Goal: Transaction & Acquisition: Purchase product/service

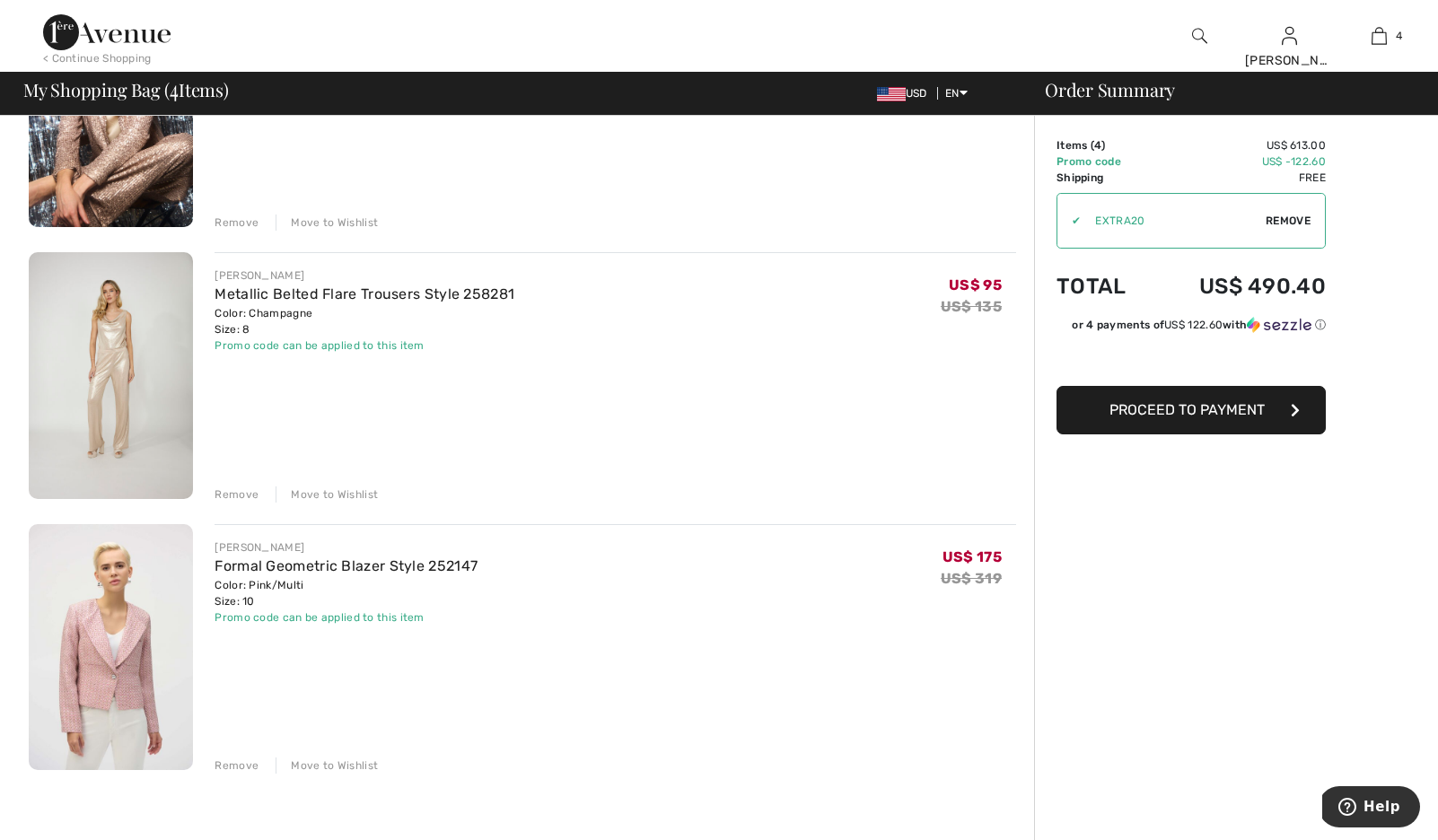
scroll to position [563, 0]
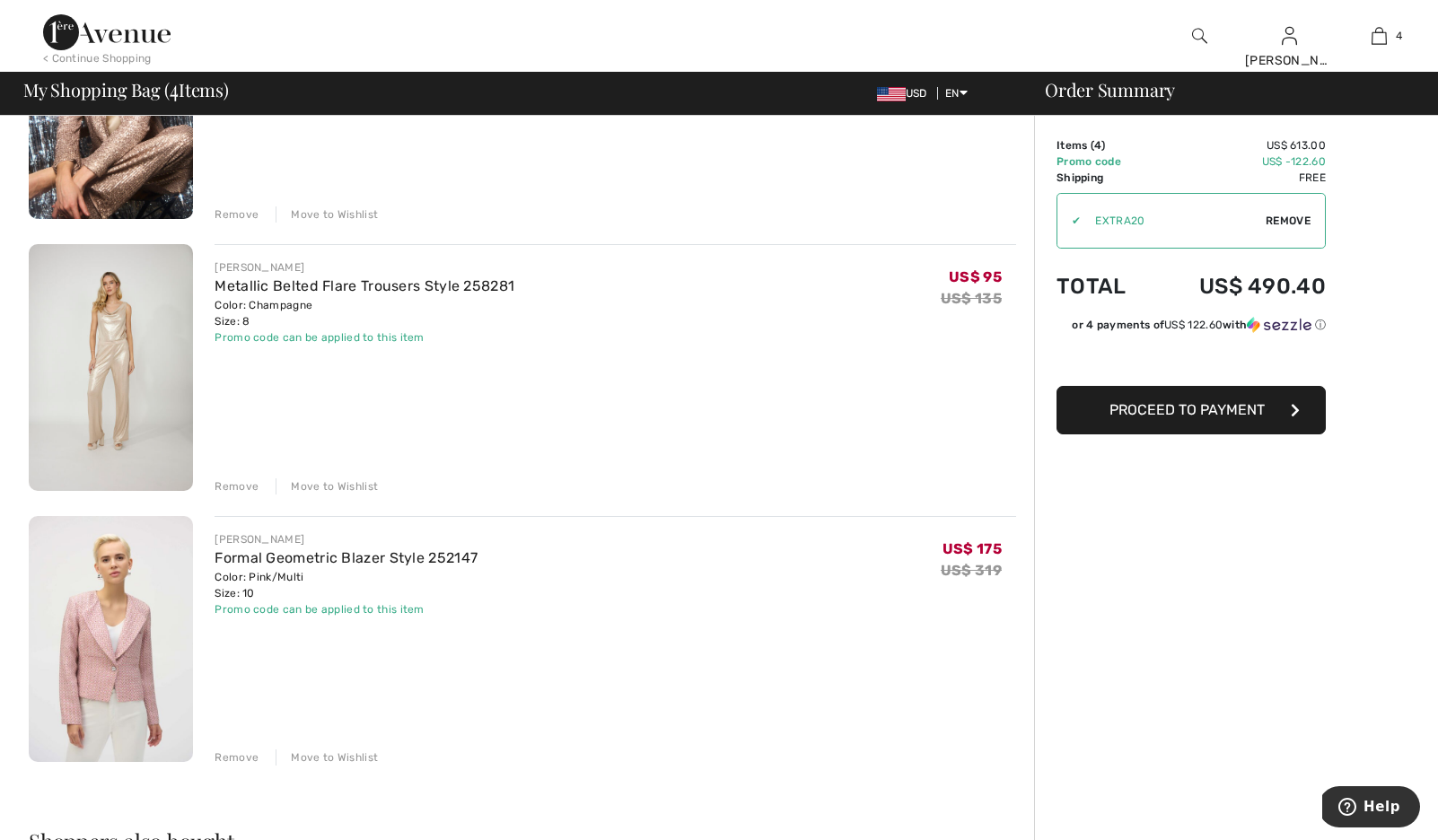
drag, startPoint x: 237, startPoint y: 526, endPoint x: 290, endPoint y: 517, distance: 53.8
click at [237, 494] on div "Remove" at bounding box center [236, 486] width 44 height 16
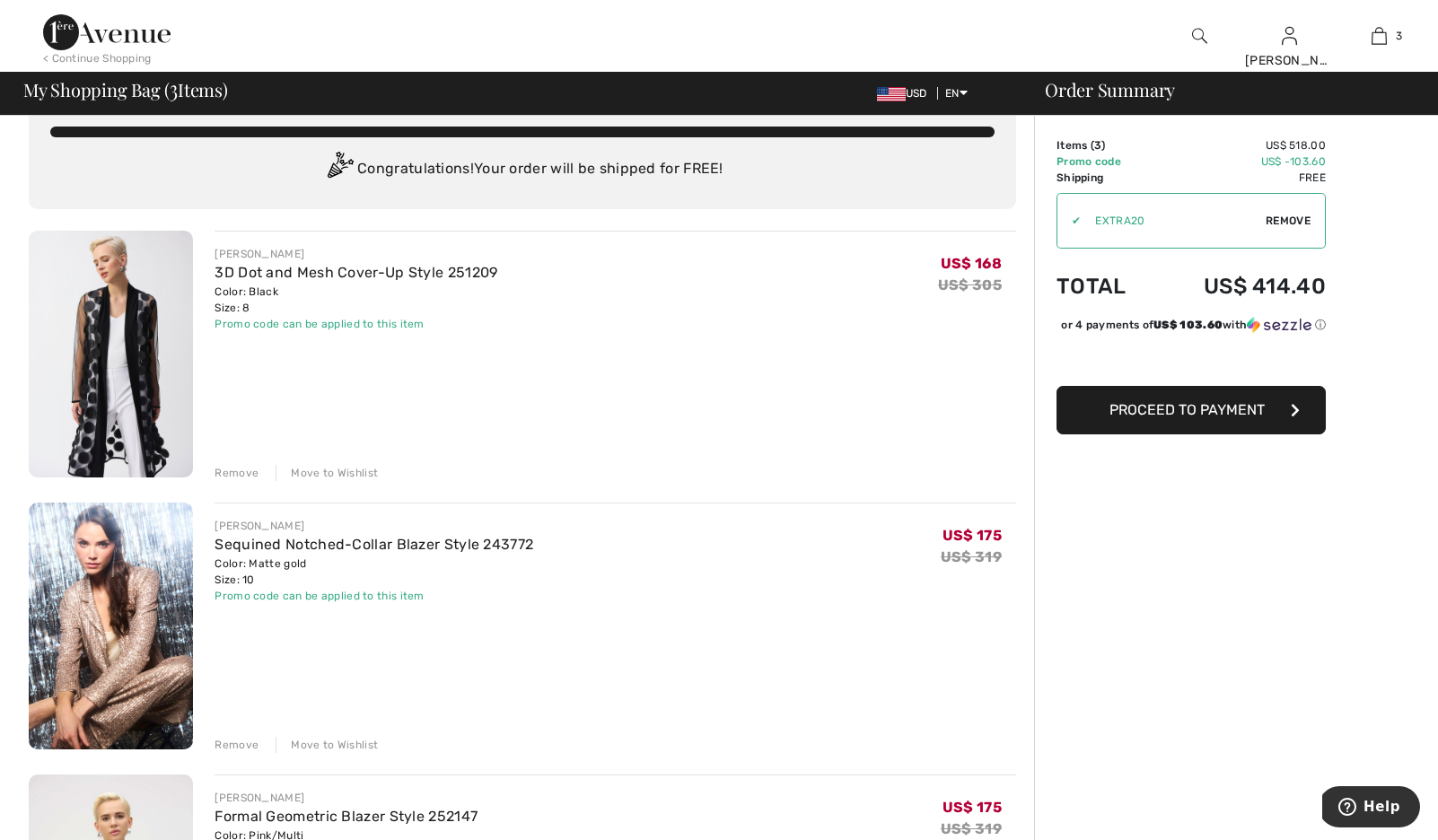
scroll to position [0, 0]
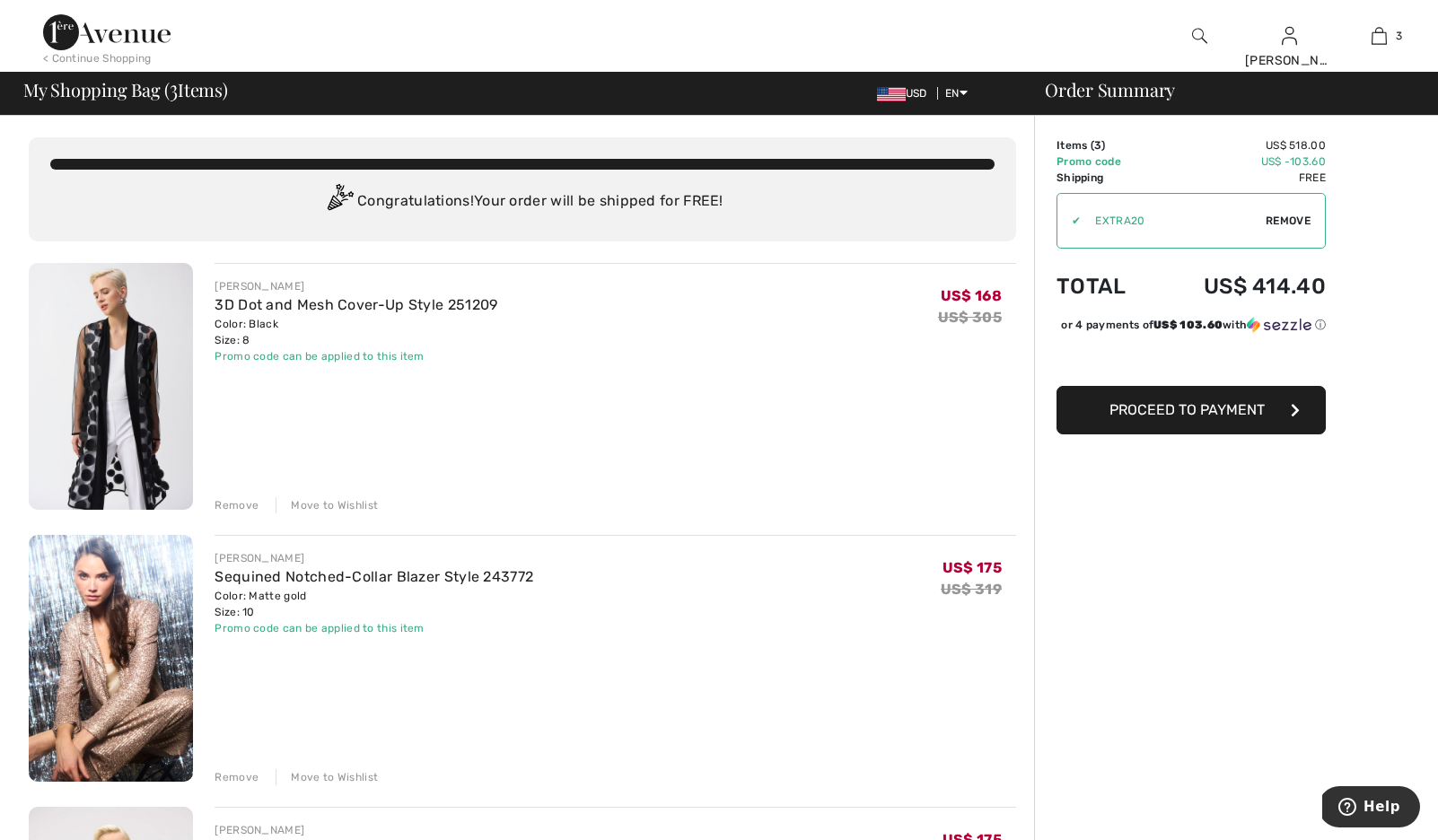
click at [114, 23] on img at bounding box center [107, 32] width 128 height 36
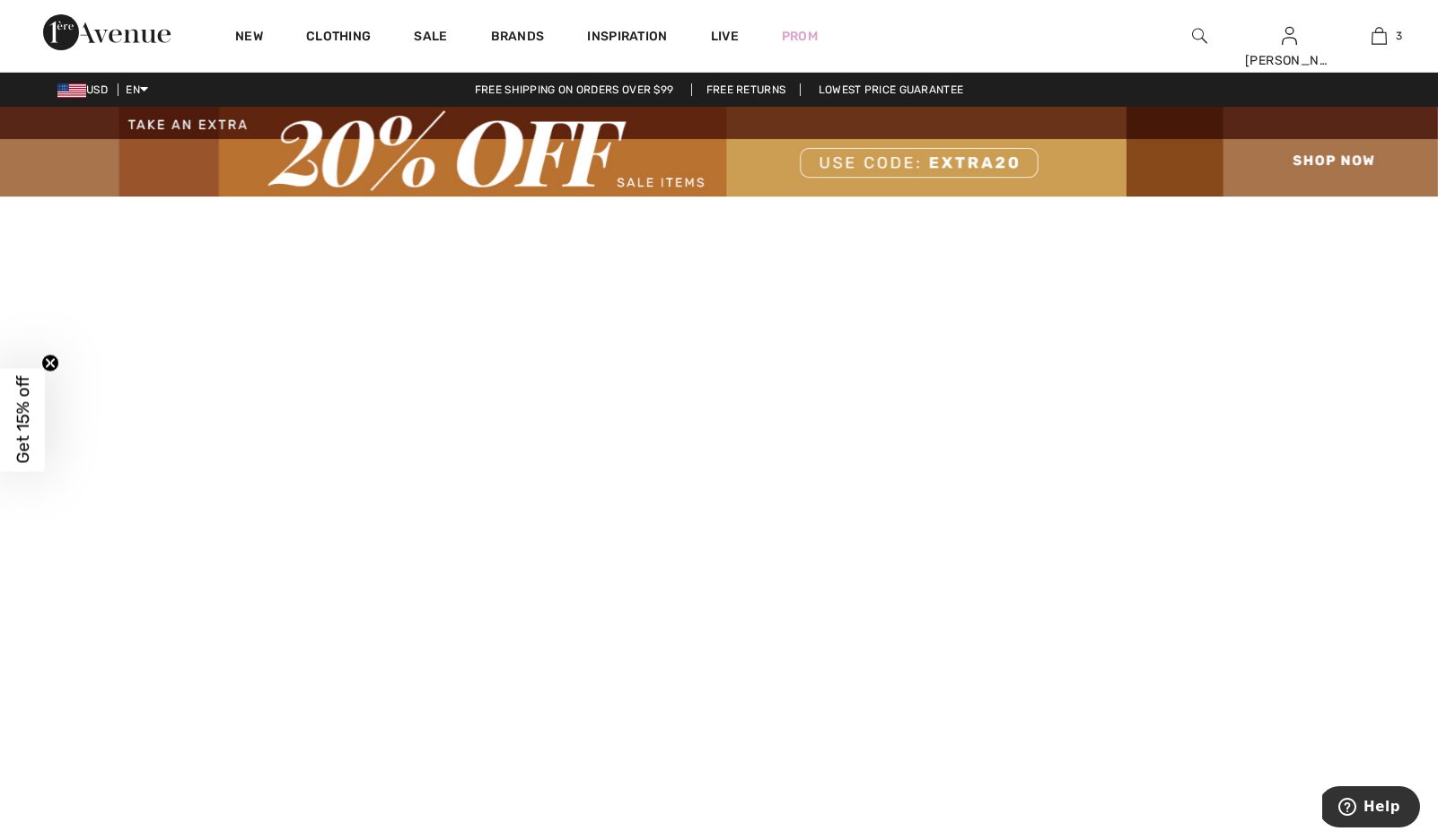
click at [1345, 163] on img at bounding box center [719, 151] width 1438 height 90
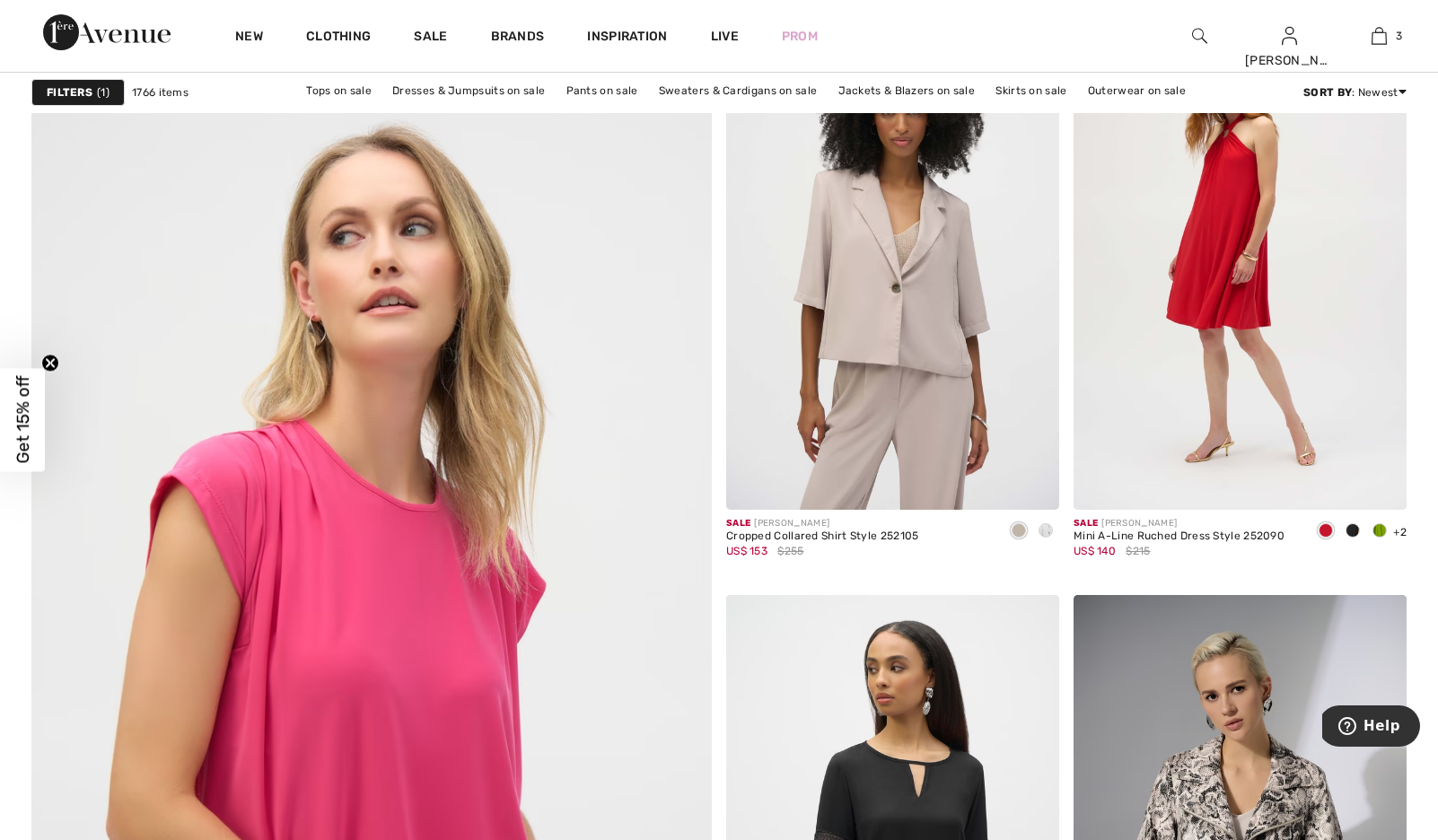
scroll to position [4950, 0]
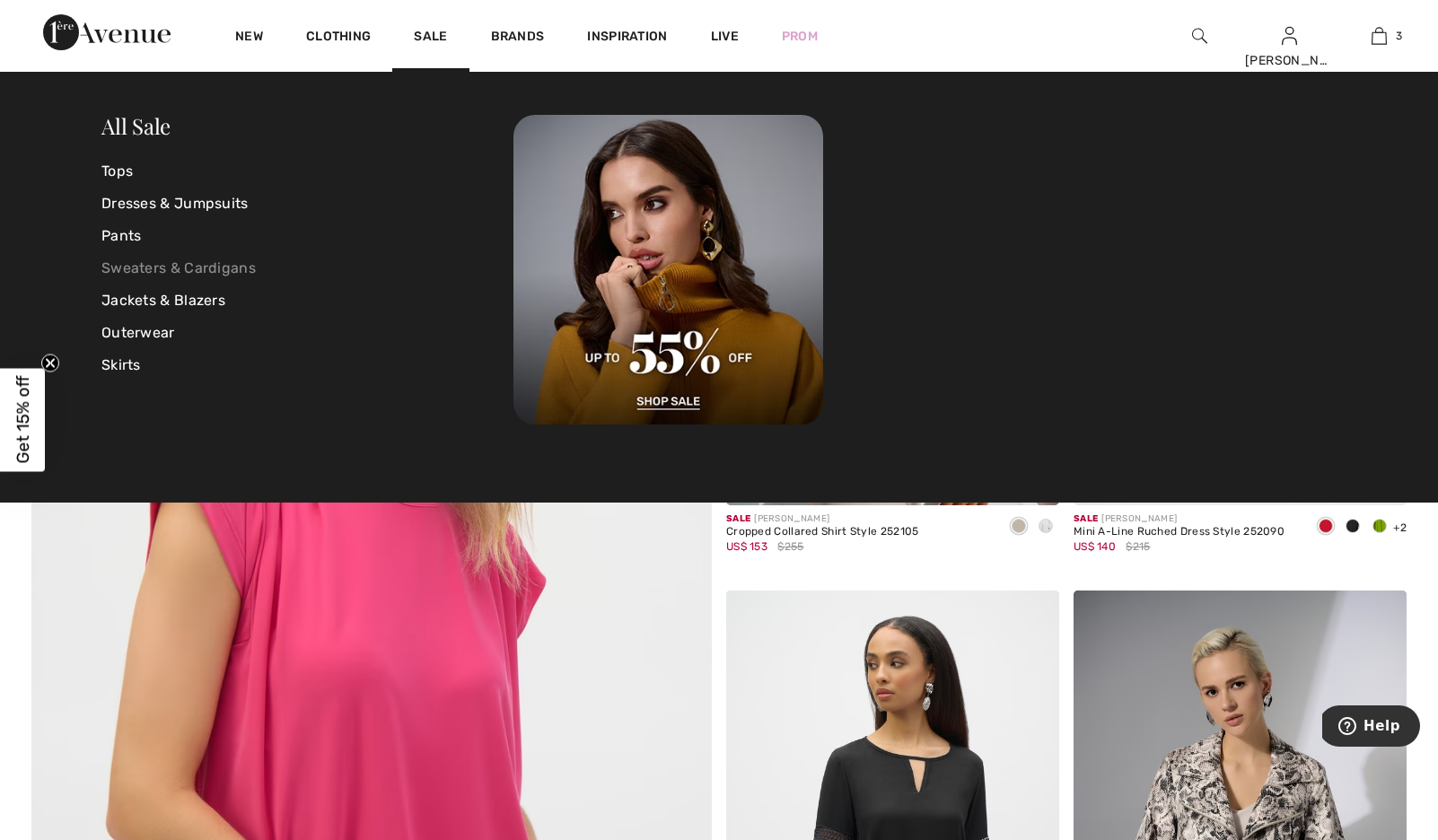
click at [207, 266] on link "Sweaters & Cardigans" at bounding box center [308, 268] width 412 height 32
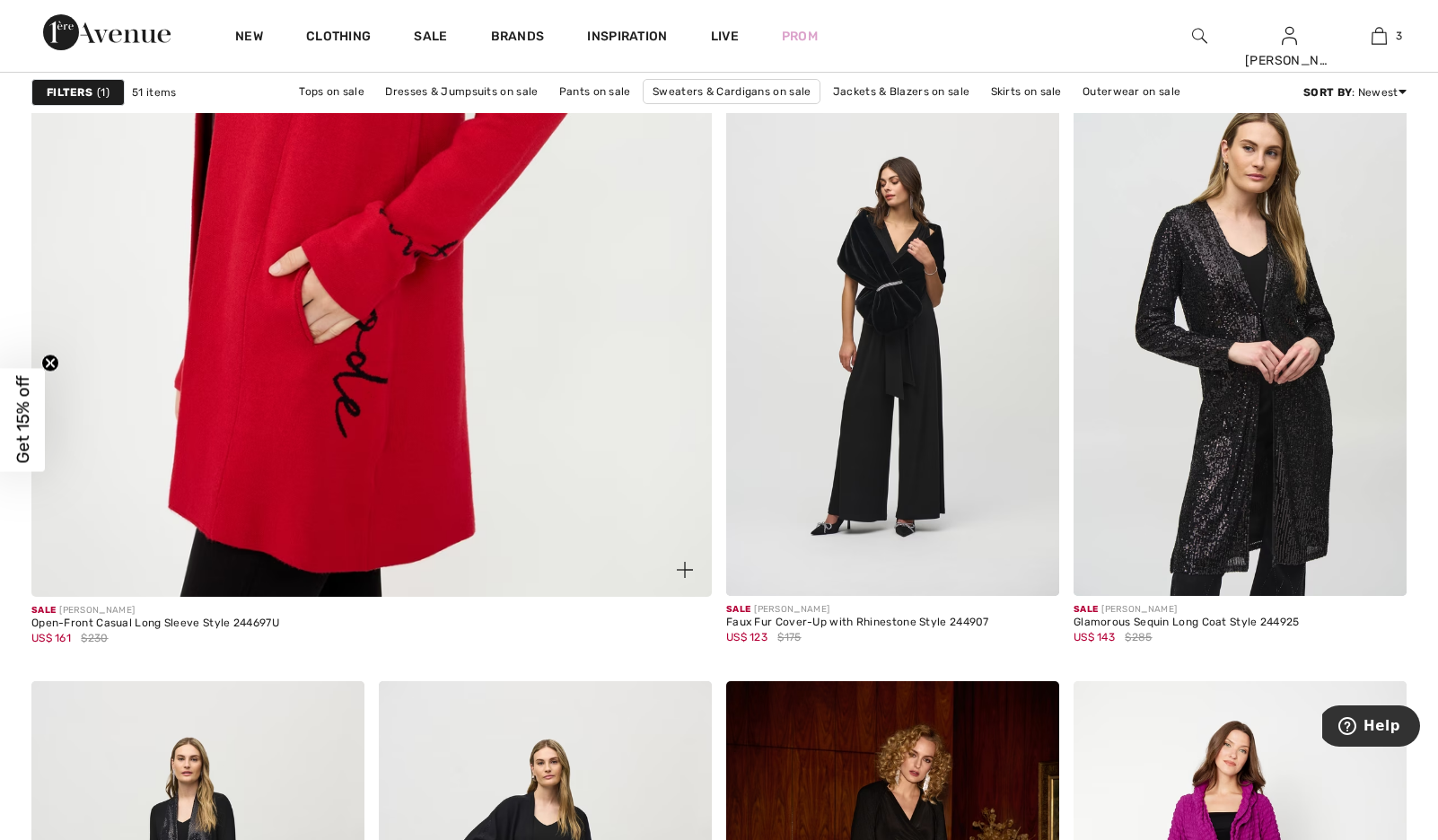
scroll to position [4960, 0]
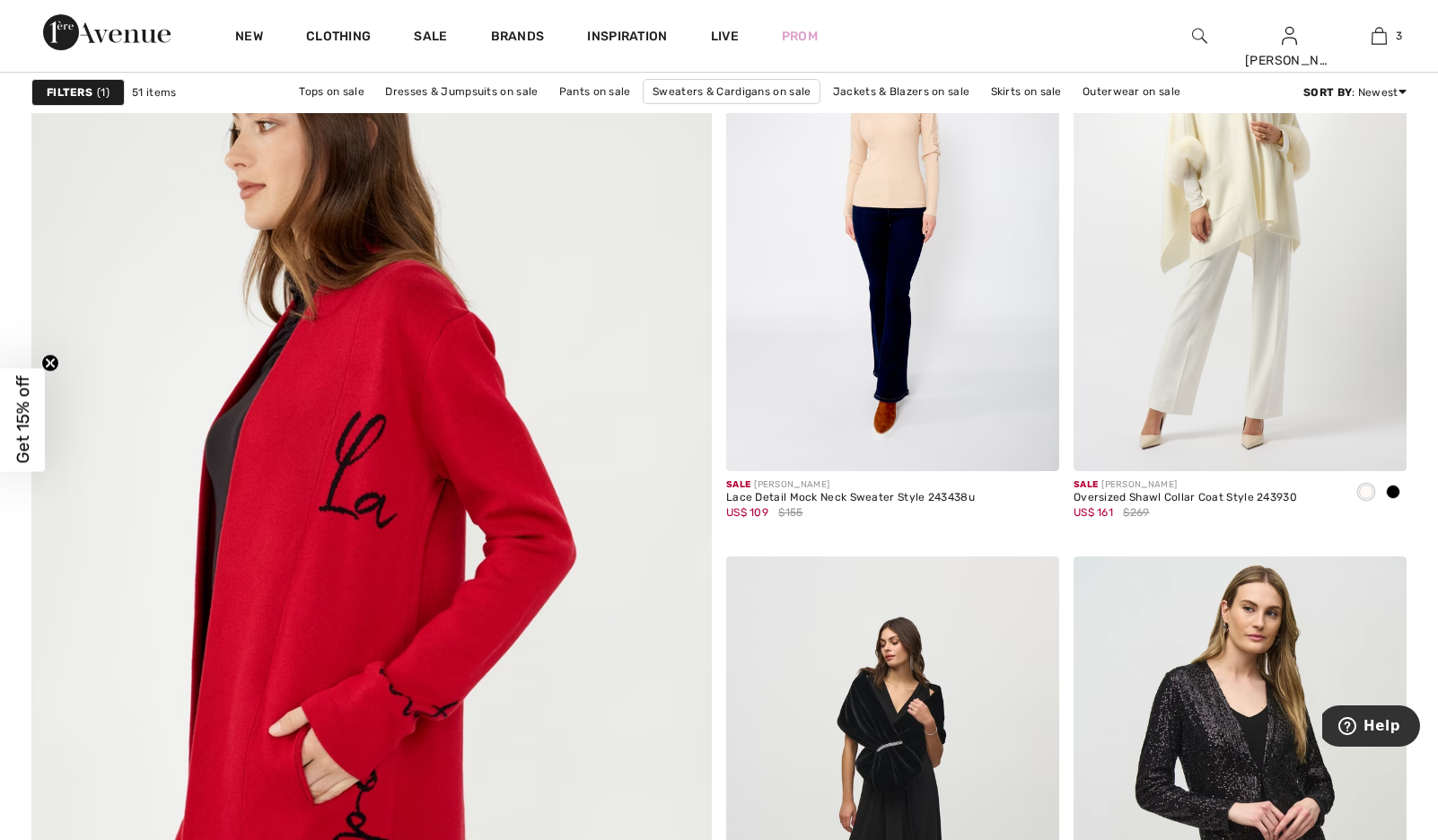
click at [383, 478] on img at bounding box center [371, 584] width 817 height 1224
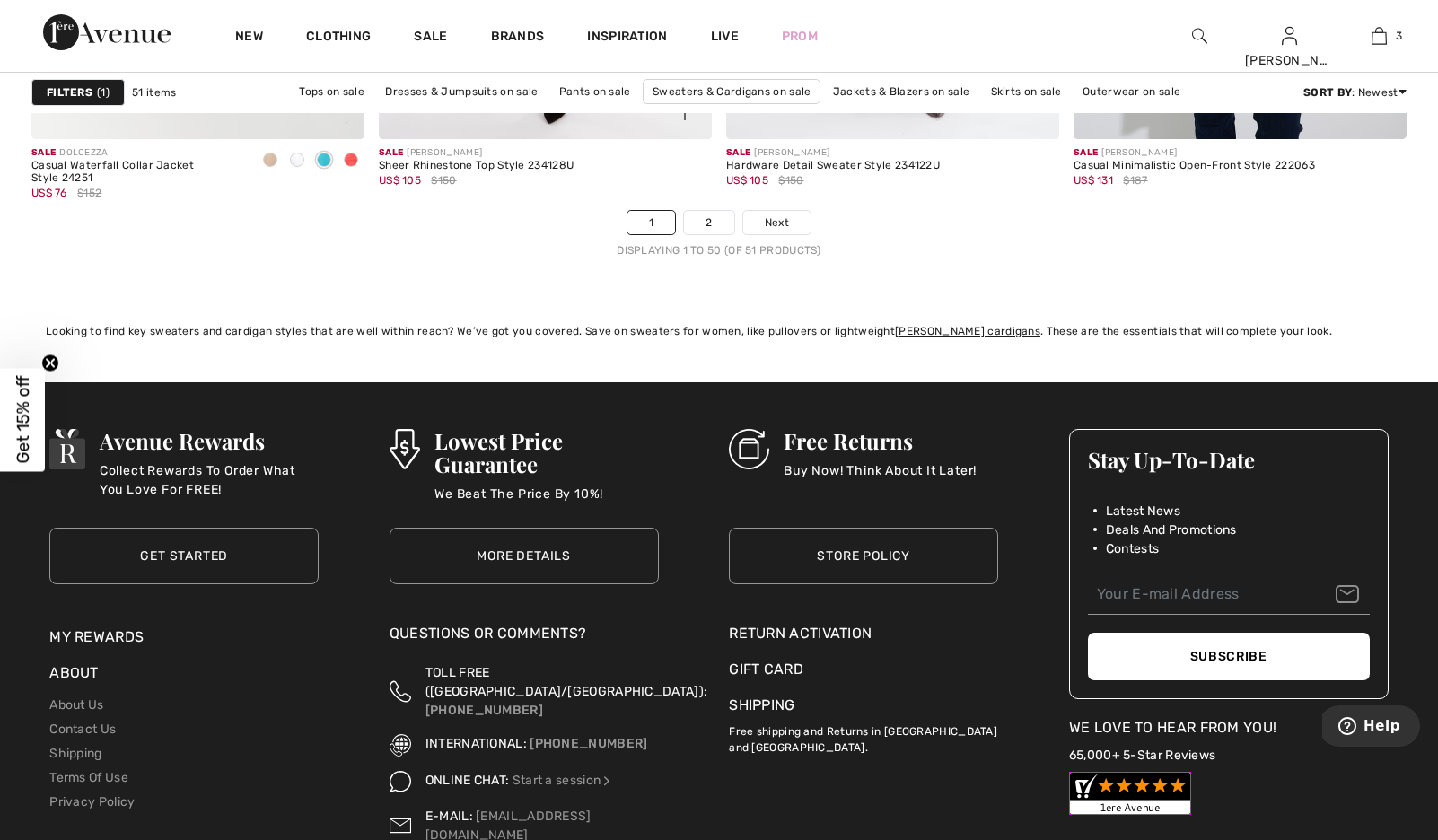
scroll to position [9027, 0]
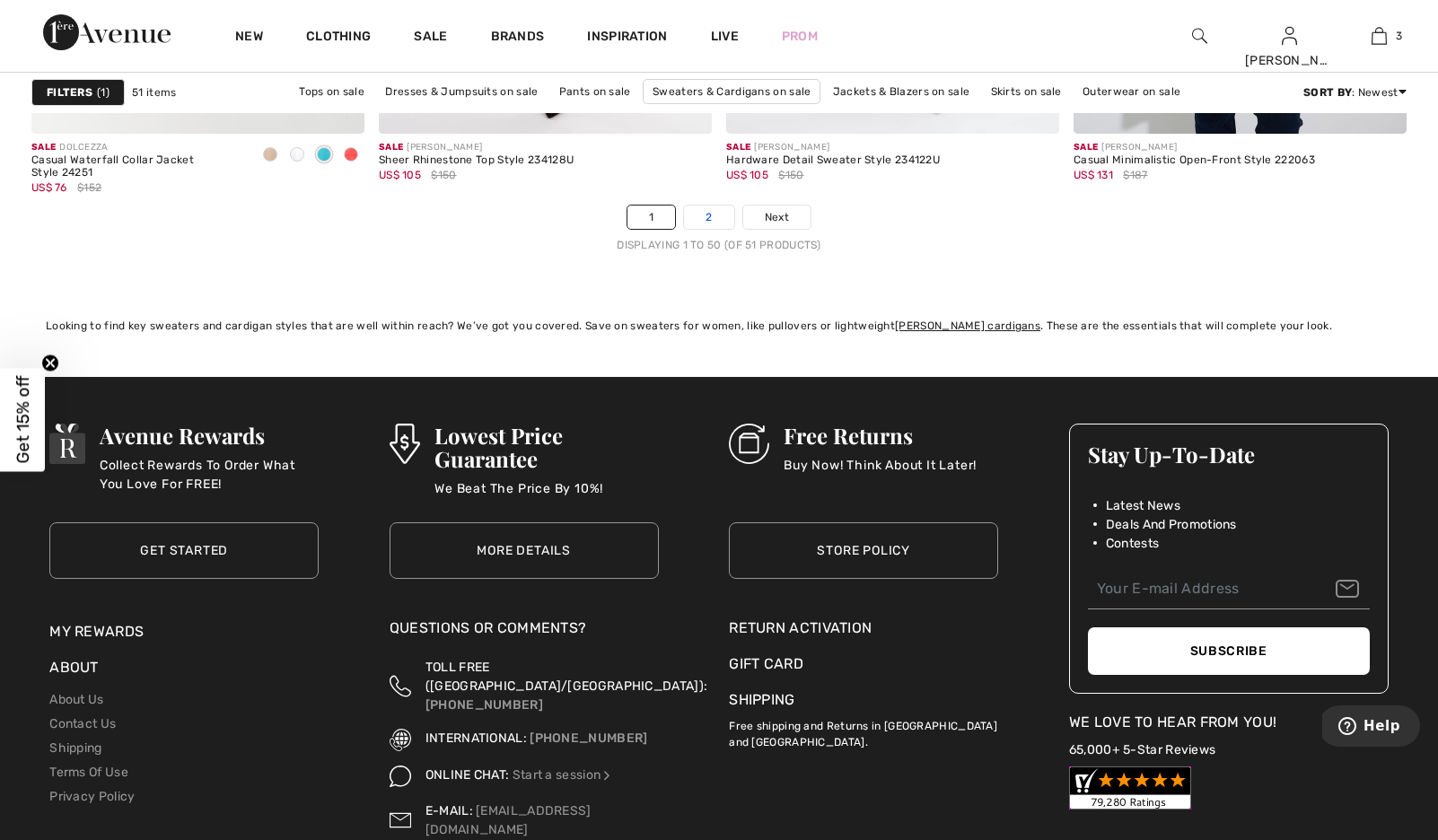
click at [723, 229] on link "2" at bounding box center [708, 217] width 49 height 23
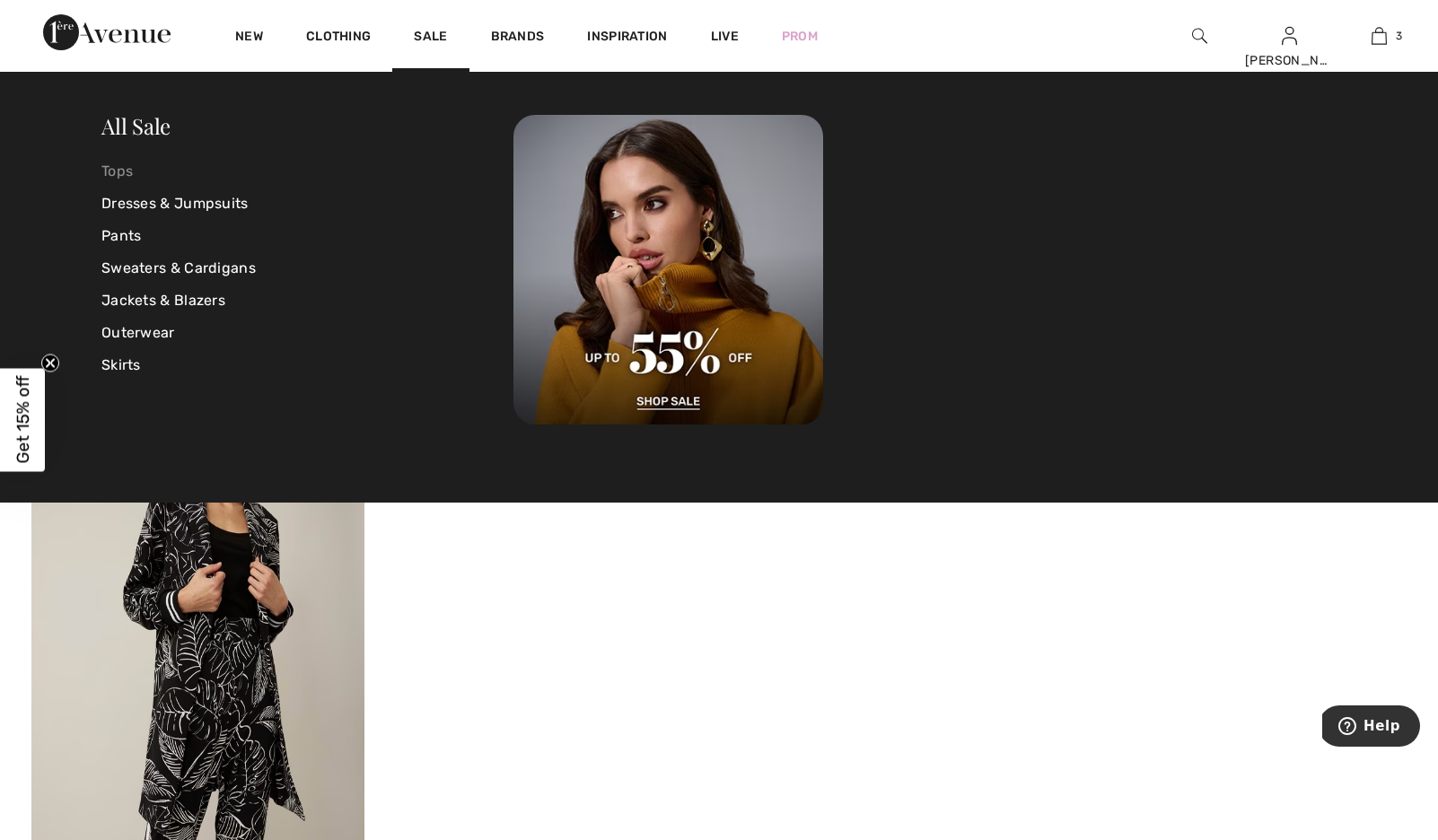
click at [124, 168] on link "Tops" at bounding box center [308, 171] width 412 height 32
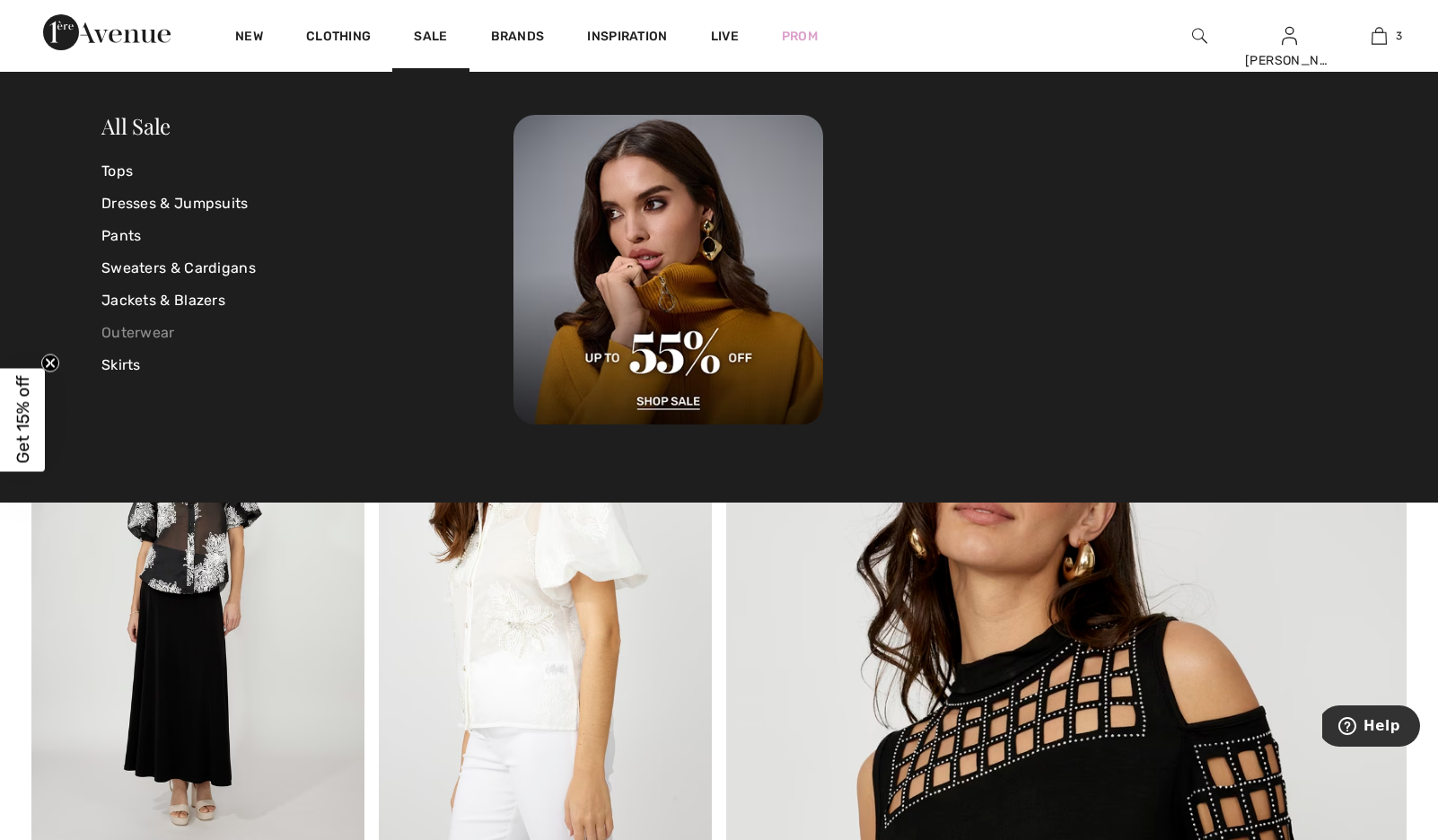
click at [156, 332] on link "Outerwear" at bounding box center [308, 333] width 412 height 32
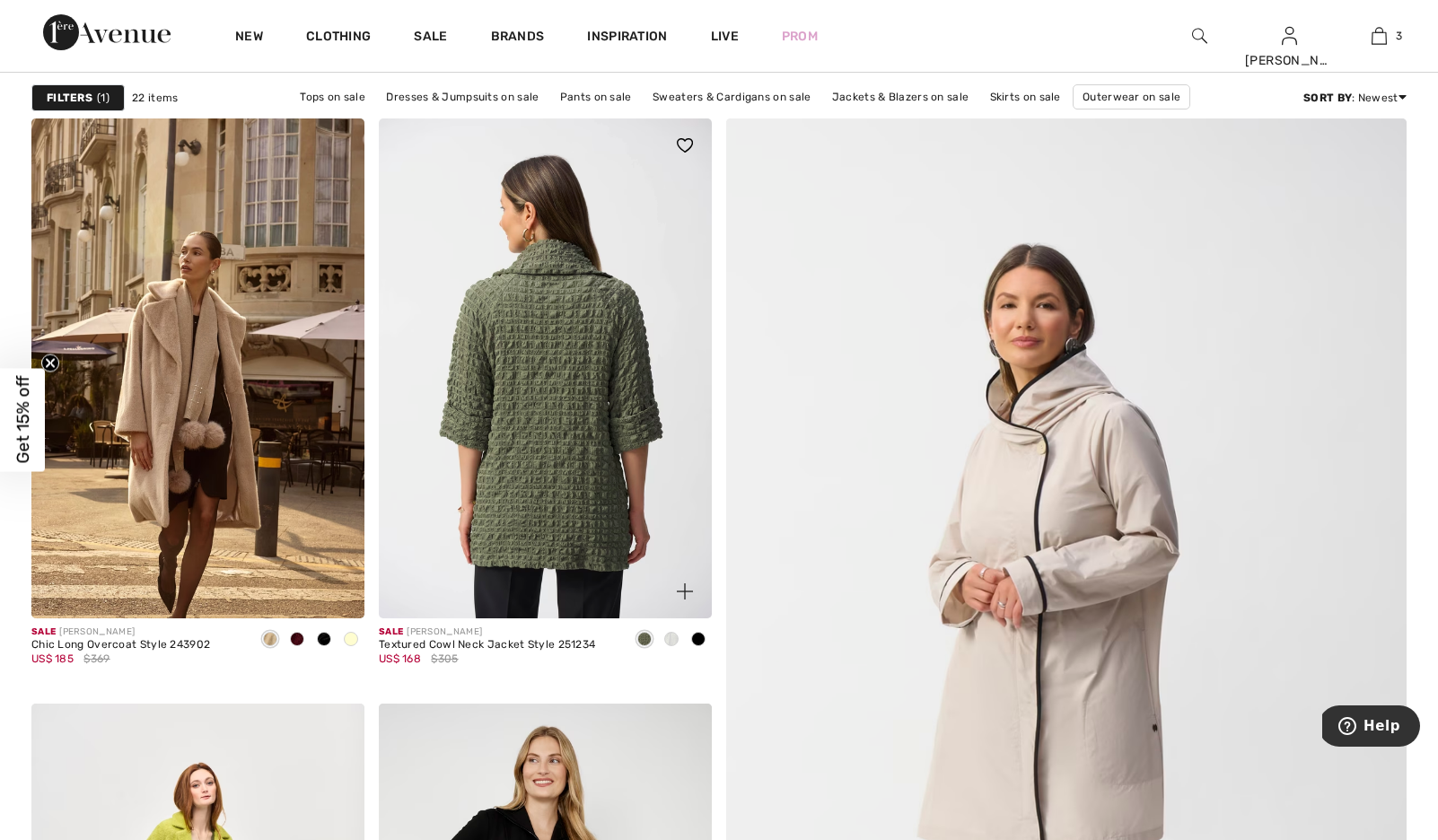
scroll to position [224, 0]
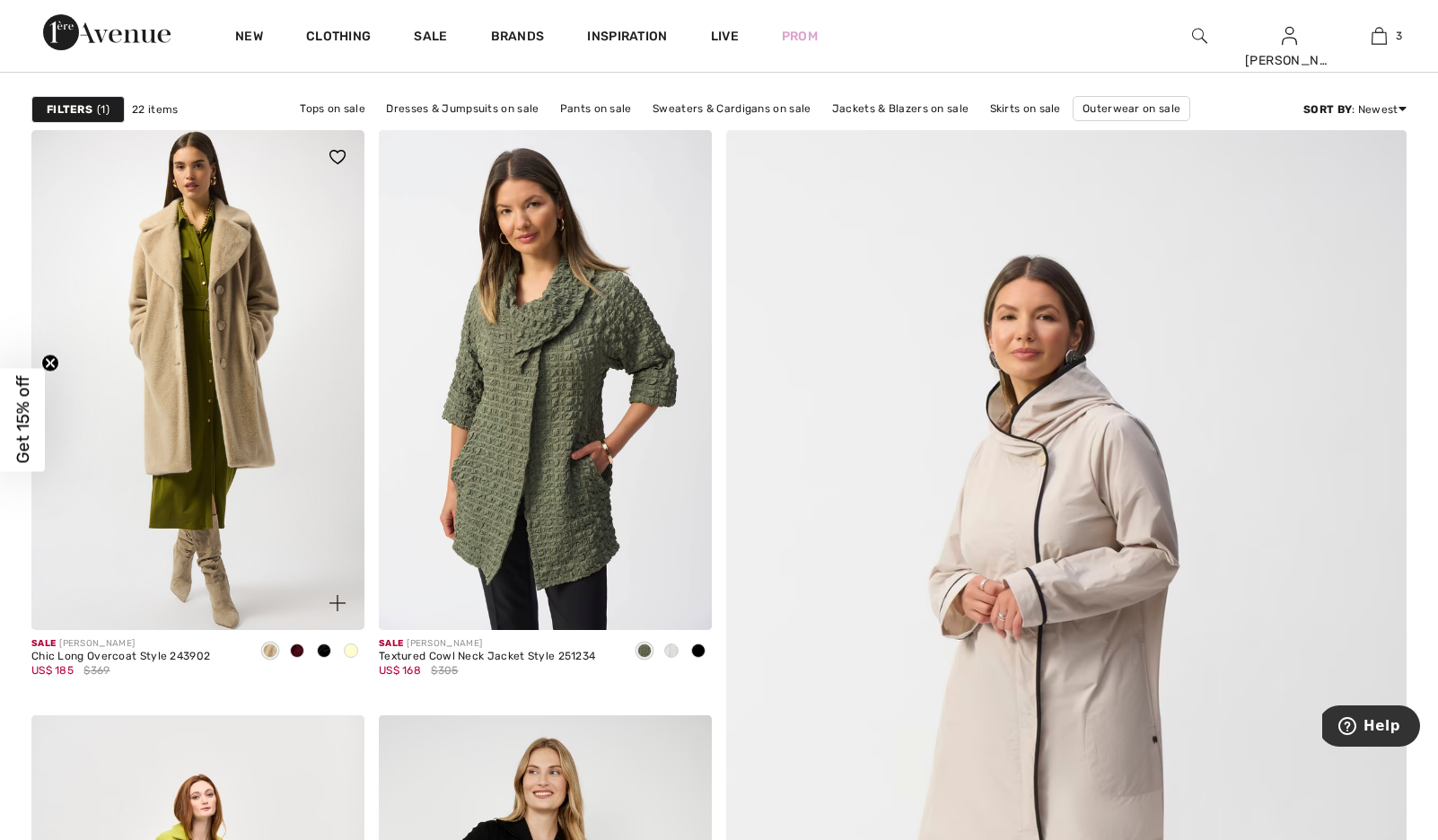
click at [202, 424] on img at bounding box center [197, 380] width 333 height 500
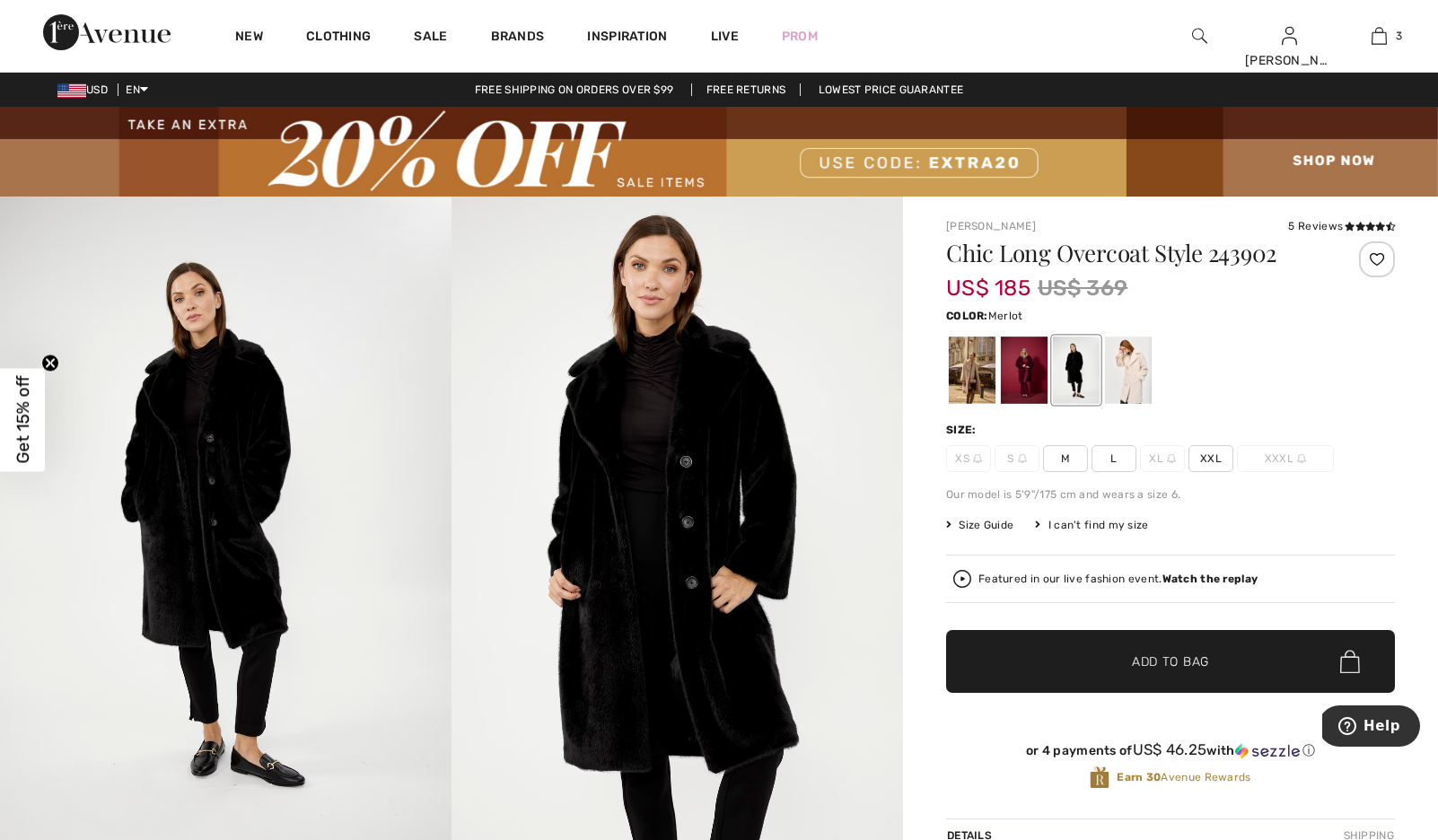
click at [1040, 380] on div at bounding box center [1024, 370] width 46 height 68
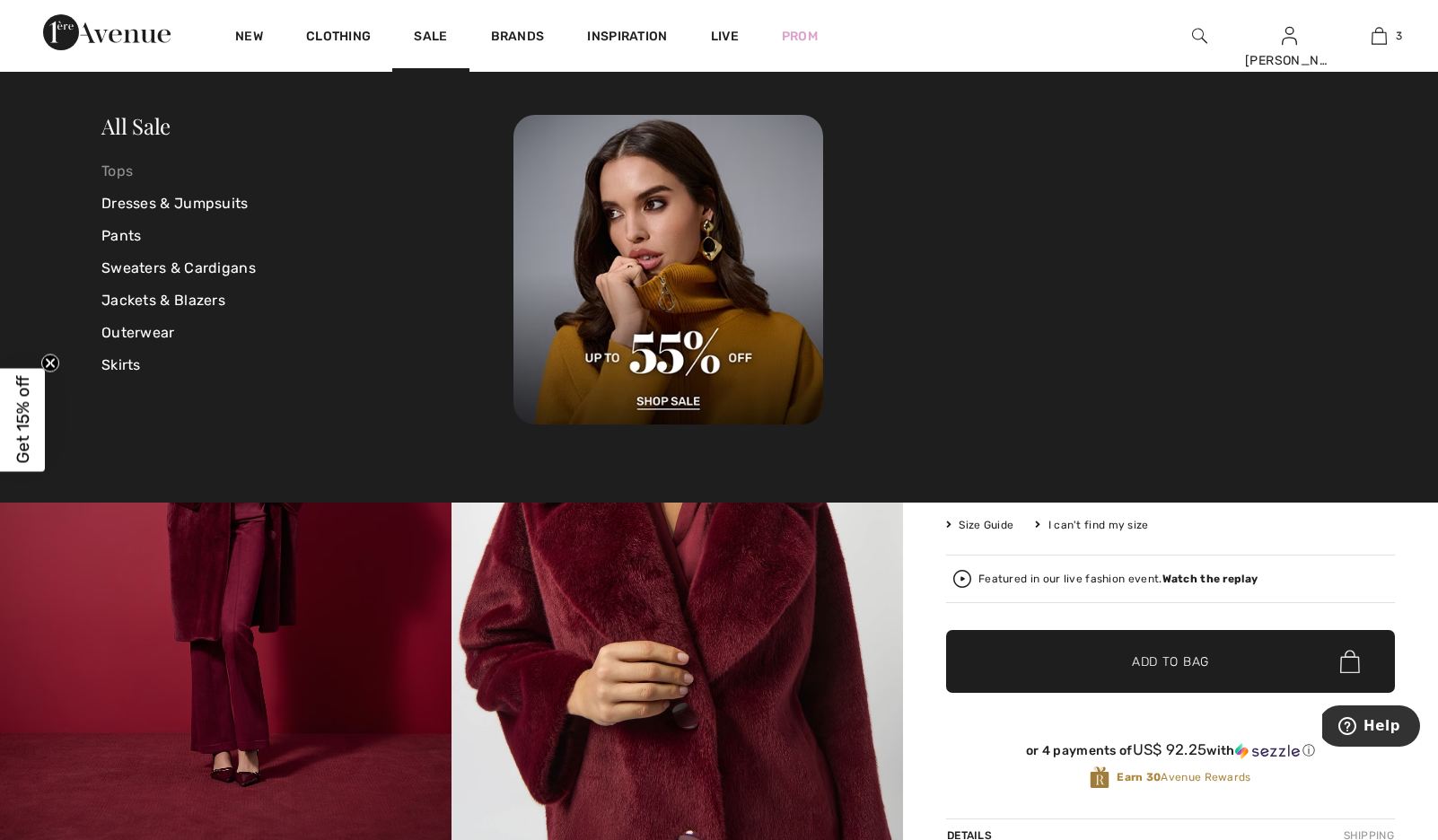
click at [121, 169] on link "Tops" at bounding box center [308, 171] width 412 height 32
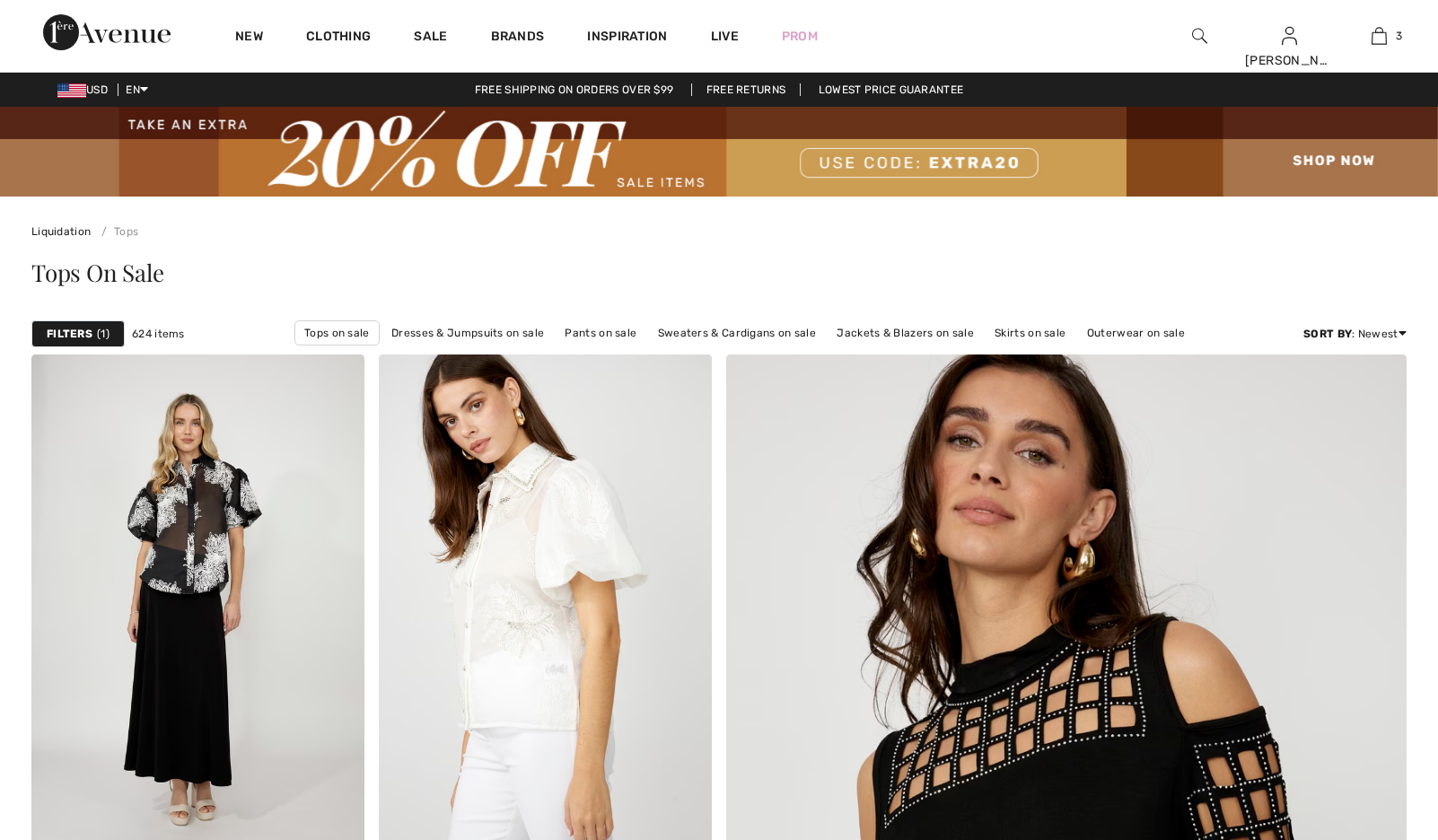
checkbox input "true"
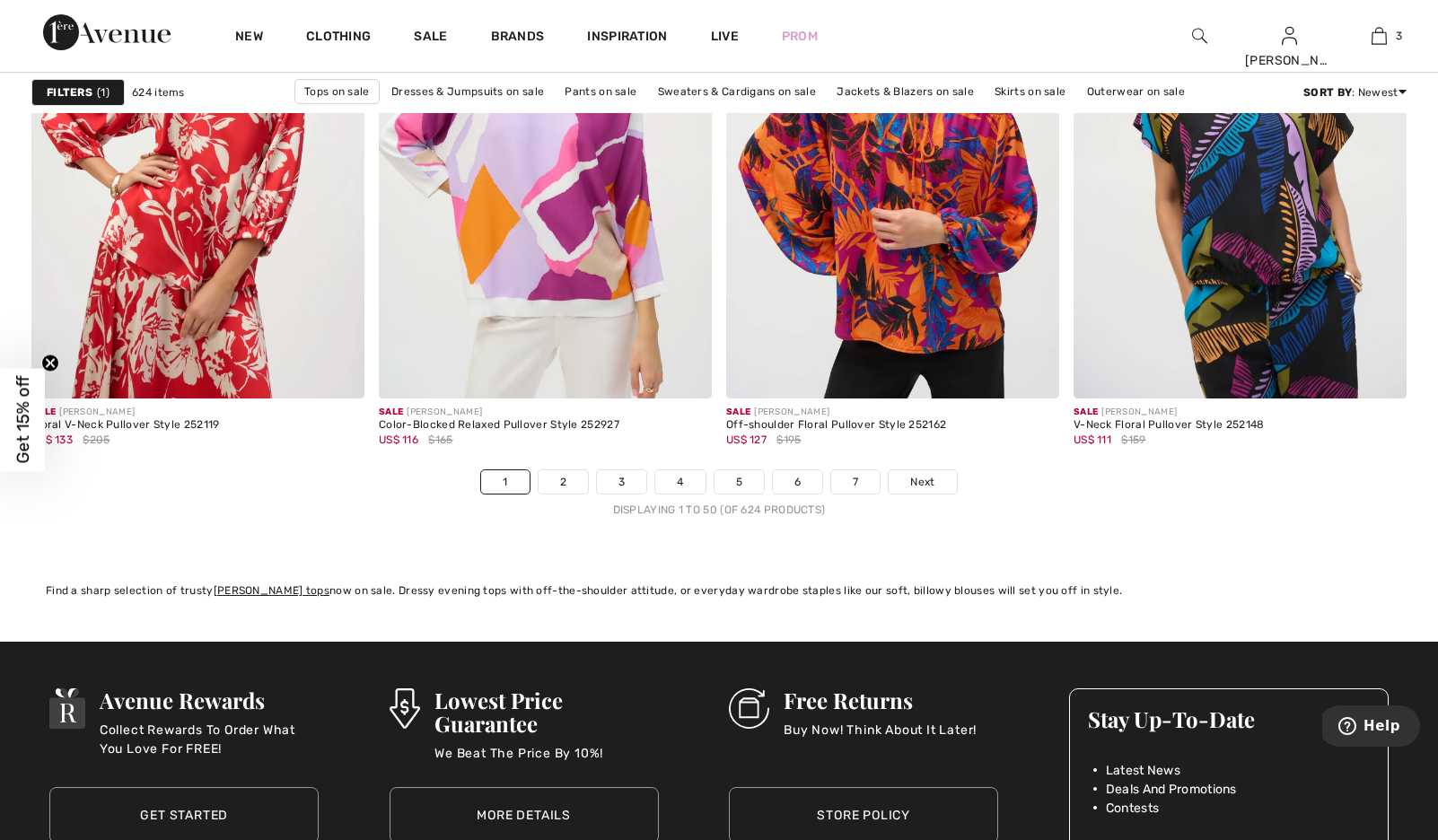
scroll to position [8768, 0]
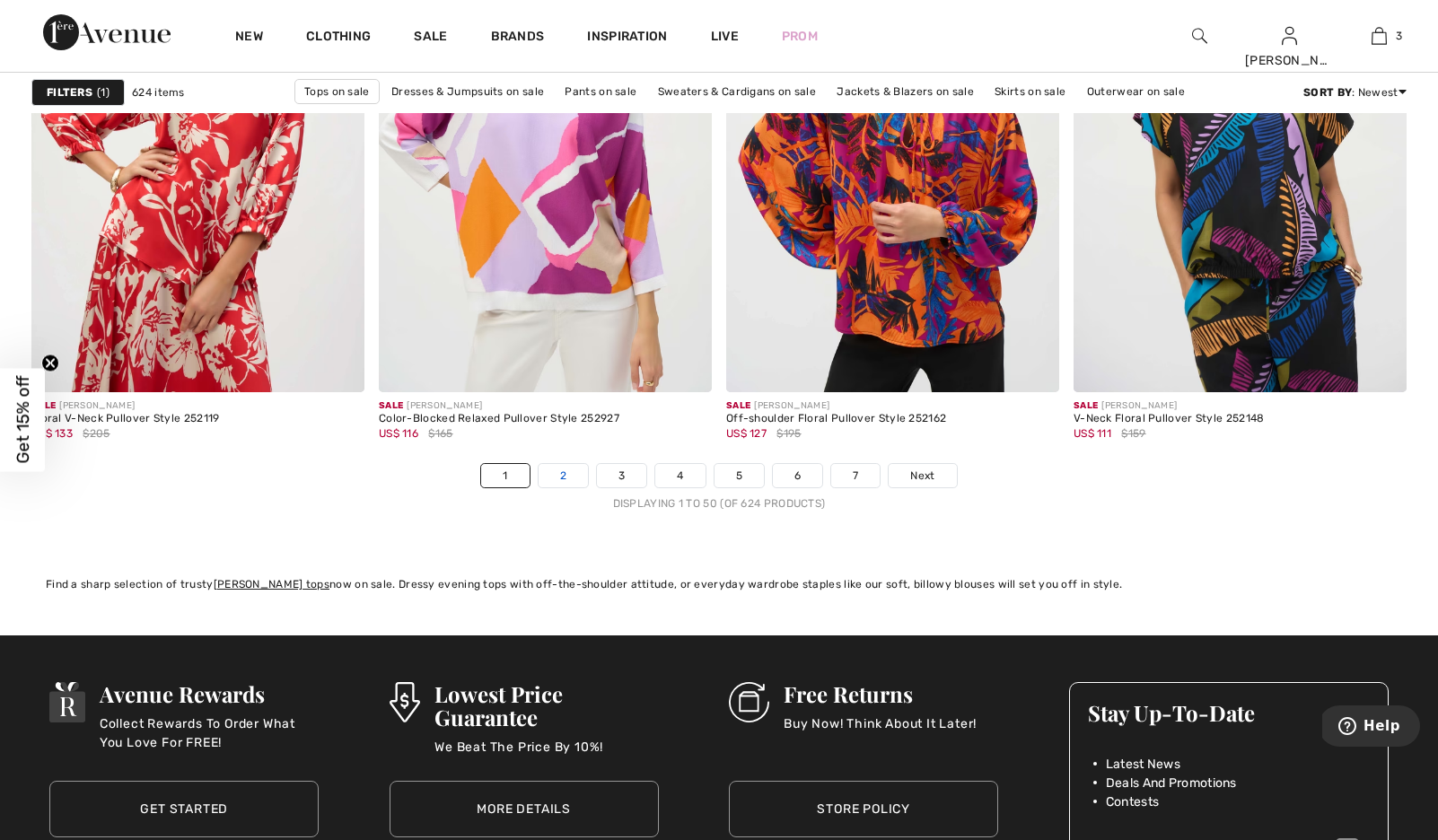
click at [539, 487] on link "2" at bounding box center [563, 476] width 49 height 23
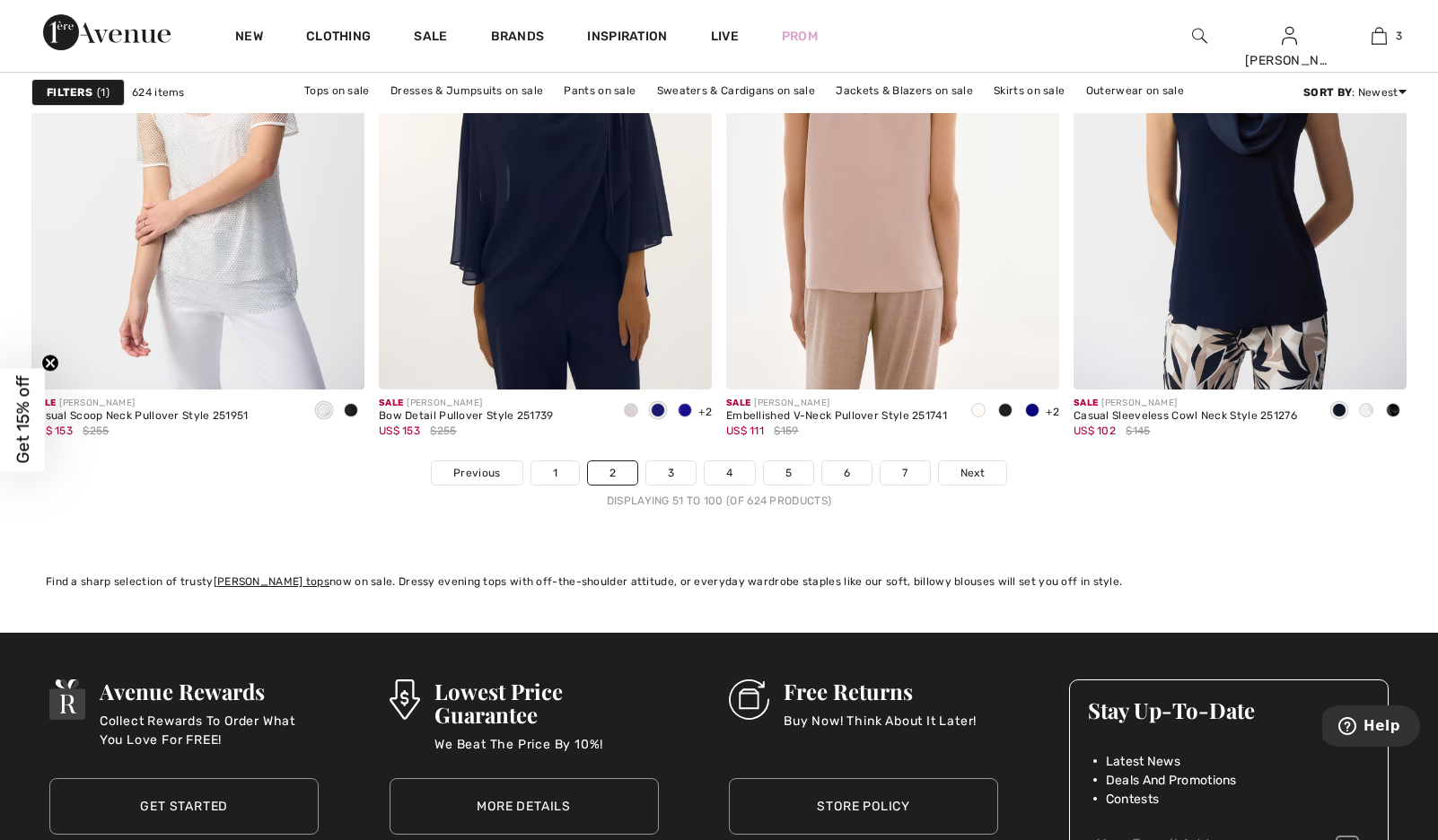
scroll to position [8769, 0]
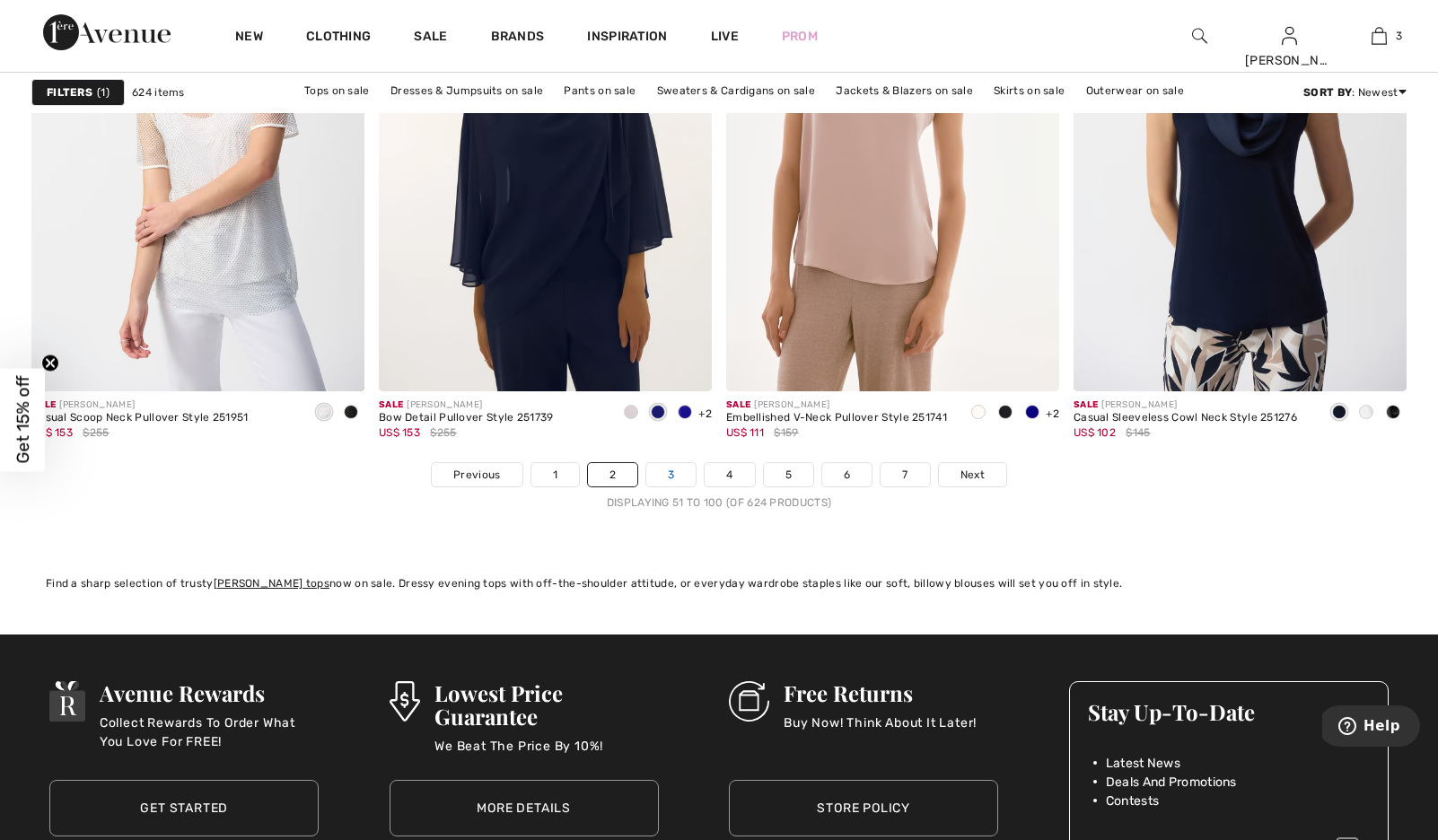
click at [665, 486] on link "3" at bounding box center [670, 475] width 49 height 23
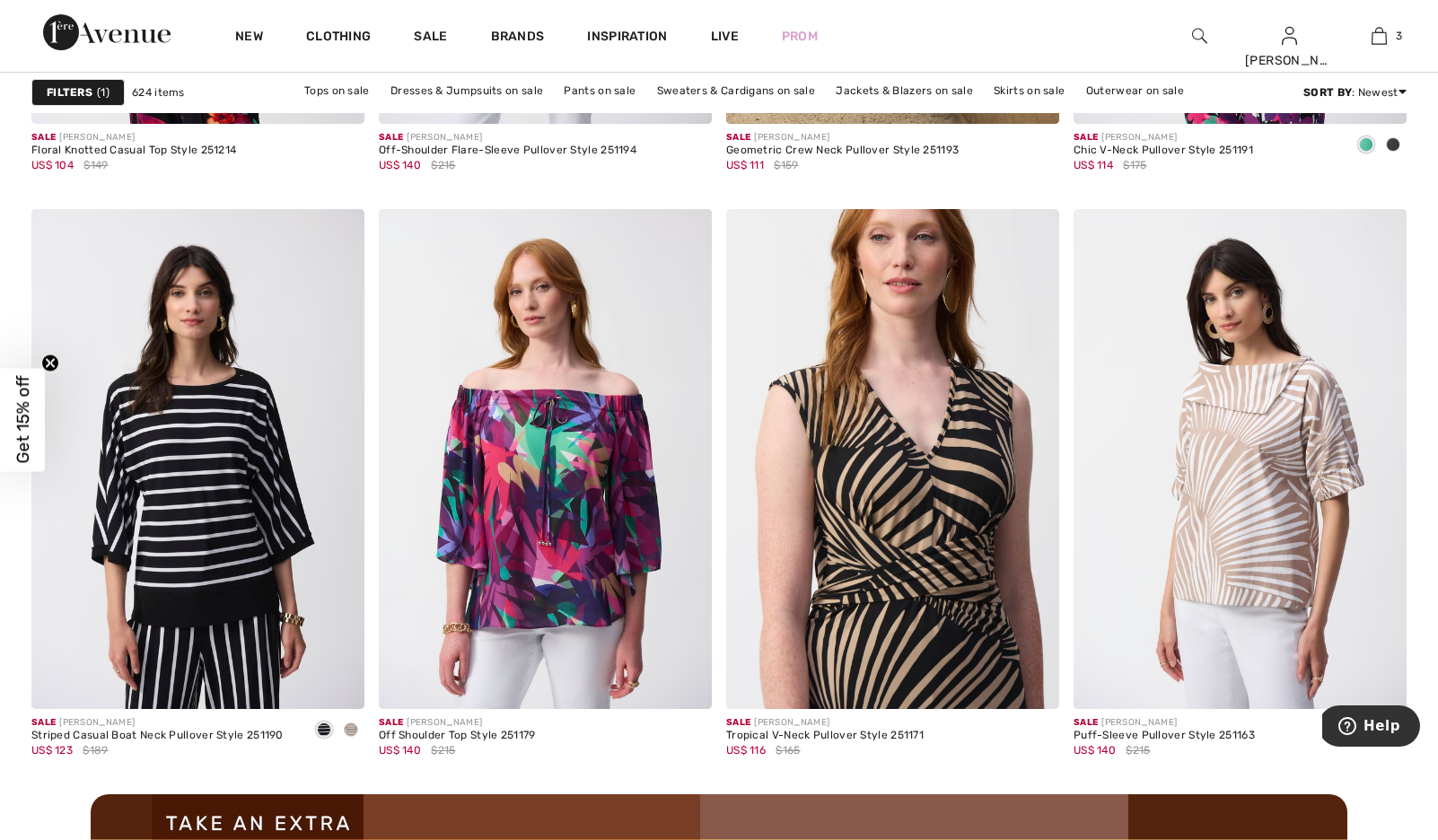
scroll to position [3905, 0]
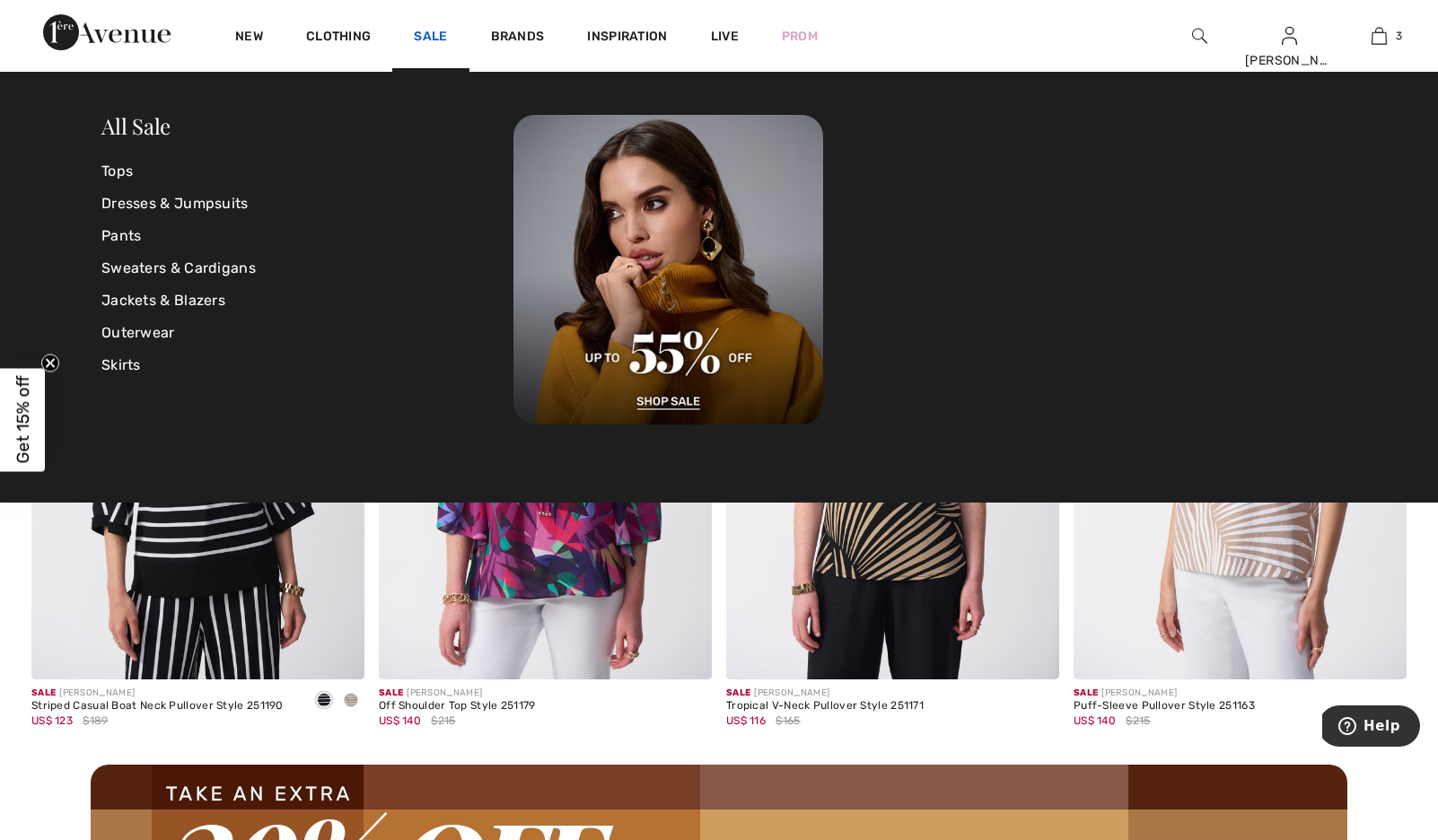
click at [447, 36] on link "Sale" at bounding box center [430, 38] width 33 height 18
click at [137, 233] on link "Pants" at bounding box center [308, 235] width 412 height 32
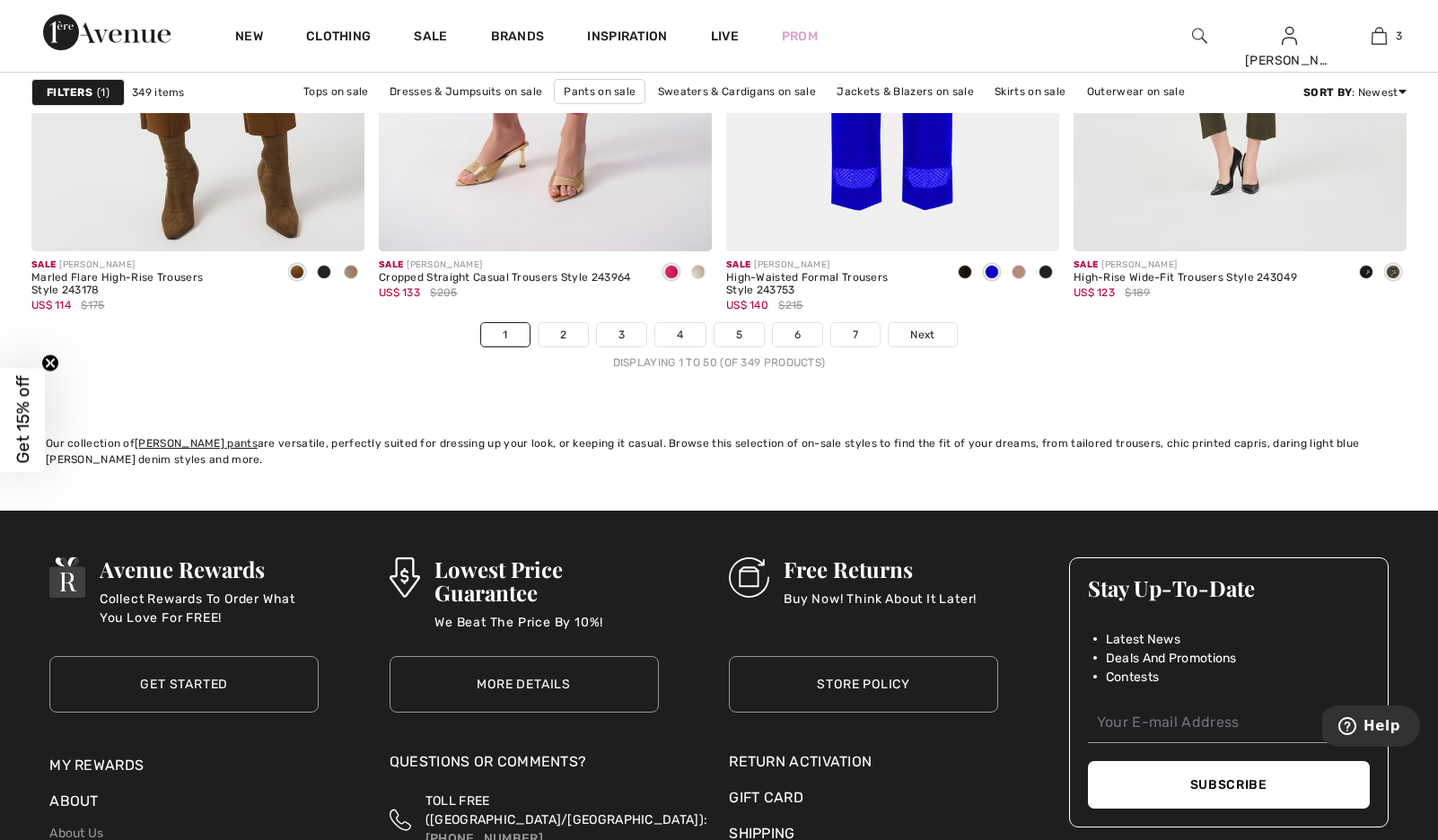
scroll to position [8913, 0]
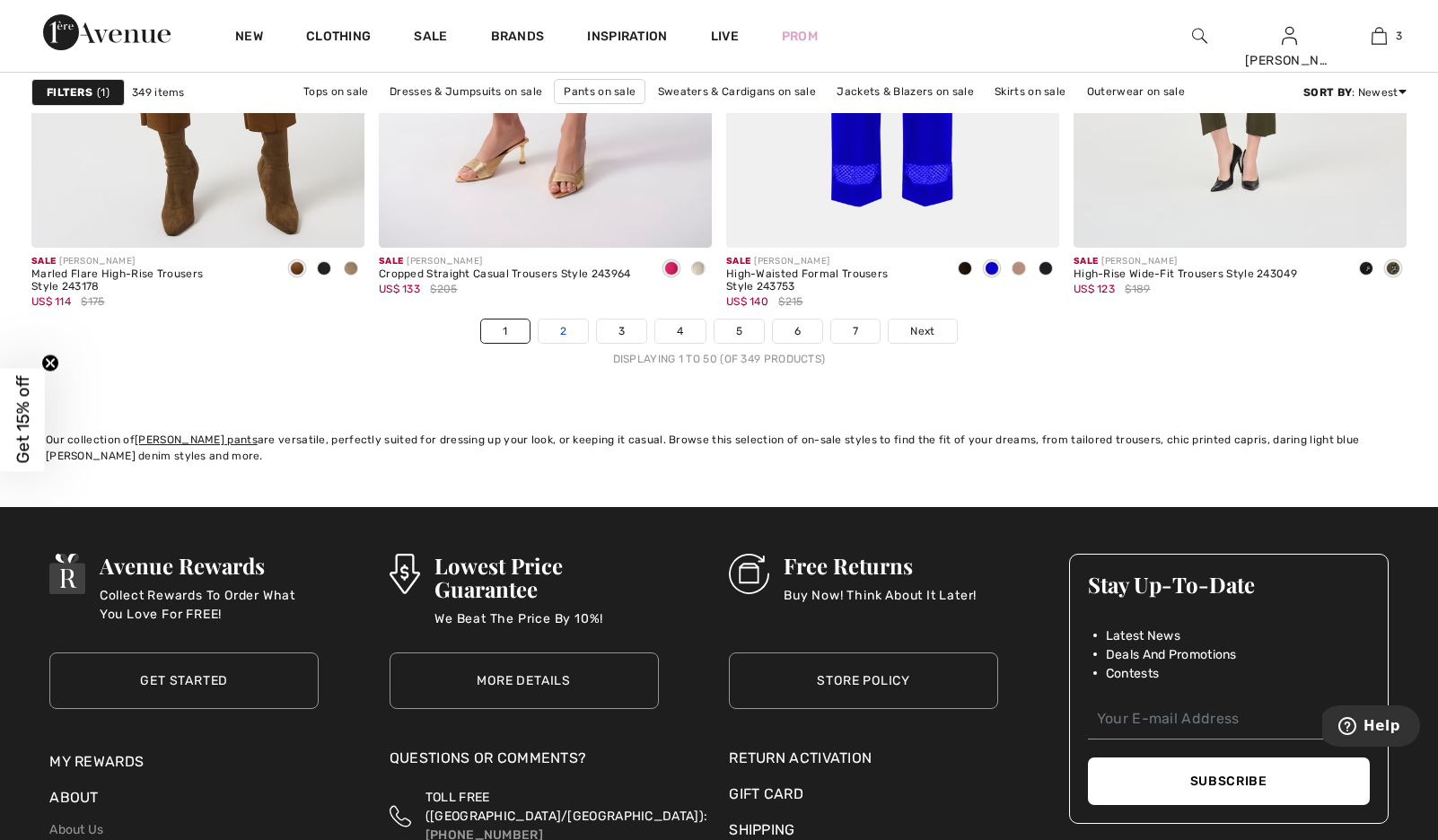
click at [539, 343] on link "2" at bounding box center [563, 331] width 49 height 23
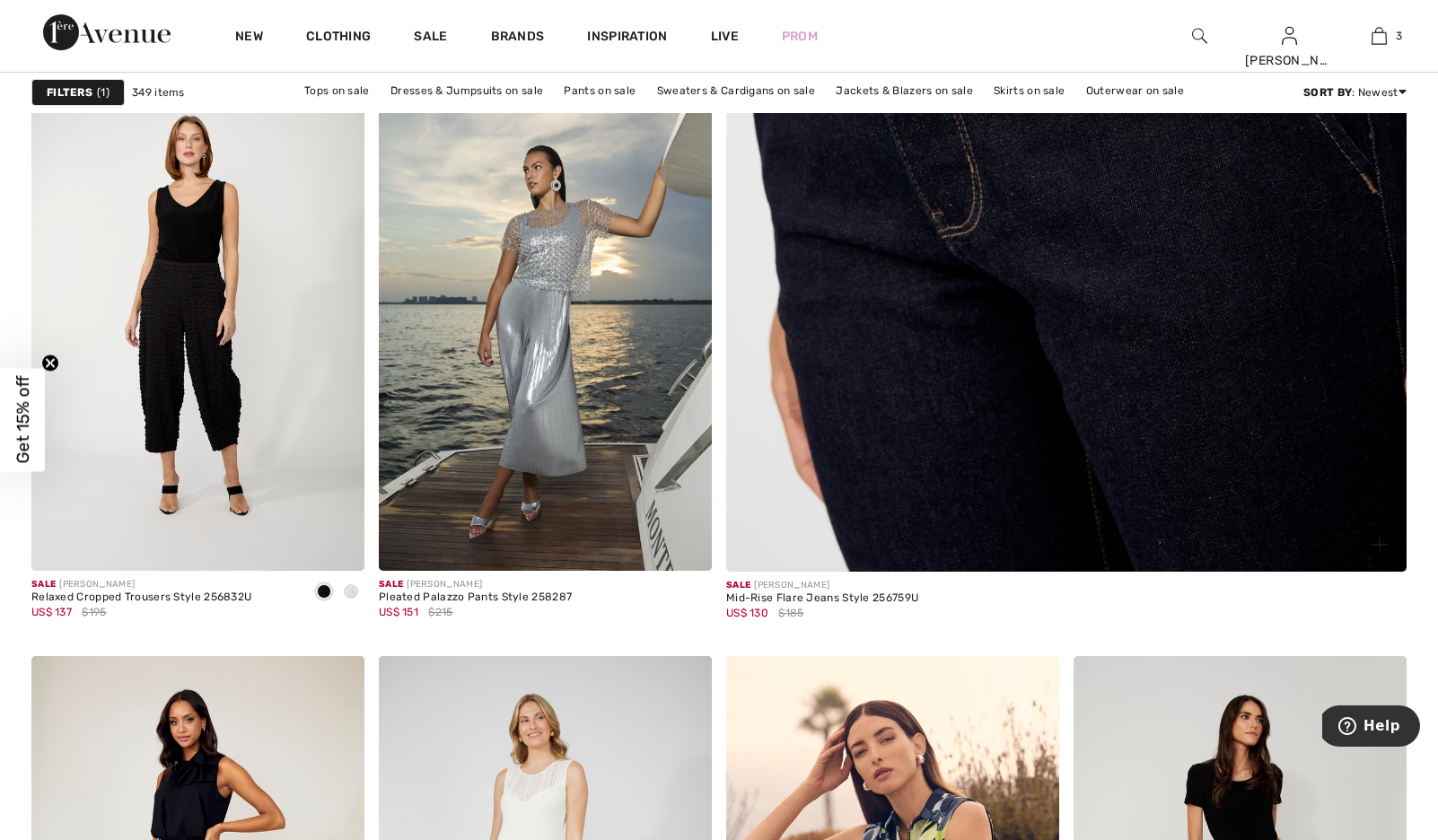
scroll to position [858, 0]
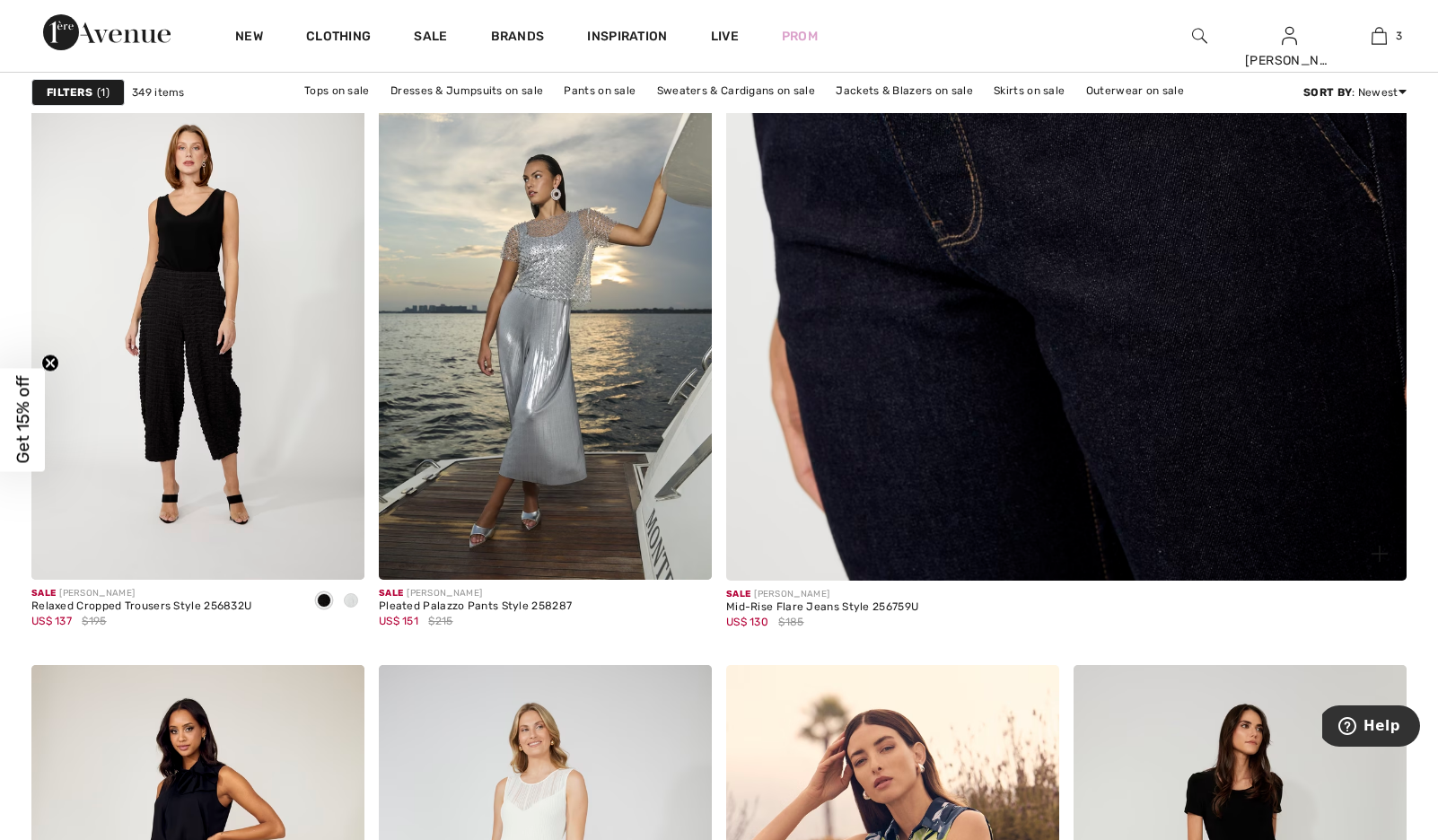
click at [1063, 222] on img at bounding box center [1066, 107] width 817 height 1224
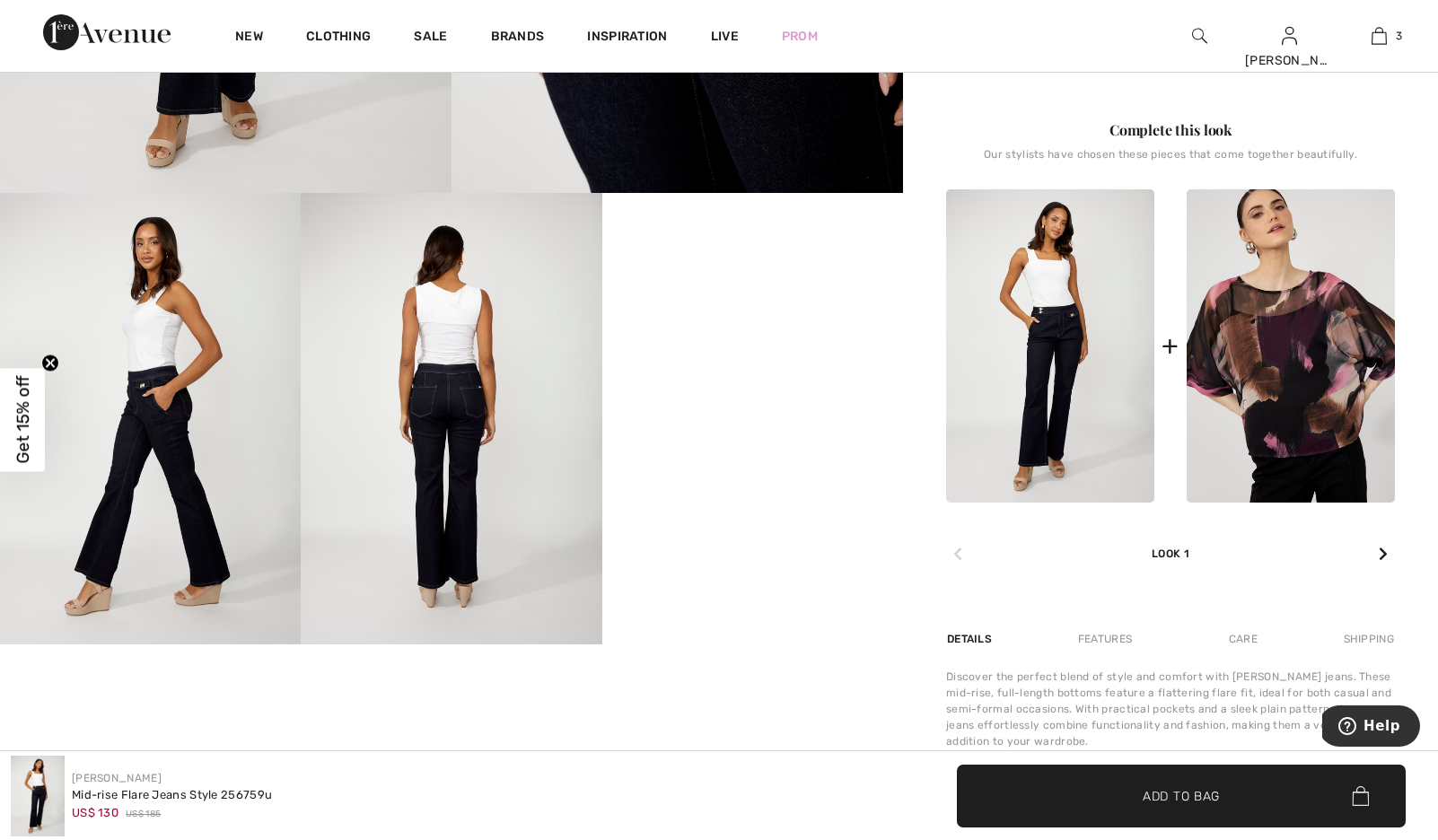
scroll to position [676, 0]
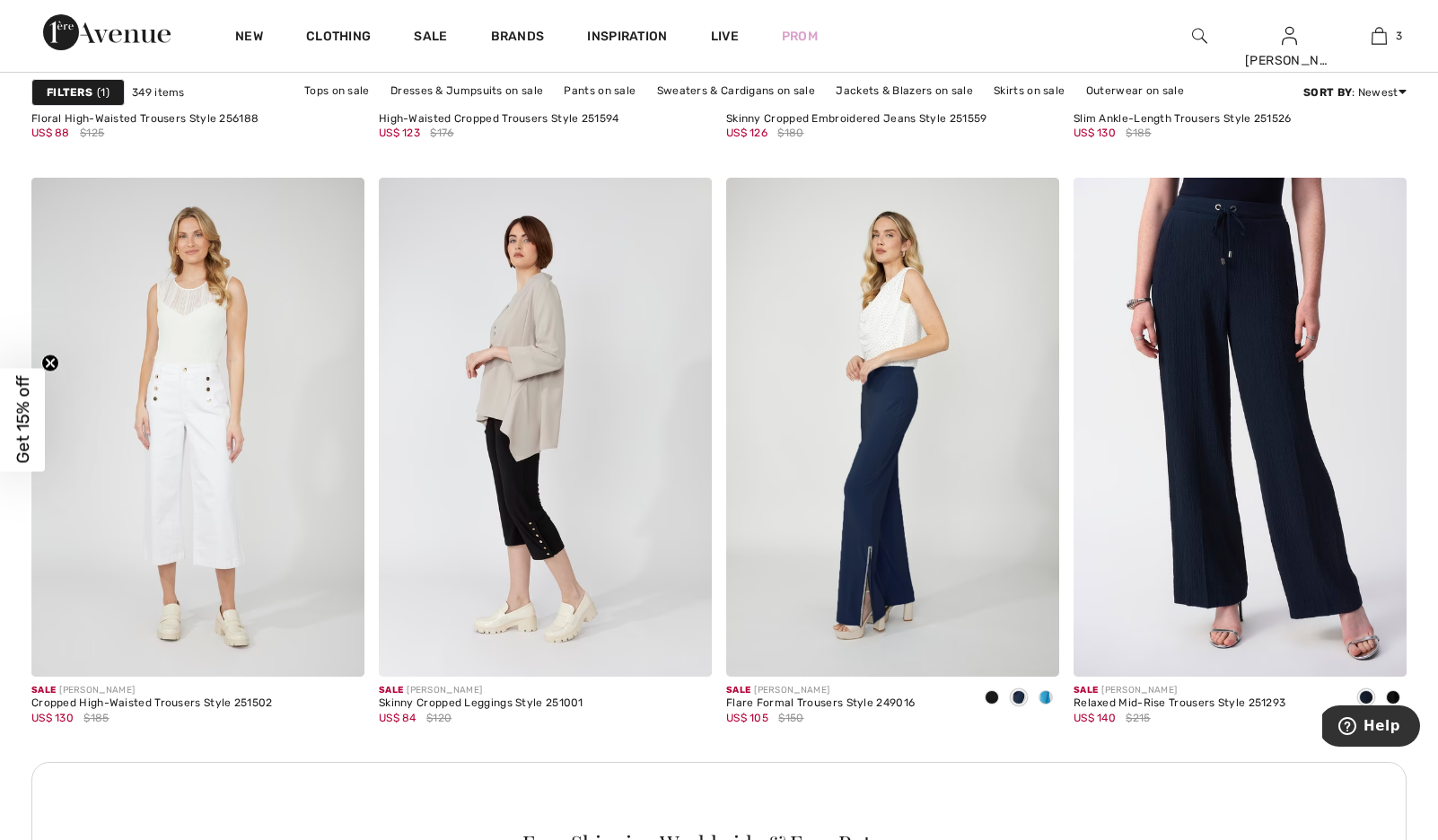
scroll to position [1981, 0]
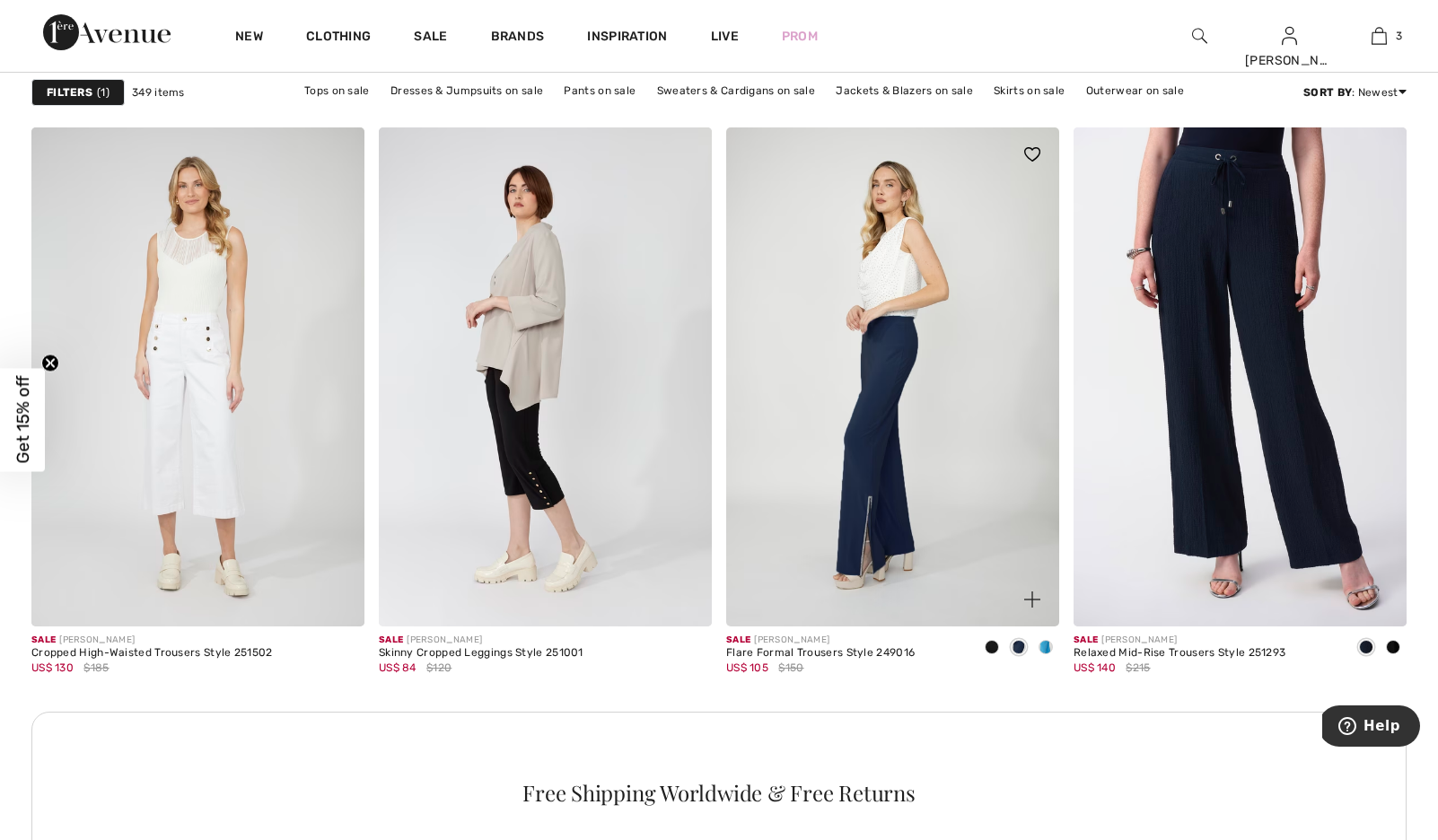
click at [876, 398] on img at bounding box center [893, 377] width 333 height 500
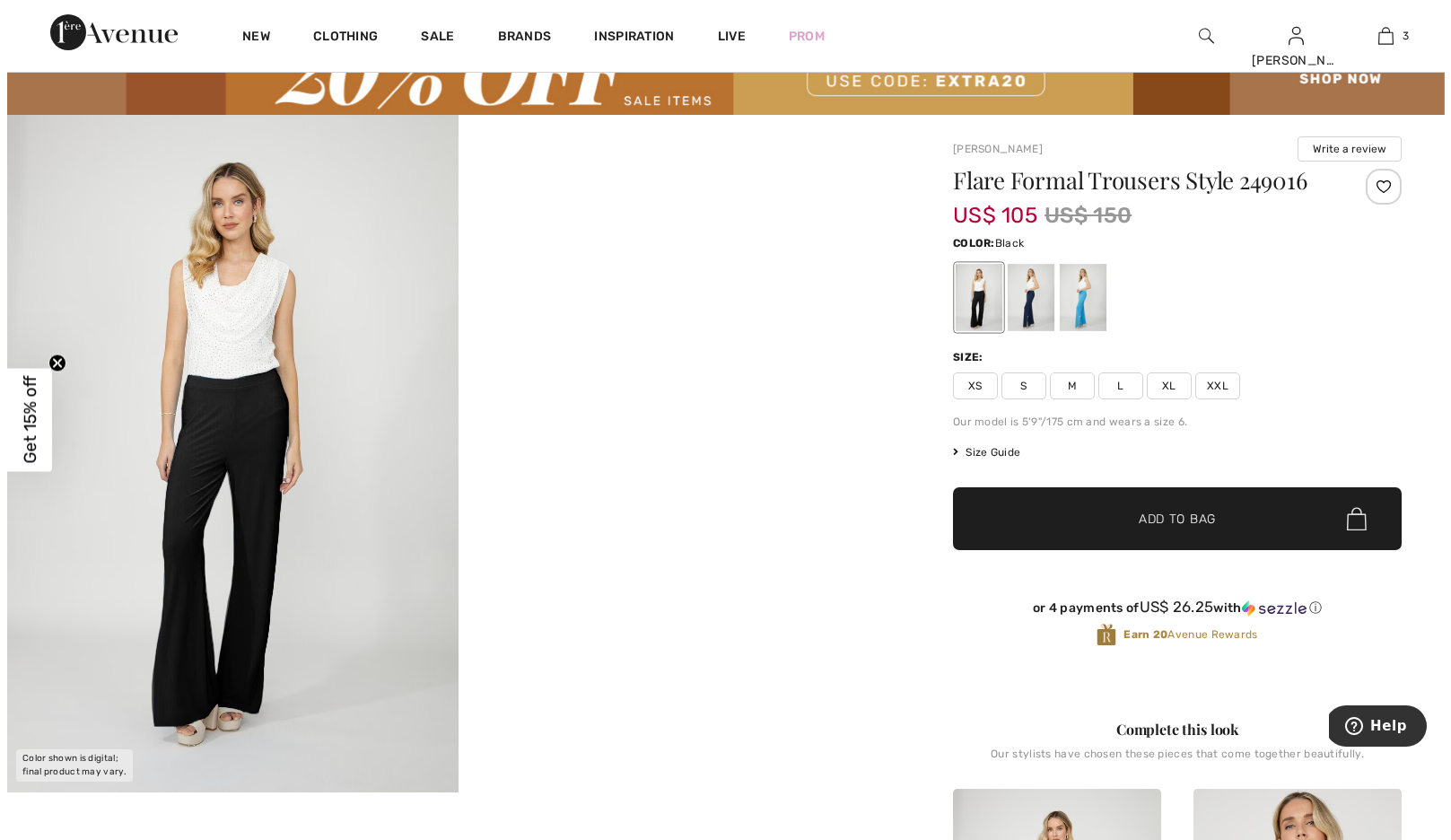
scroll to position [95, 0]
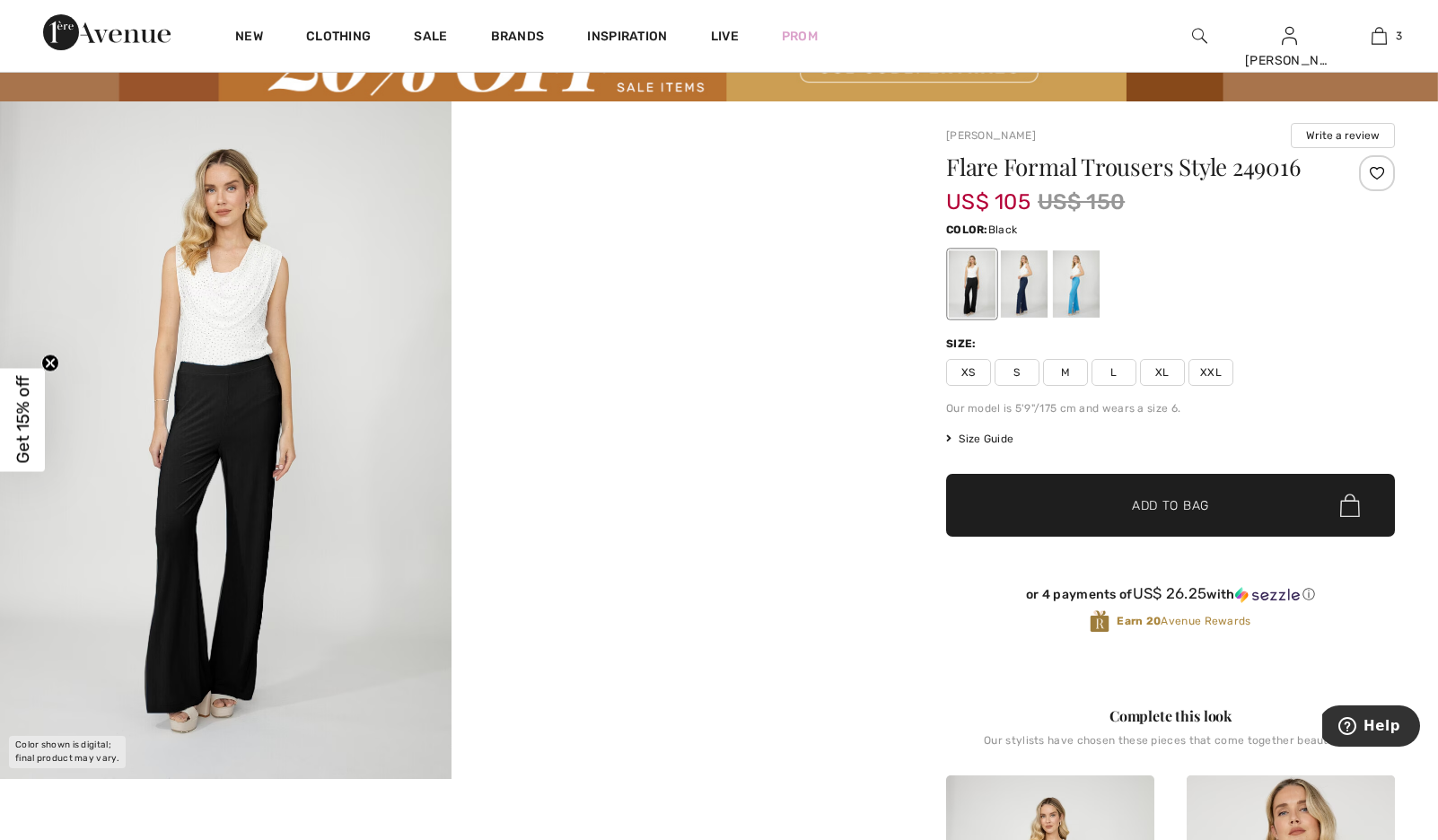
click at [212, 477] on img at bounding box center [225, 440] width 452 height 678
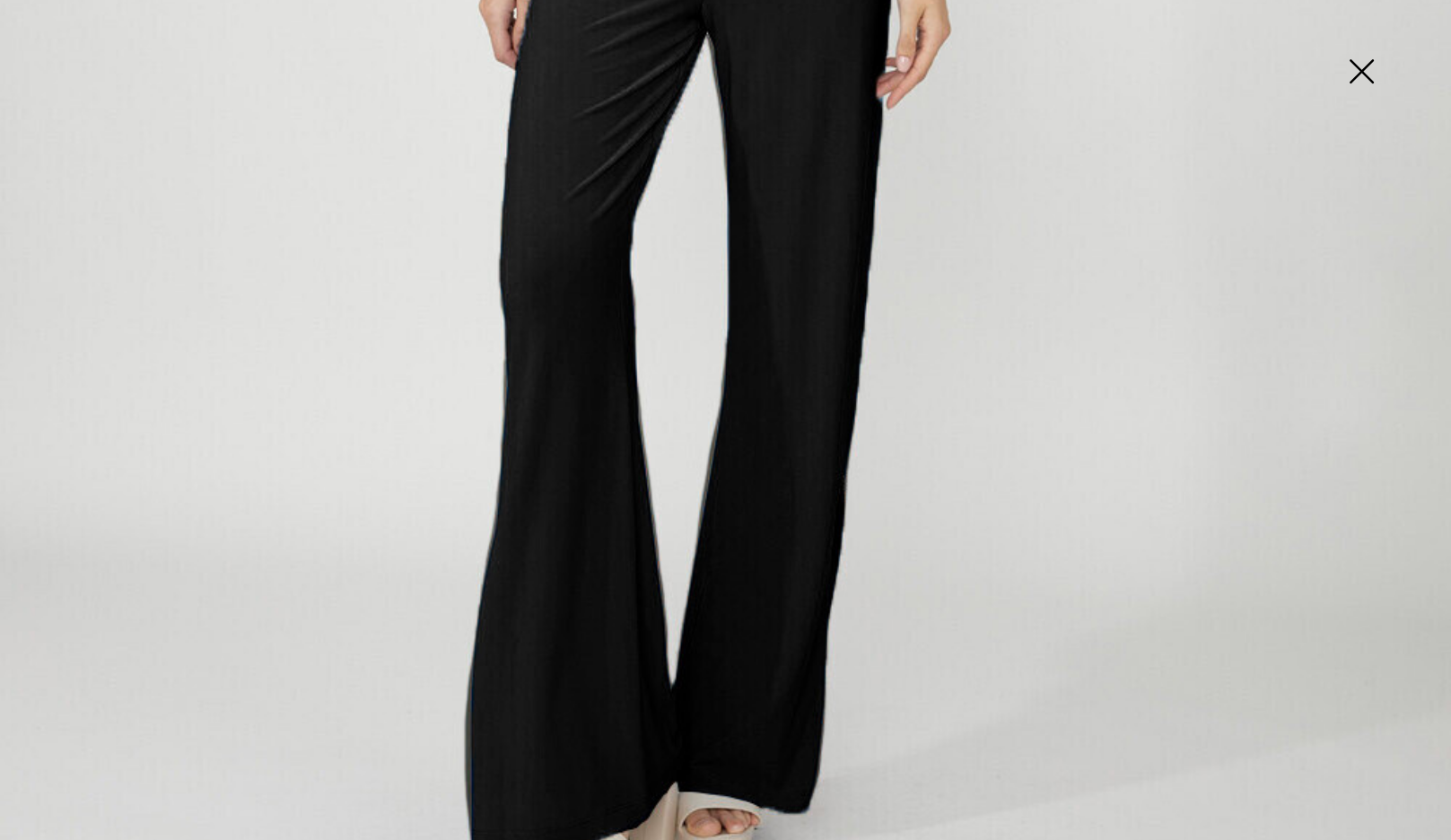
scroll to position [1113, 0]
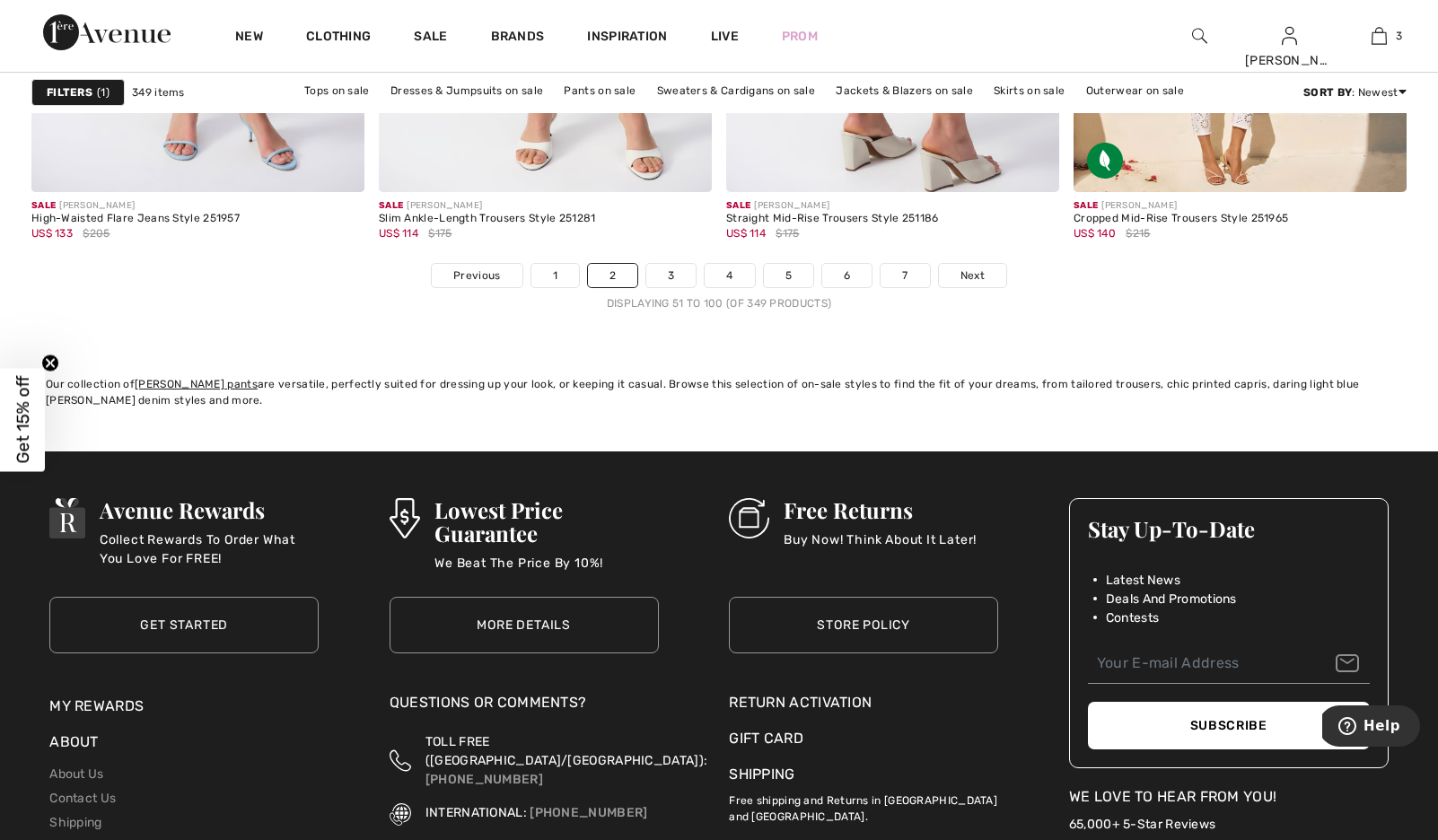
scroll to position [8974, 0]
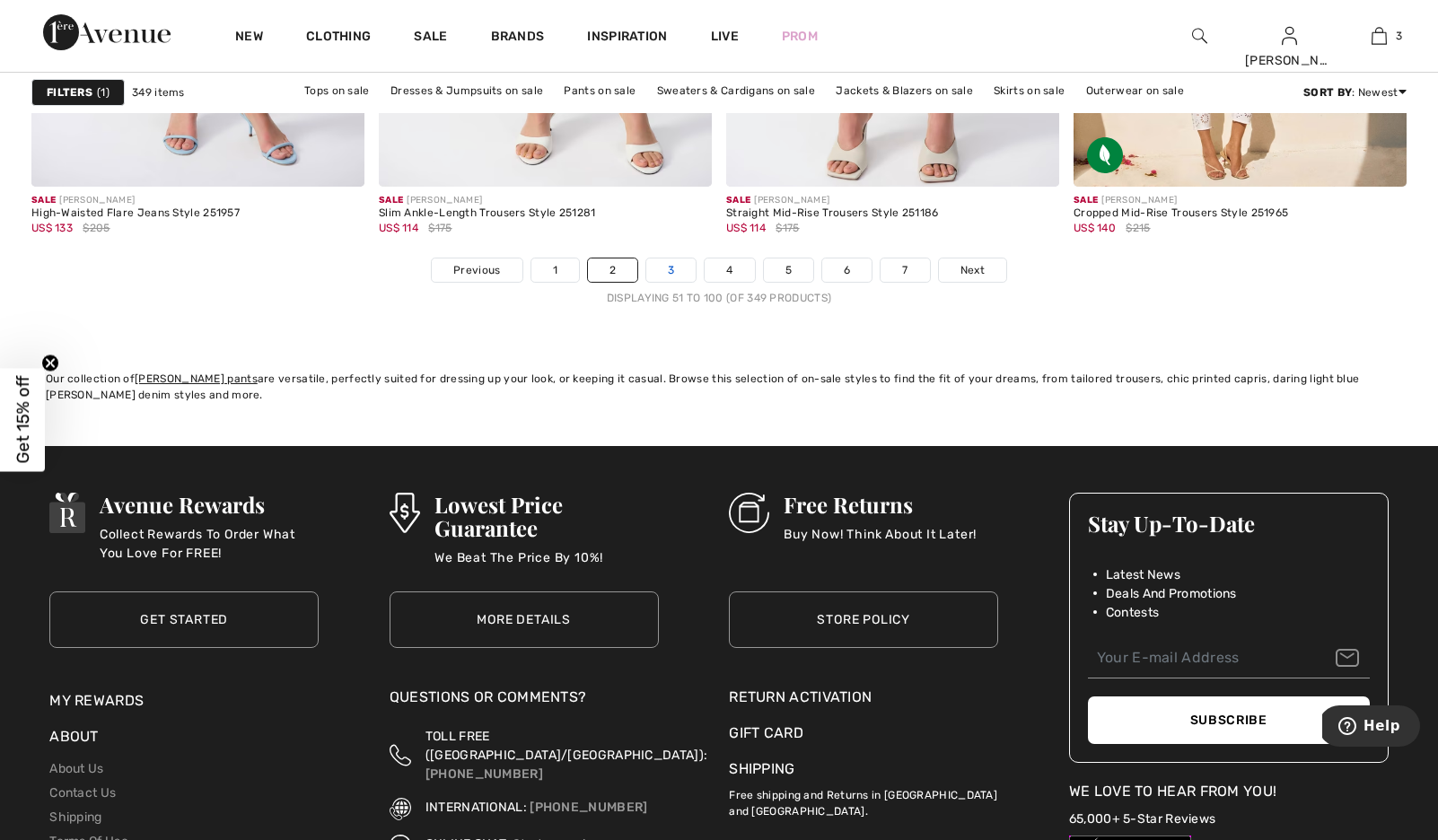
click at [662, 281] on link "3" at bounding box center [670, 270] width 49 height 23
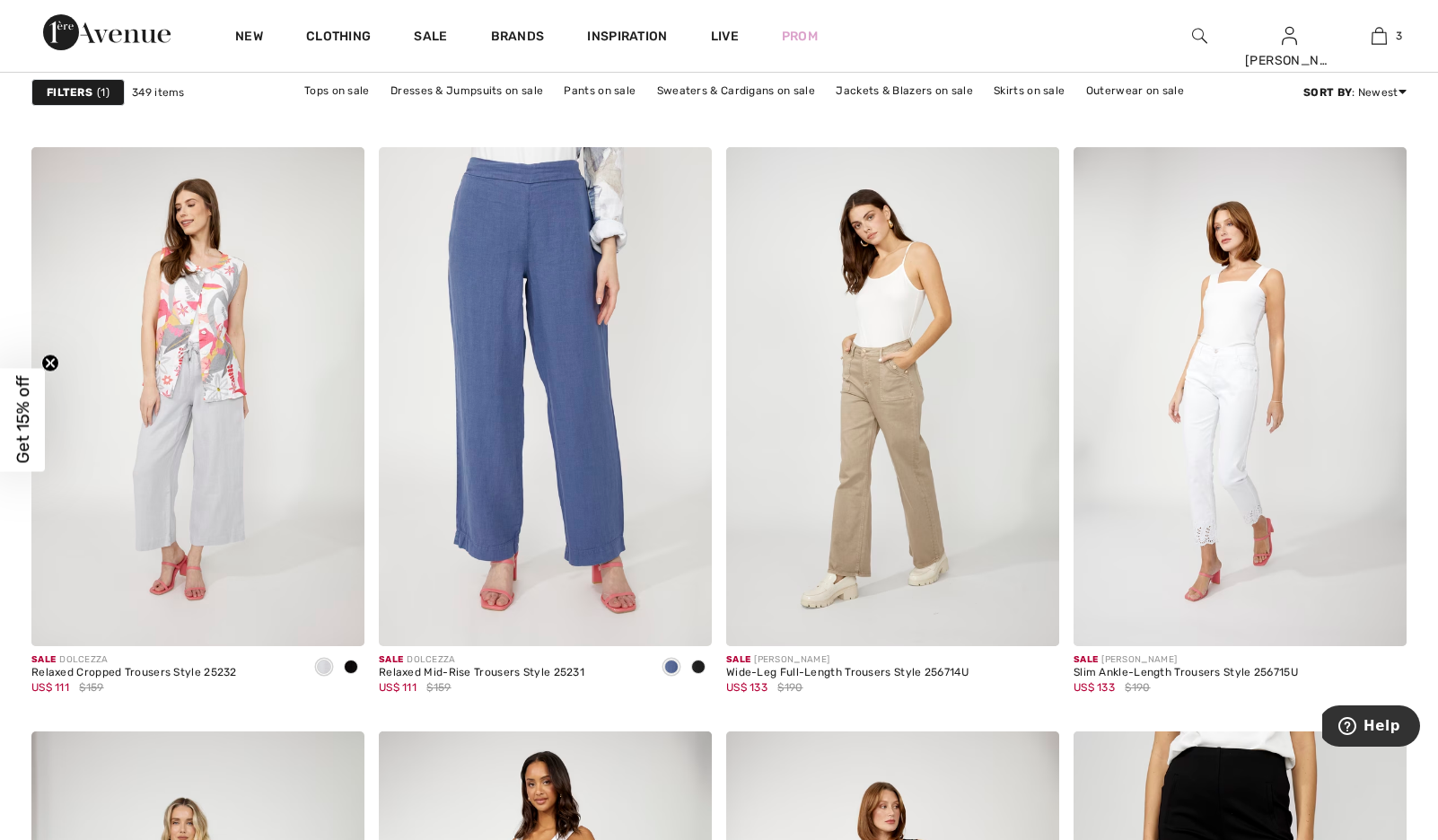
scroll to position [5956, 0]
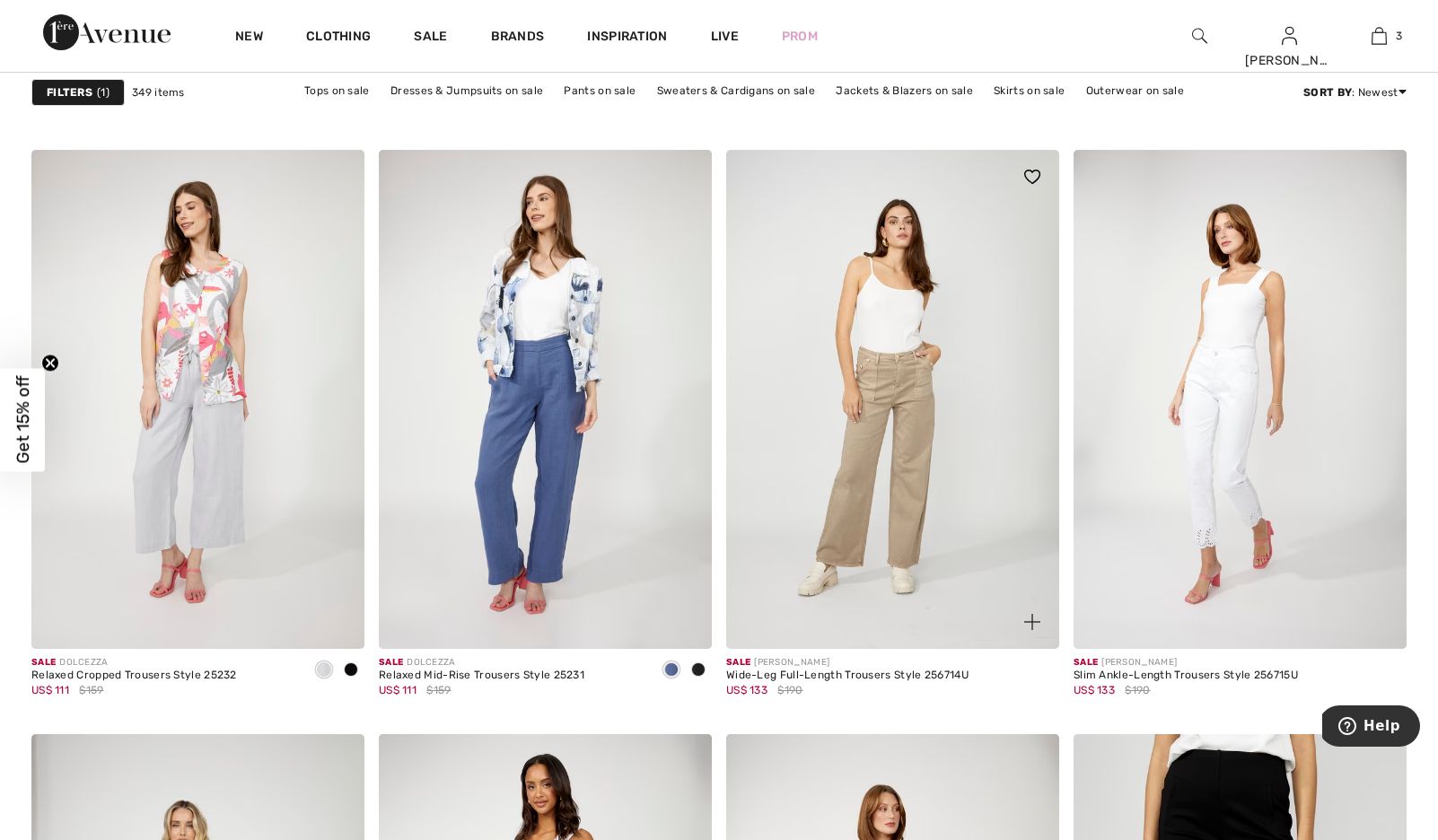
click at [897, 416] on img at bounding box center [893, 399] width 333 height 500
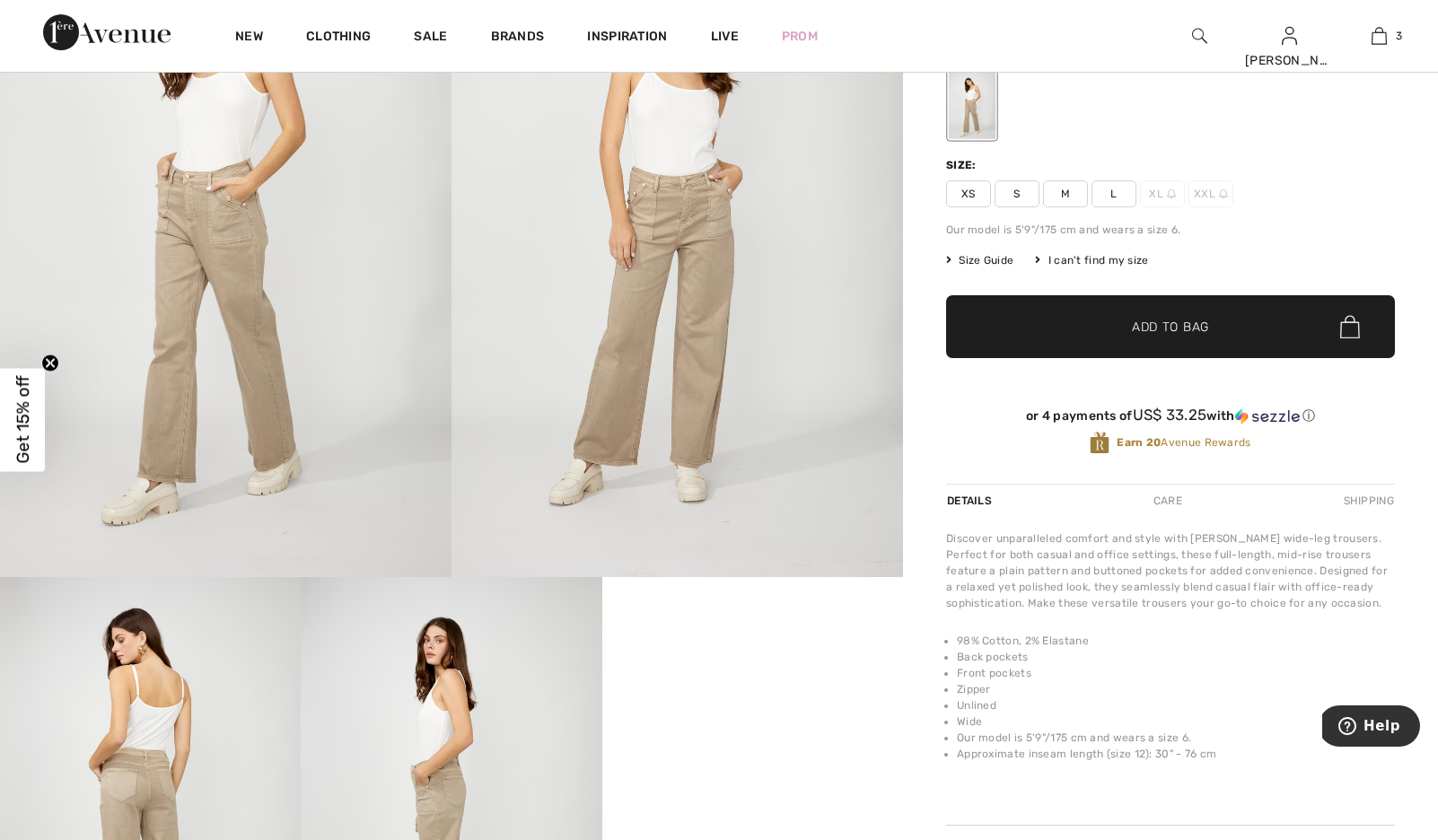
scroll to position [298, 0]
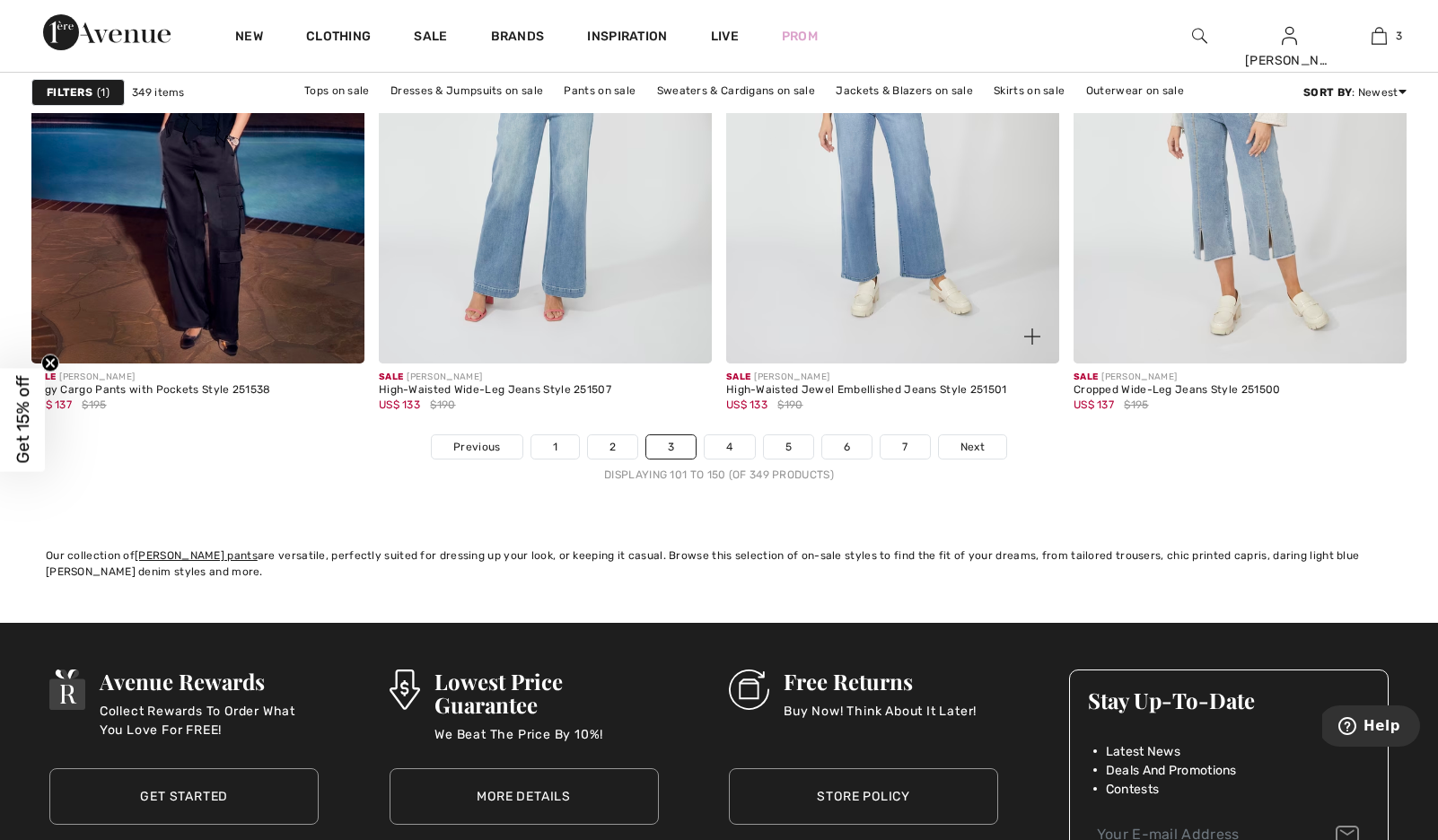
scroll to position [8766, 0]
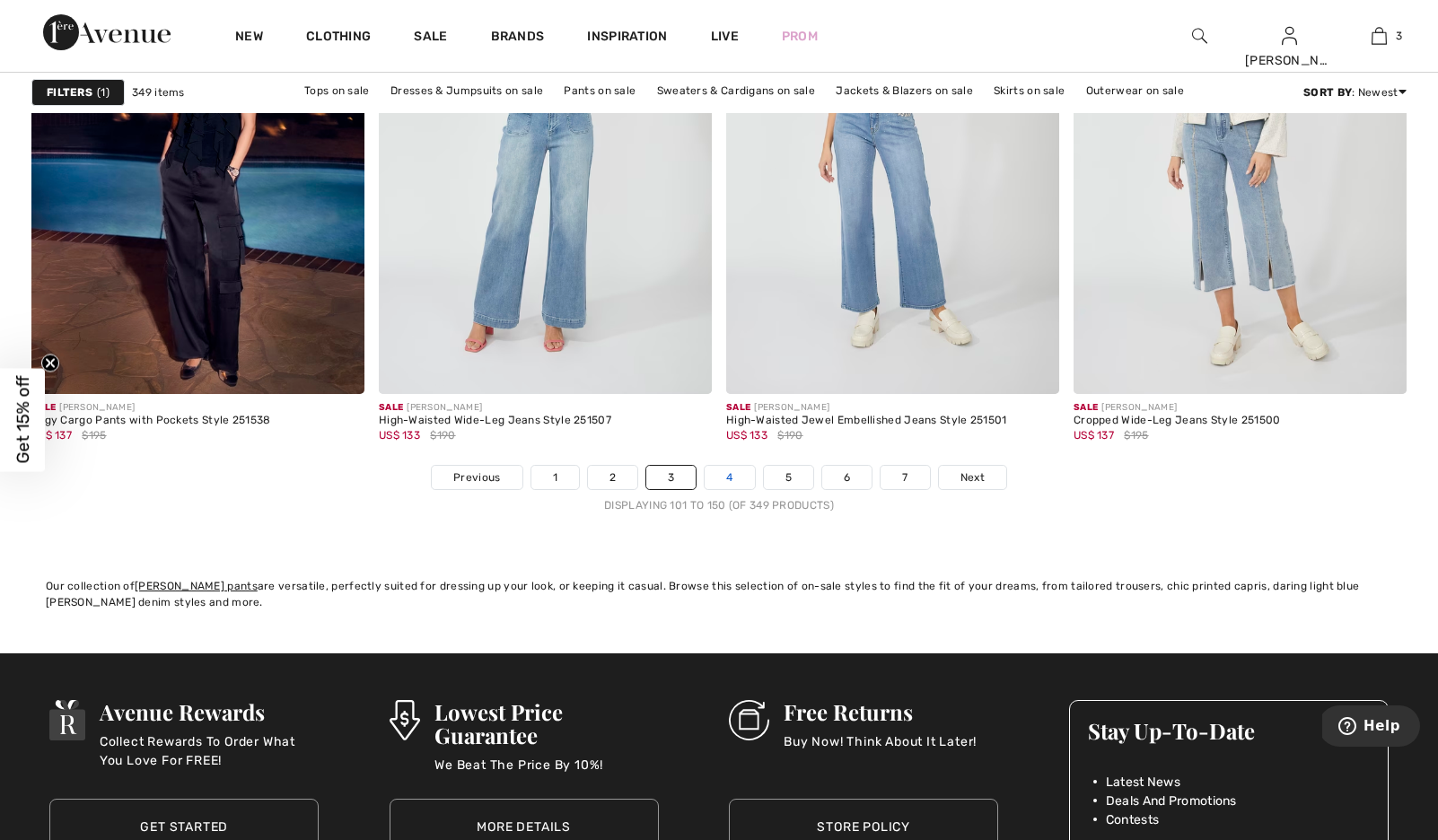
click at [732, 489] on link "4" at bounding box center [729, 478] width 49 height 23
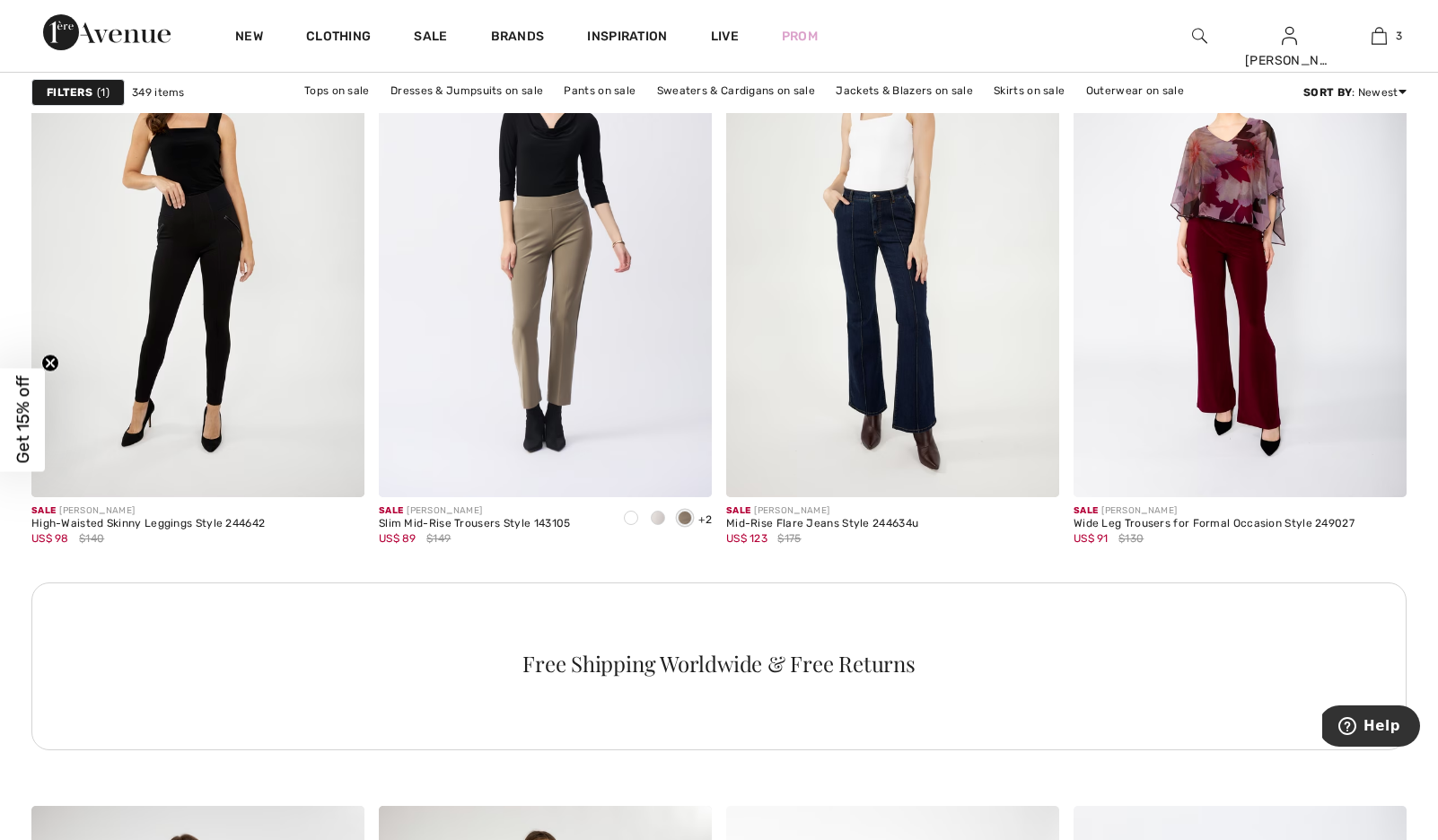
scroll to position [2107, 0]
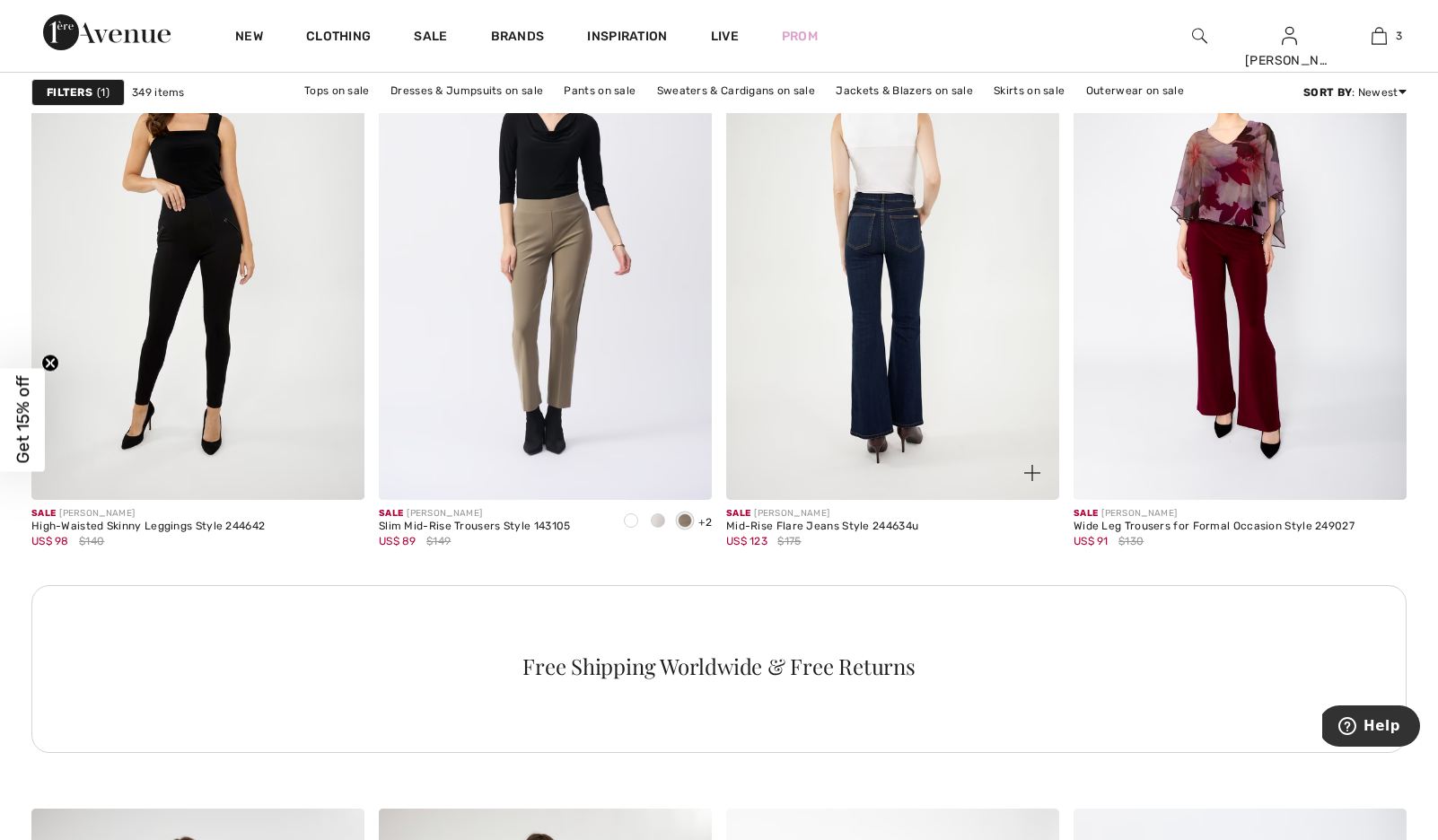
click at [895, 245] on img at bounding box center [893, 250] width 333 height 500
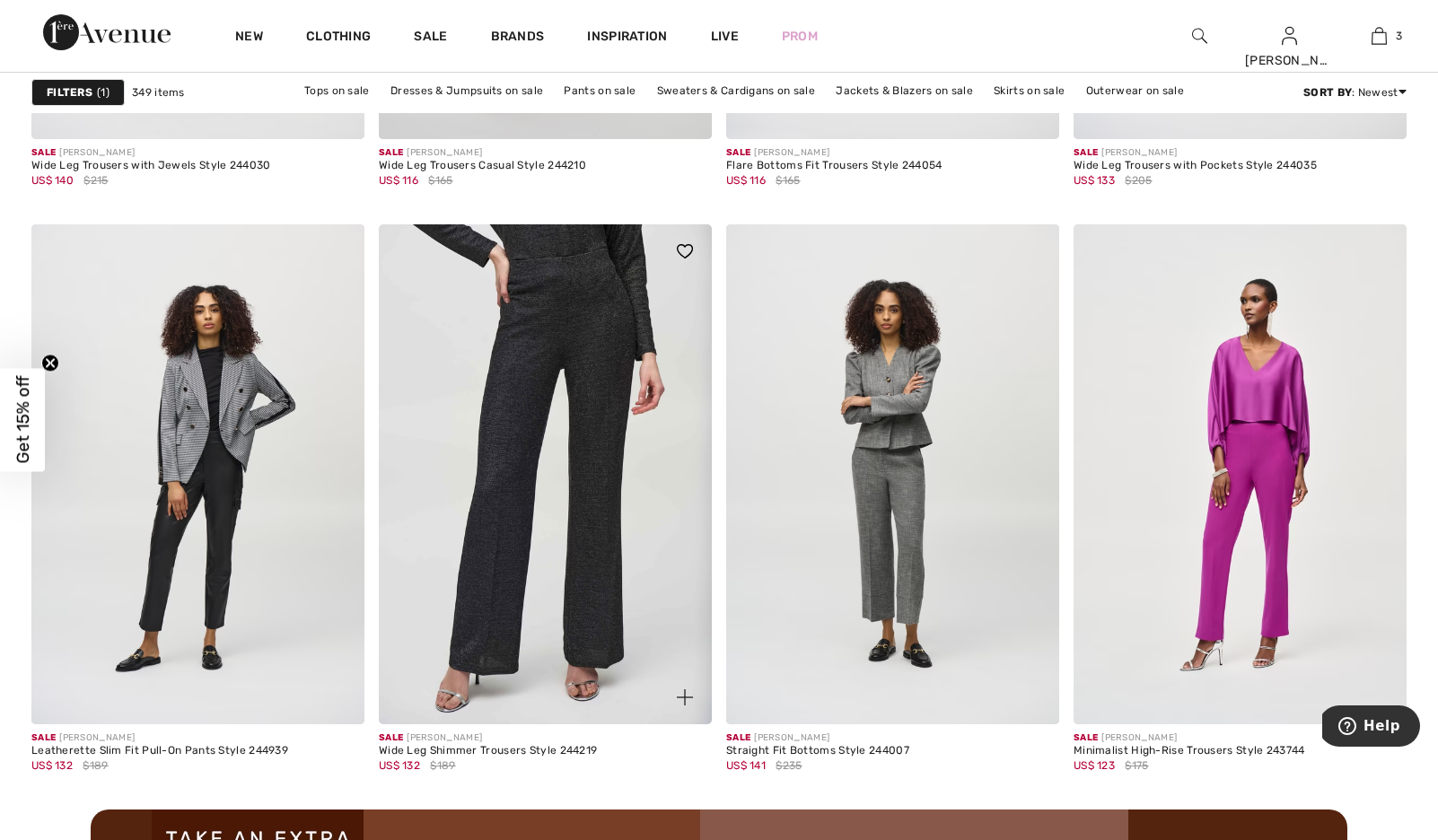
scroll to position [3862, 0]
click at [602, 368] on img at bounding box center [545, 473] width 333 height 500
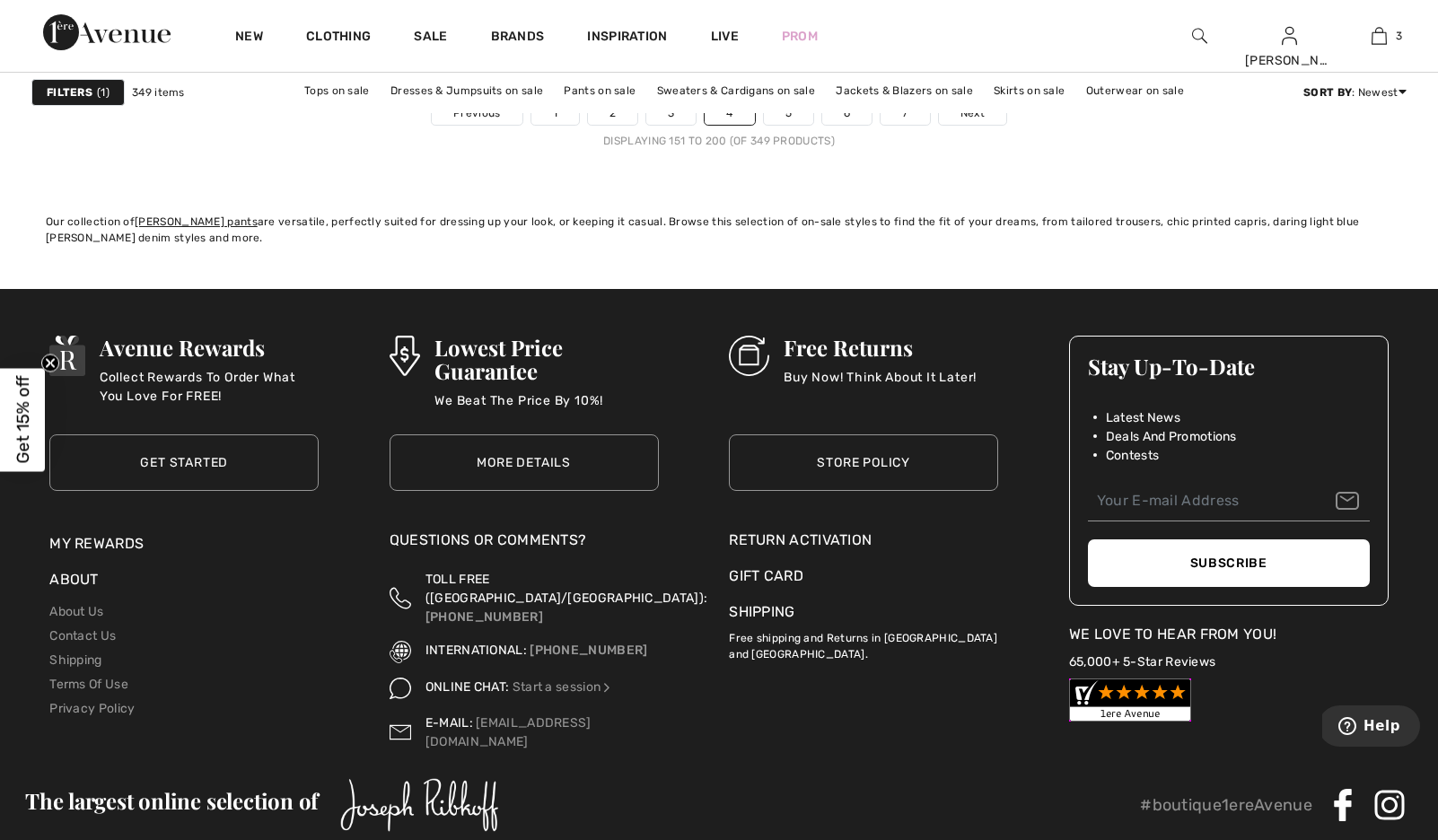
scroll to position [9160, 0]
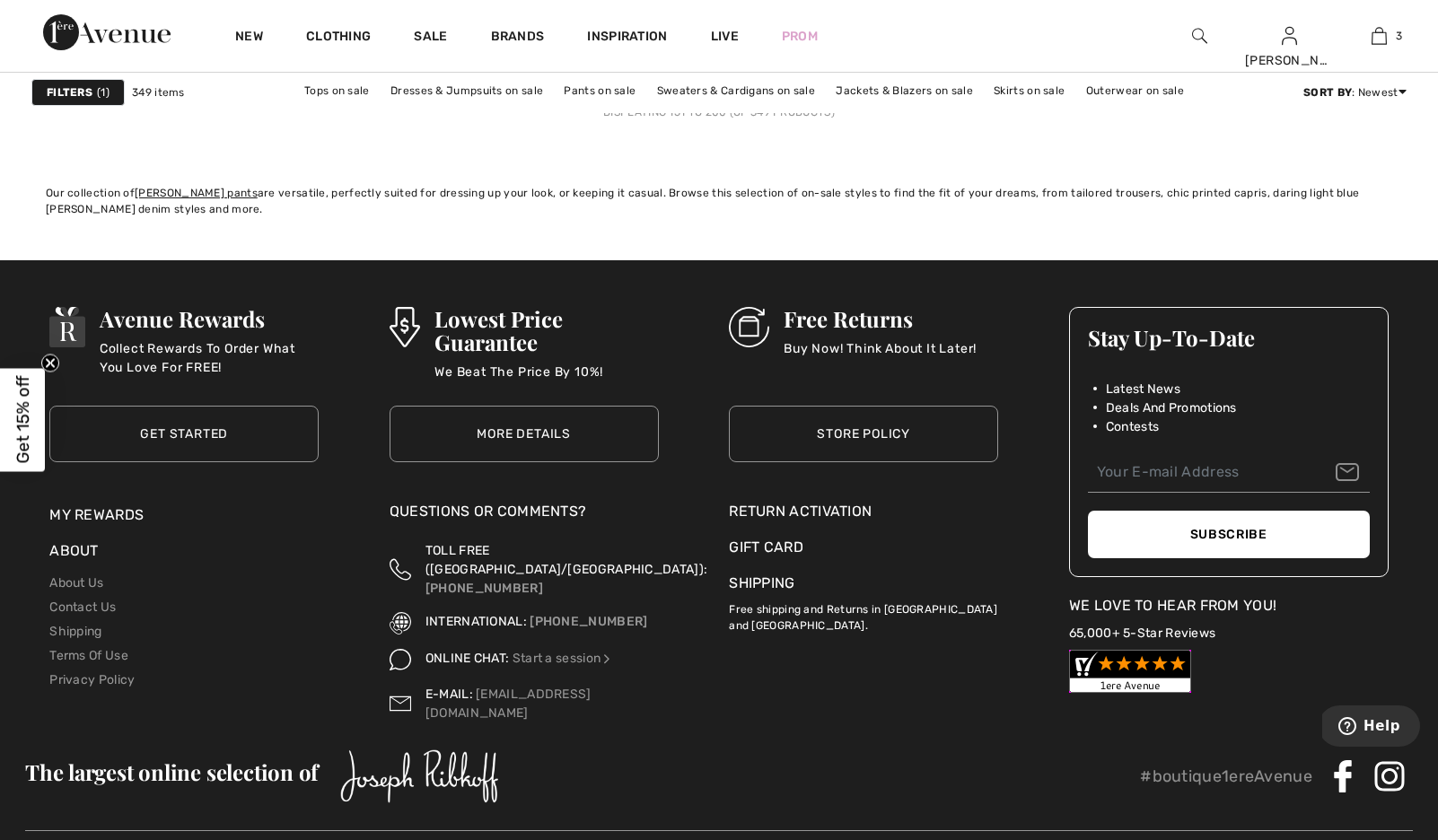
click at [806, 96] on link "5" at bounding box center [788, 84] width 49 height 23
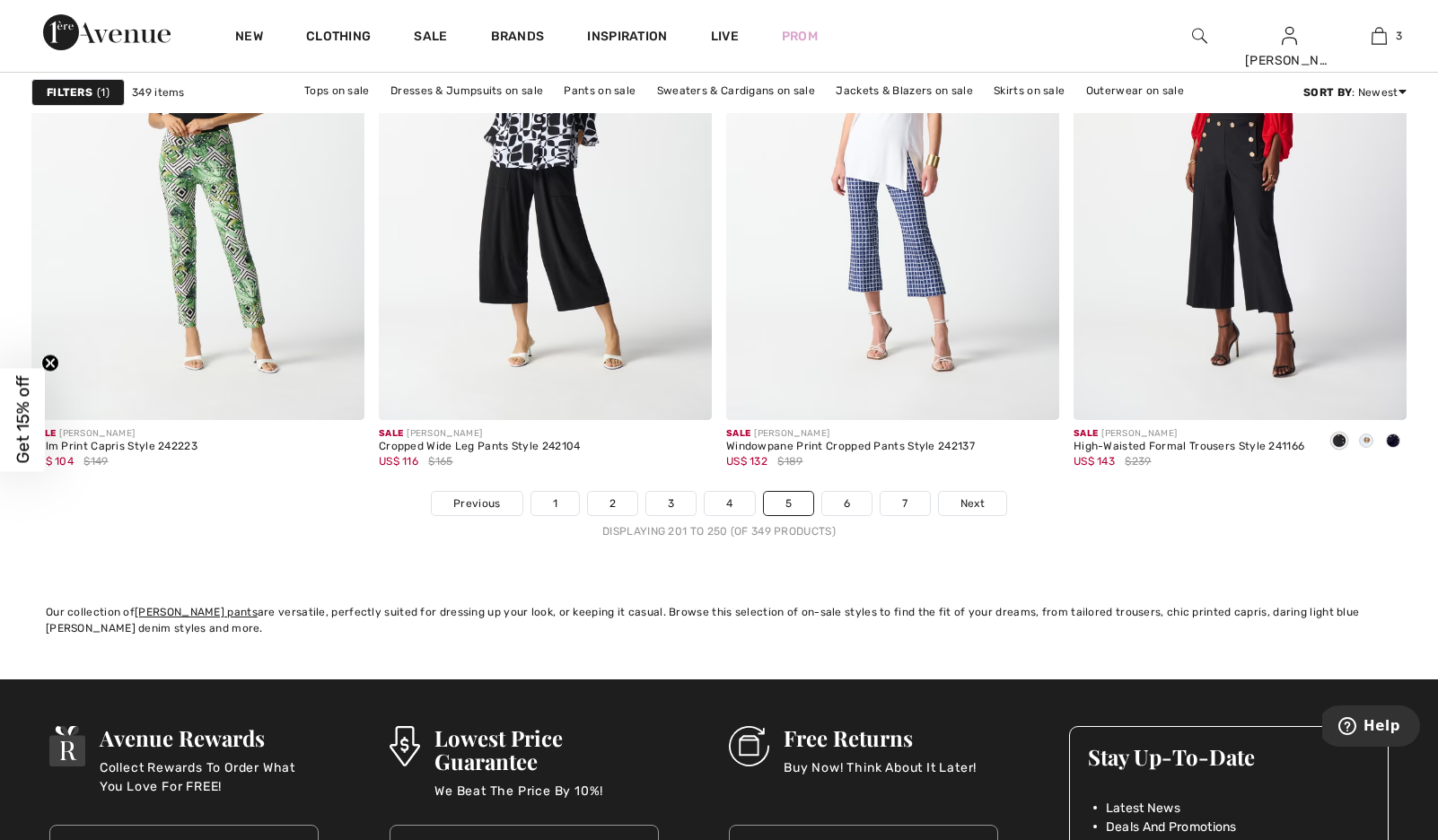
scroll to position [8742, 0]
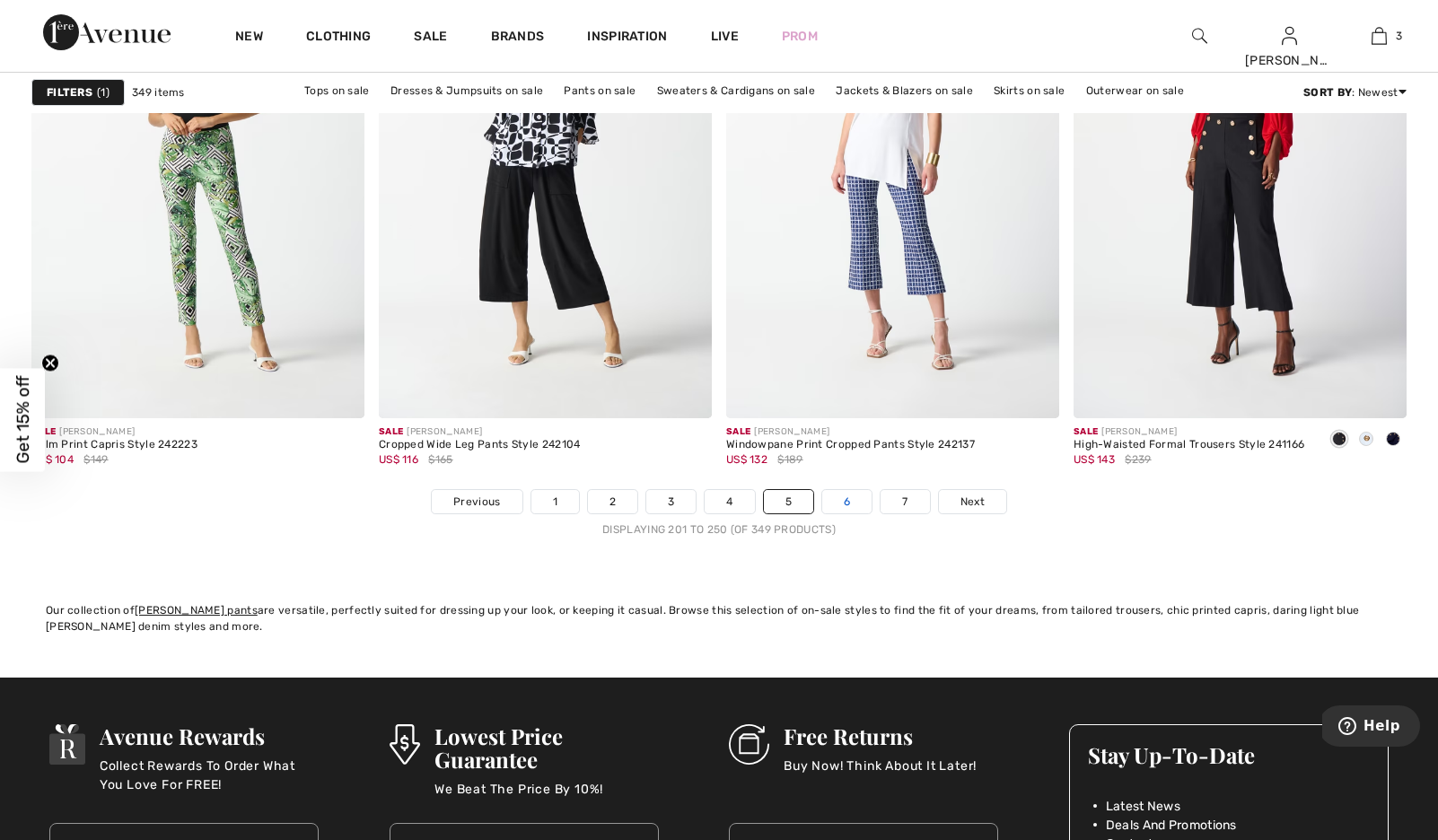
click at [871, 513] on link "6" at bounding box center [846, 502] width 49 height 23
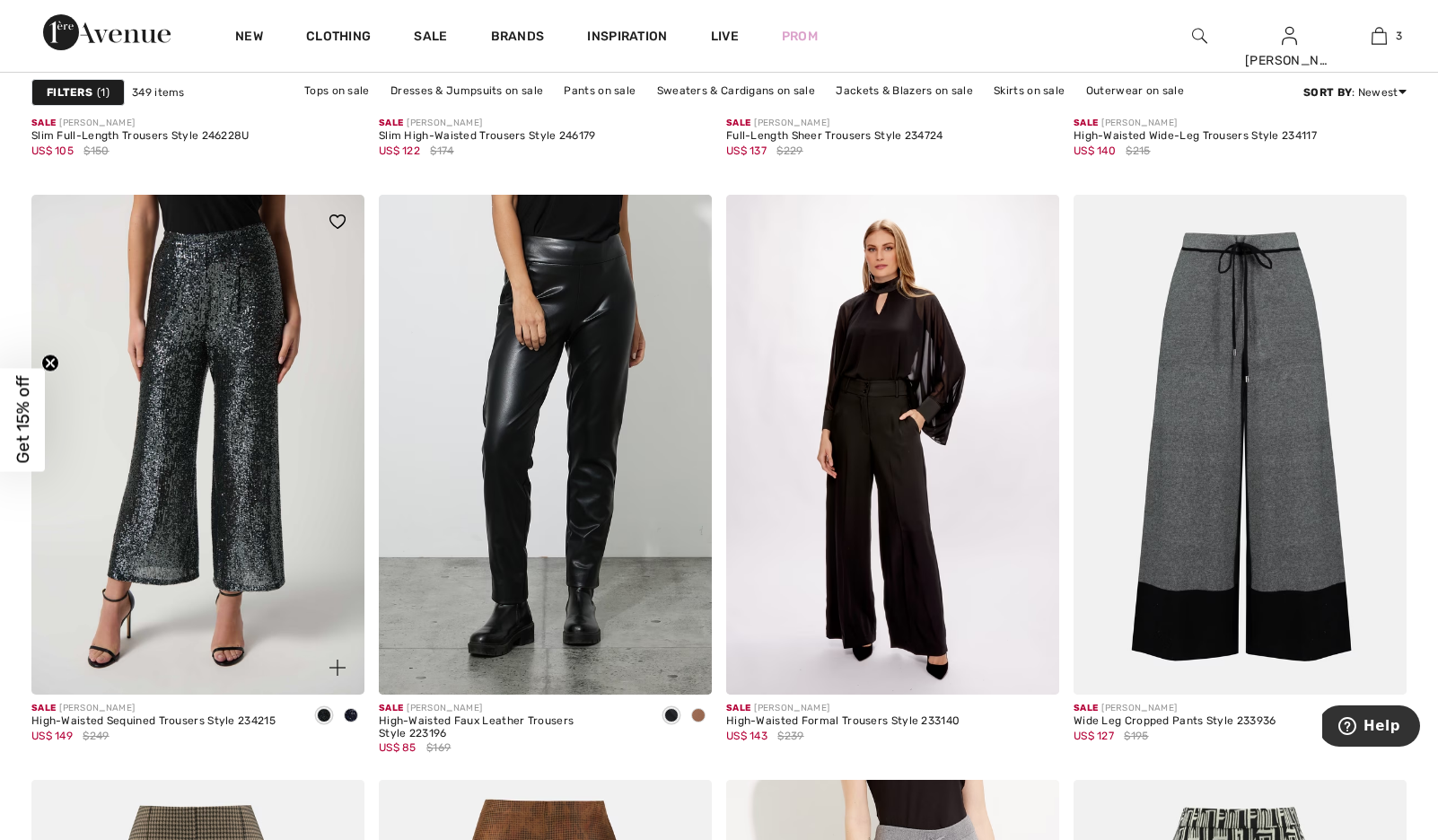
scroll to position [7865, 0]
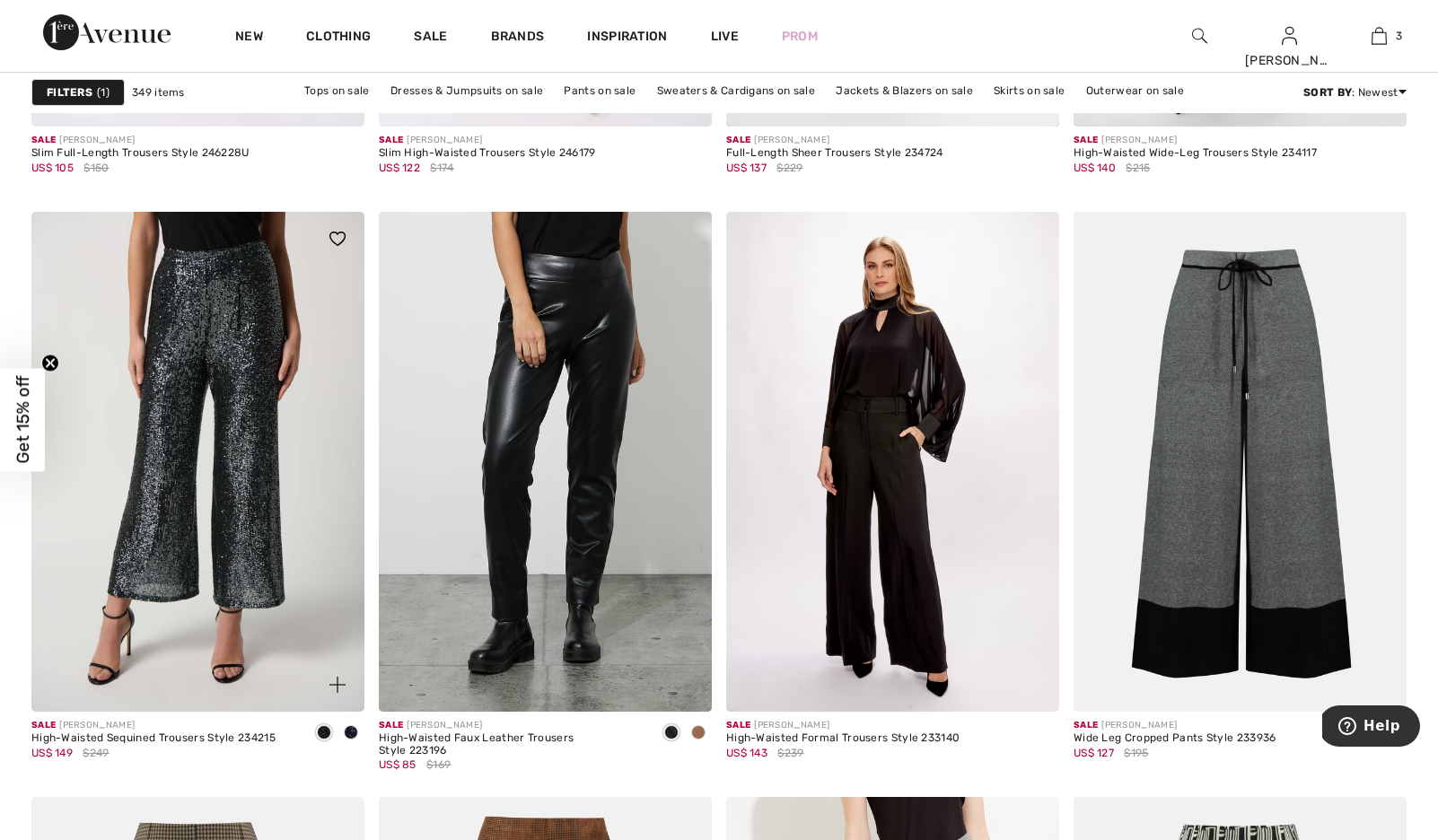
click at [214, 372] on img at bounding box center [197, 461] width 333 height 500
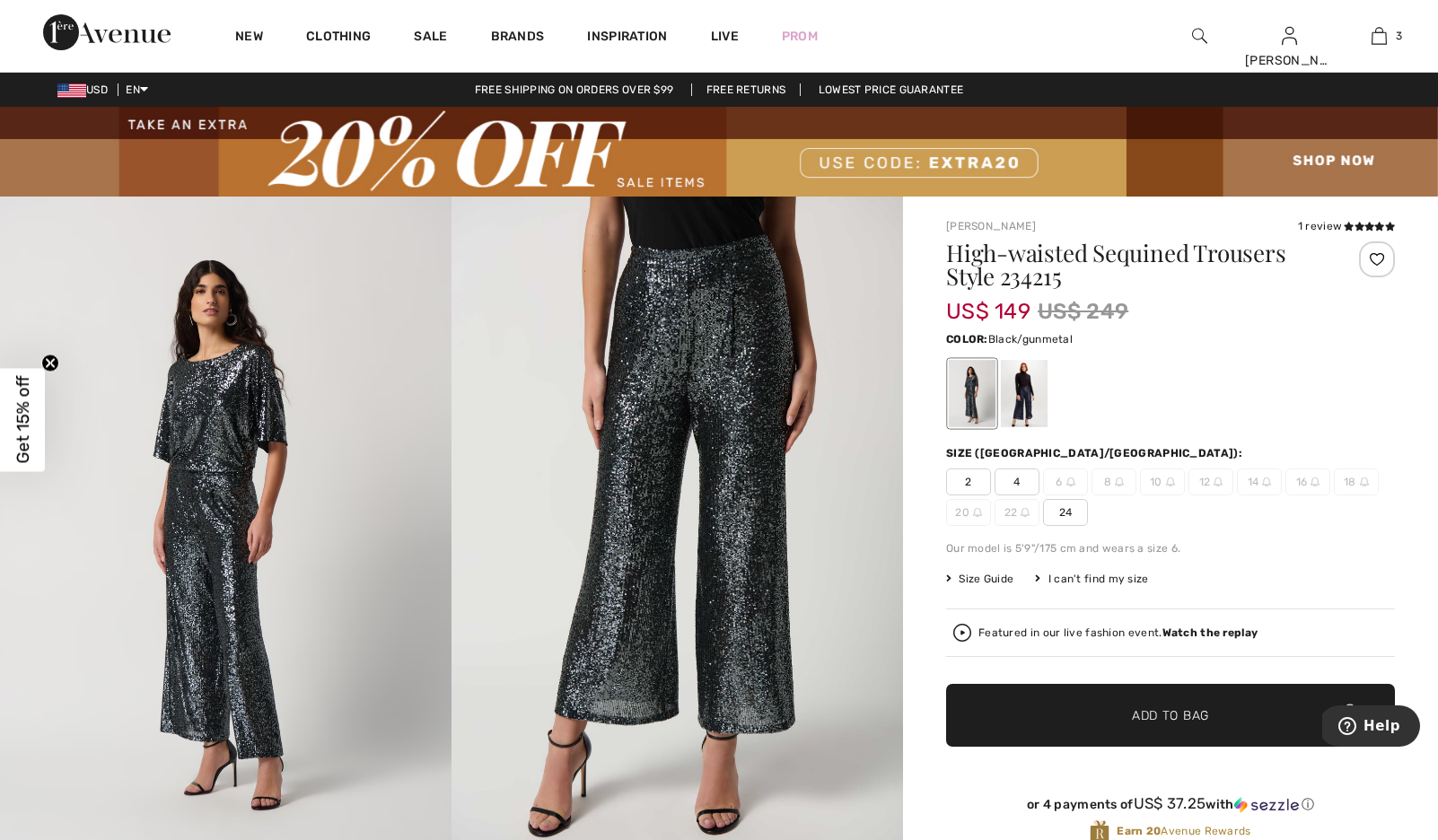
click at [1130, 587] on div "I can't find my size" at bounding box center [1091, 578] width 113 height 16
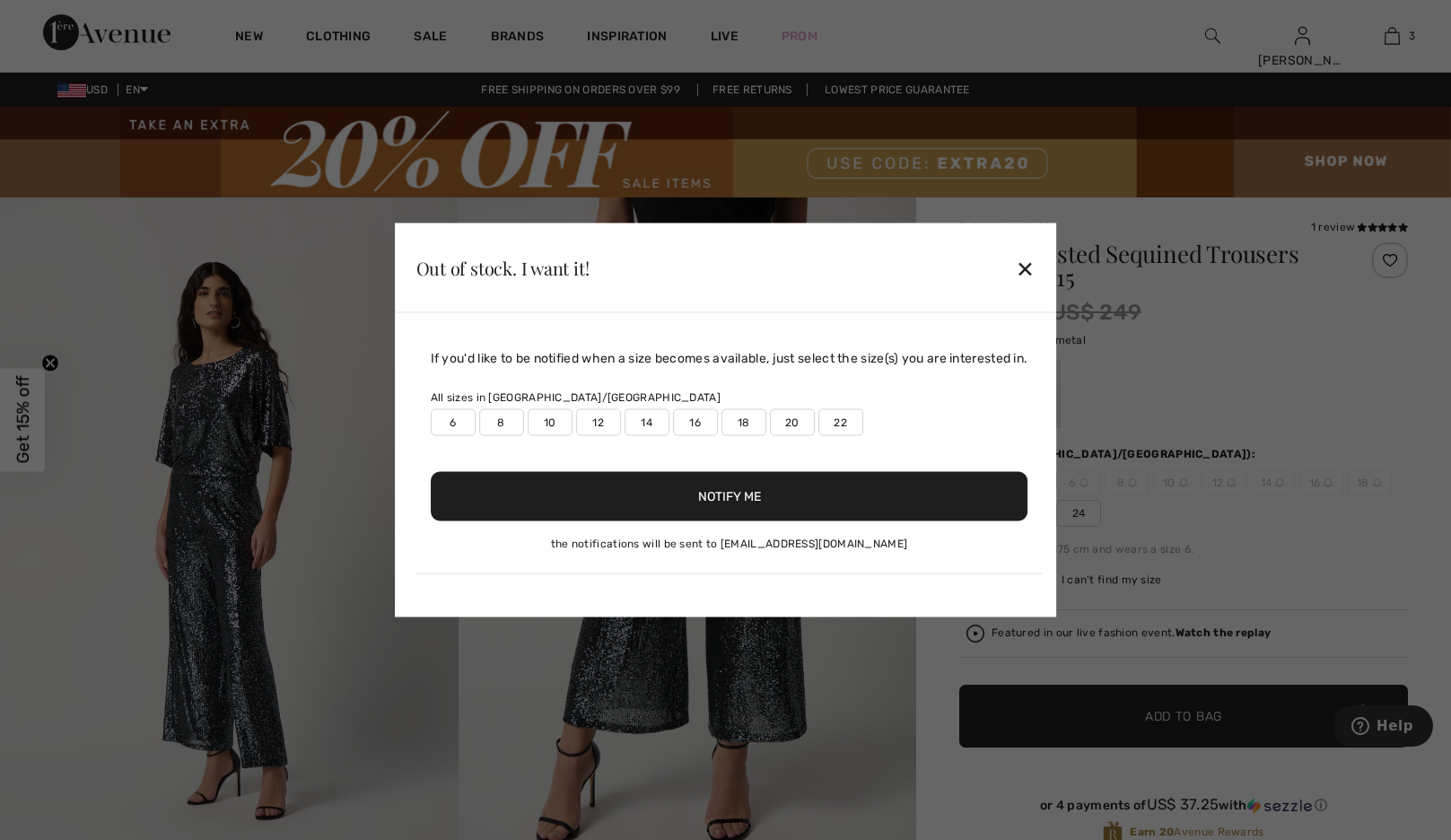
click at [498, 413] on label "8" at bounding box center [502, 422] width 44 height 27
click at [733, 504] on button "Notify Me" at bounding box center [729, 496] width 597 height 49
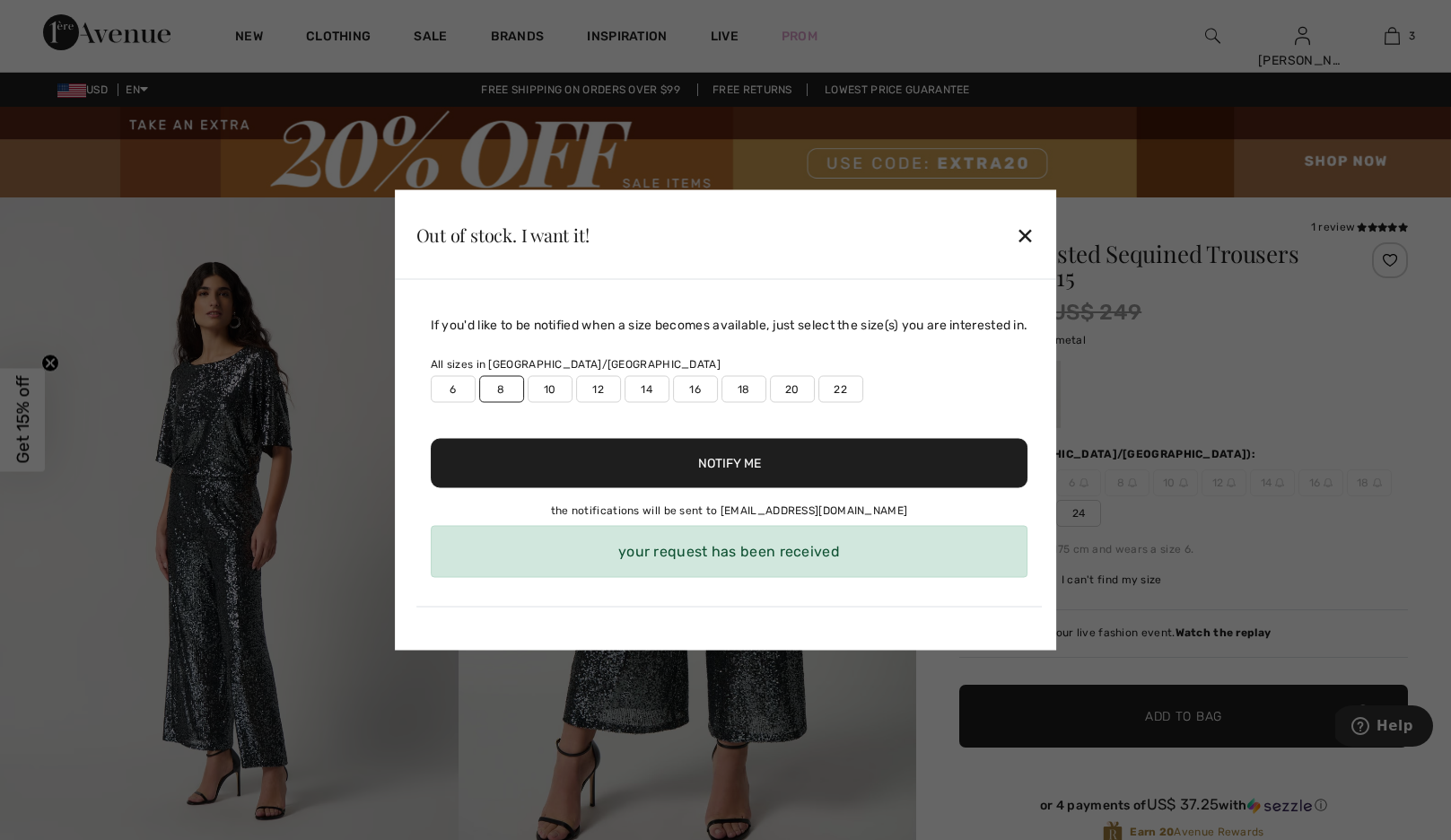
click at [1033, 216] on div "✕" at bounding box center [1025, 234] width 18 height 38
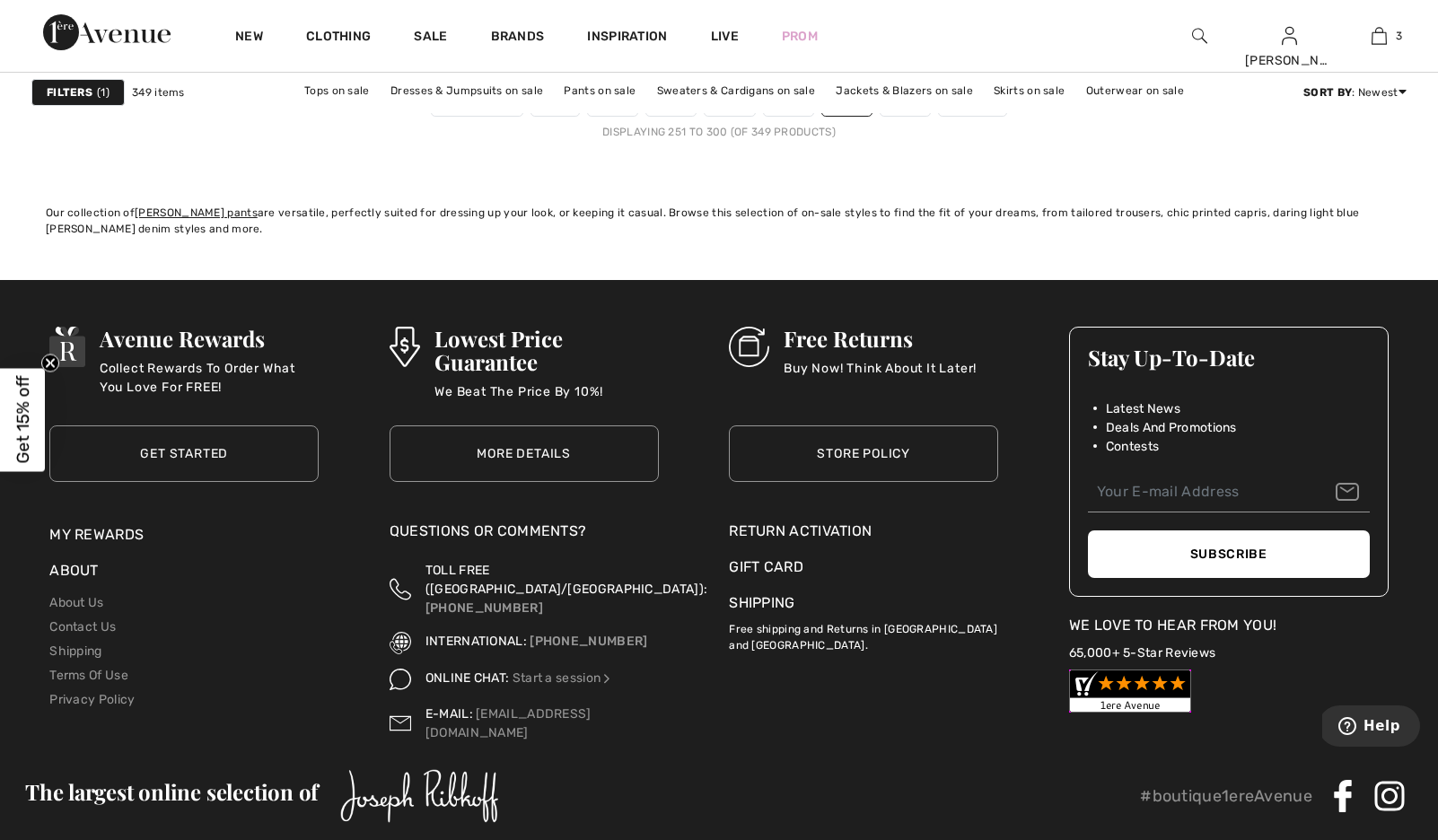
scroll to position [9140, 0]
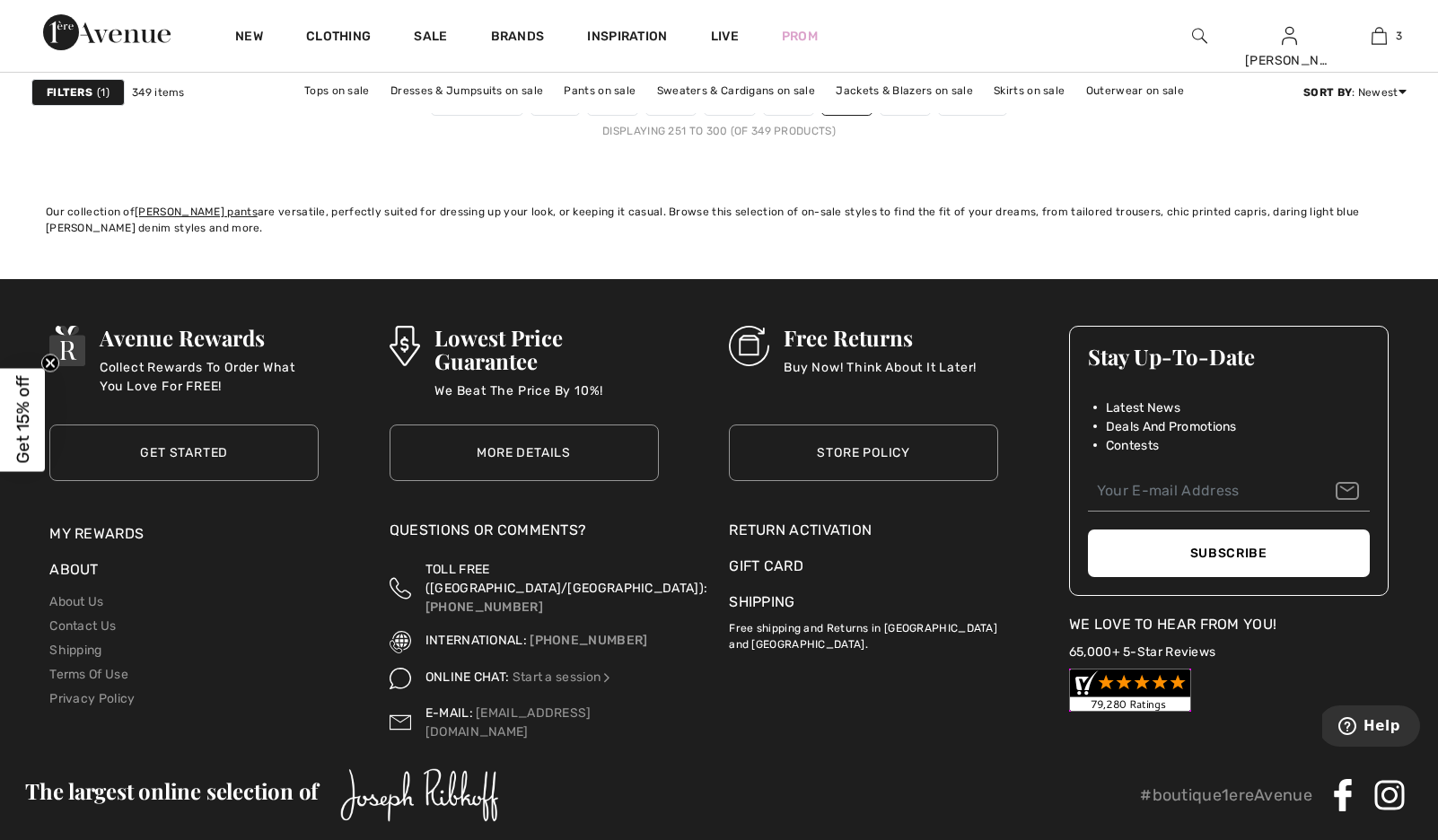
click at [929, 115] on link "7" at bounding box center [904, 103] width 48 height 23
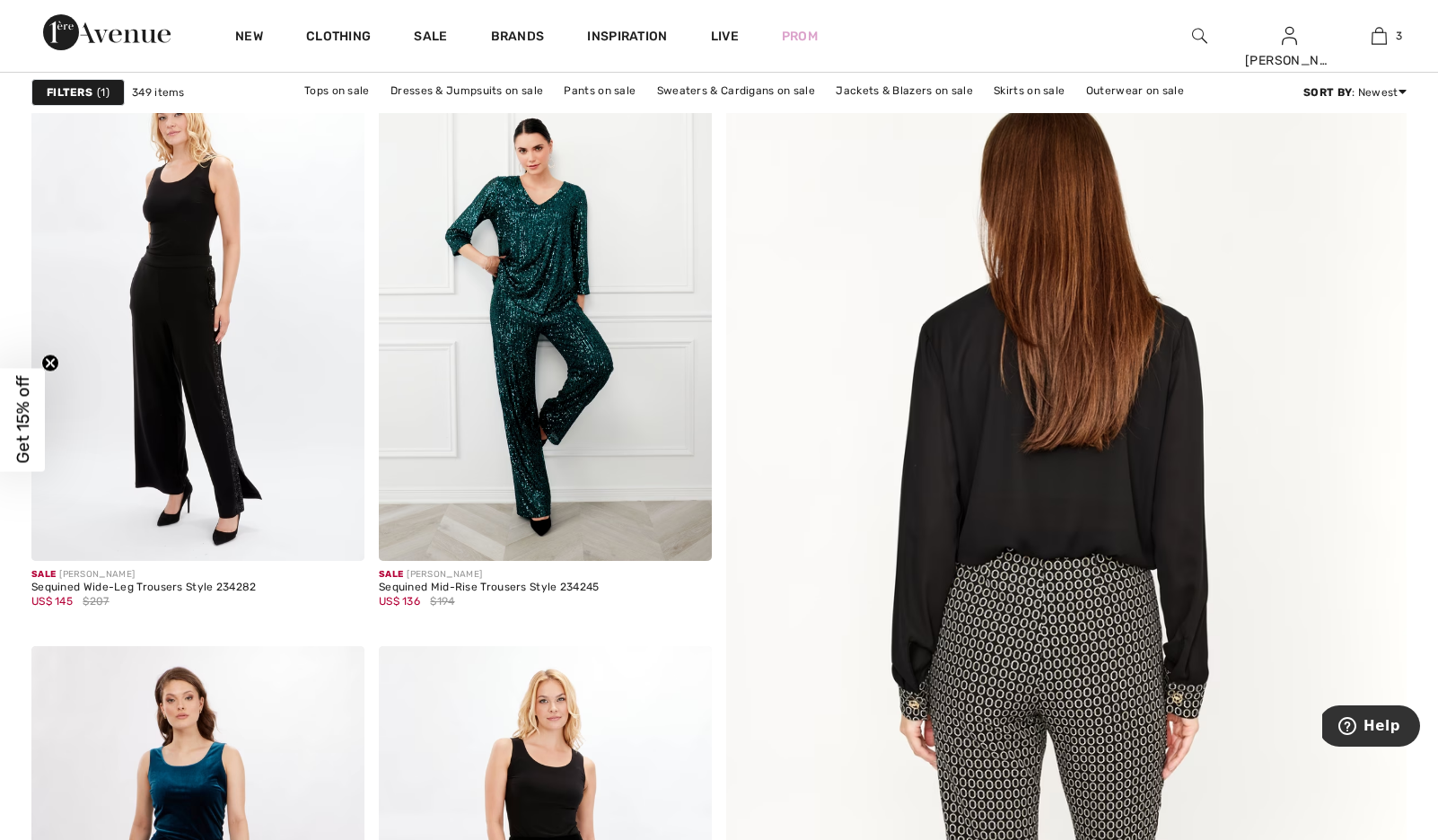
scroll to position [296, 0]
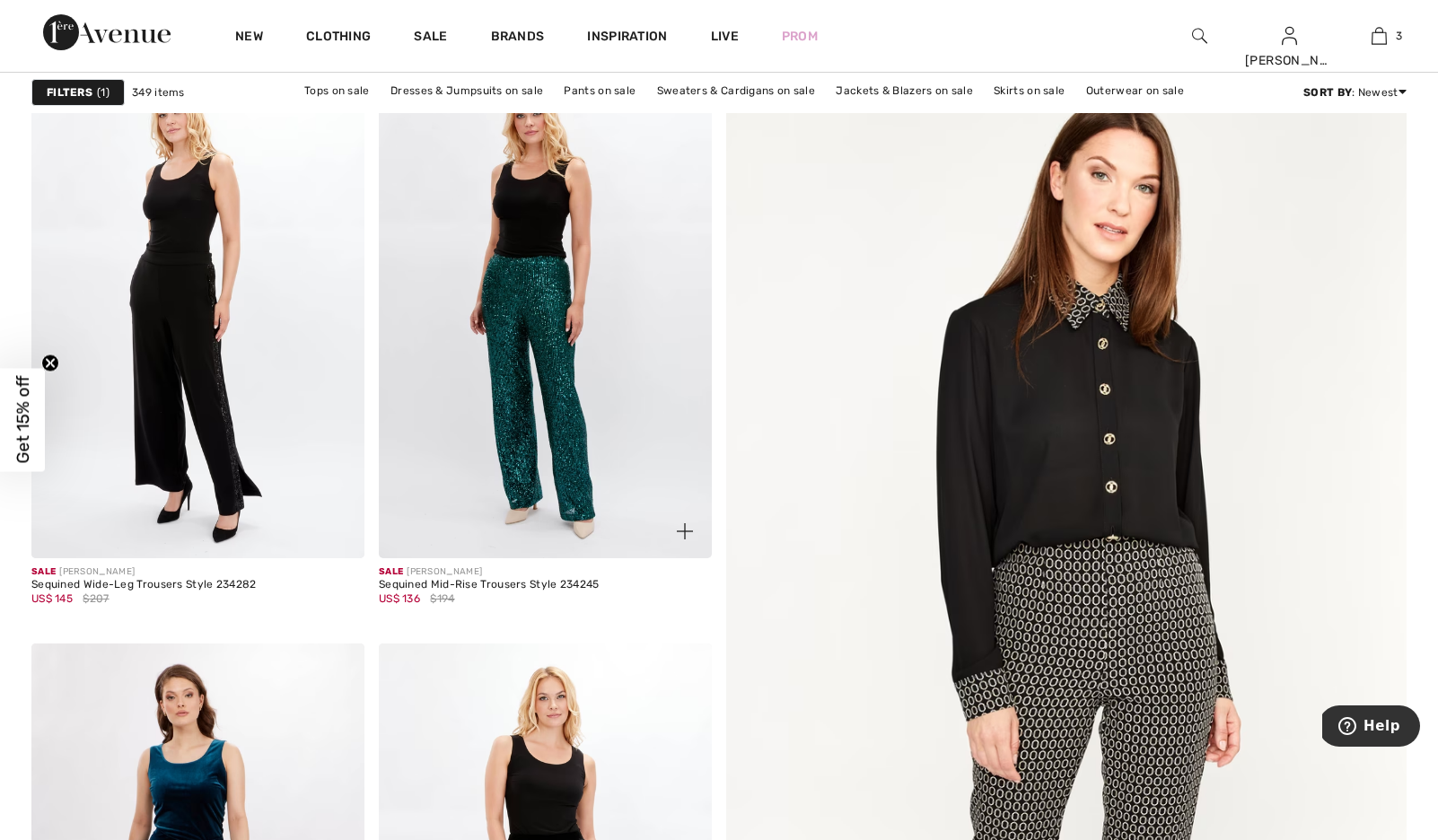
click at [531, 255] on img at bounding box center [545, 307] width 333 height 500
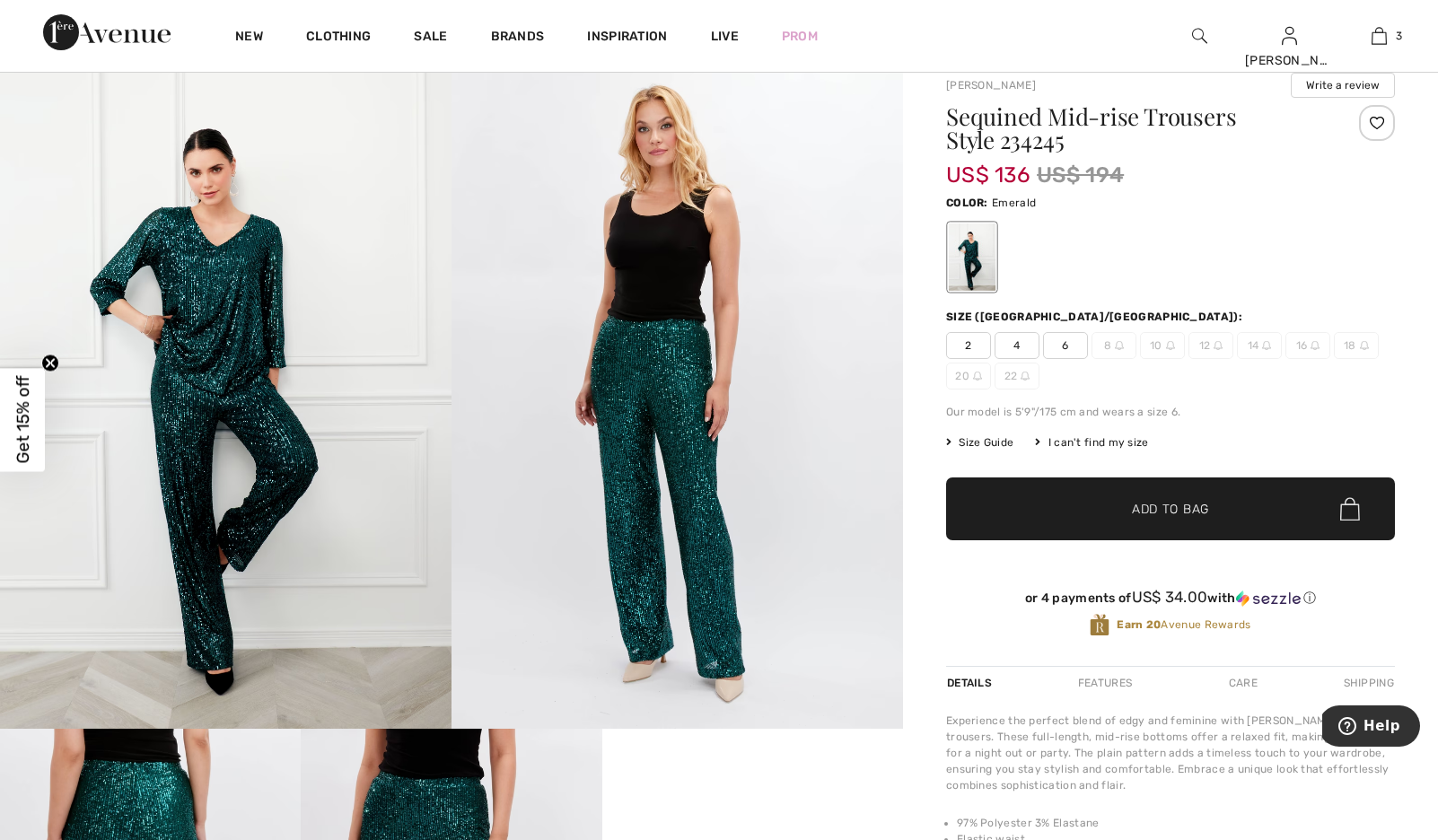
scroll to position [141, 0]
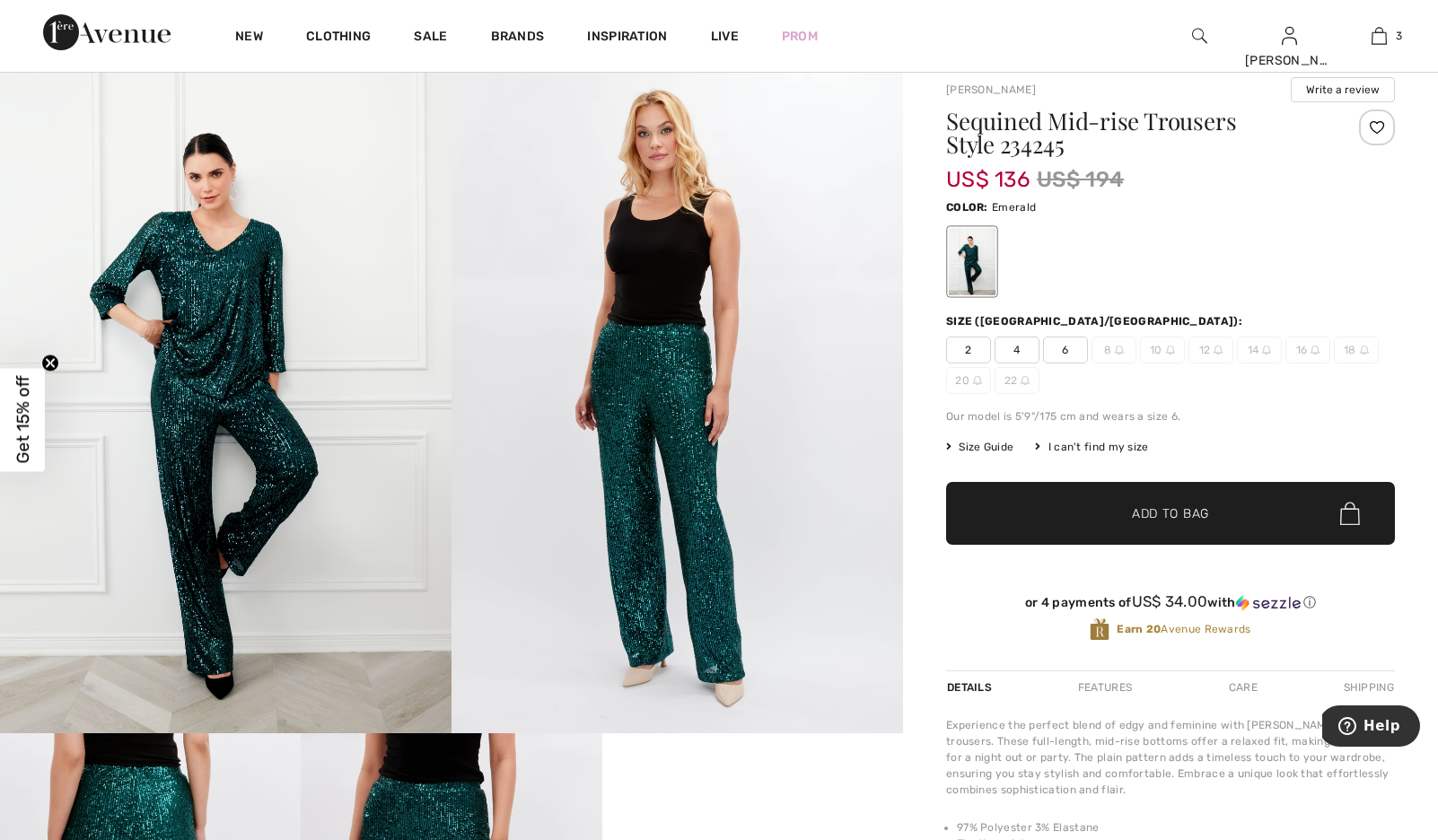
click at [1079, 361] on span "6" at bounding box center [1065, 350] width 44 height 27
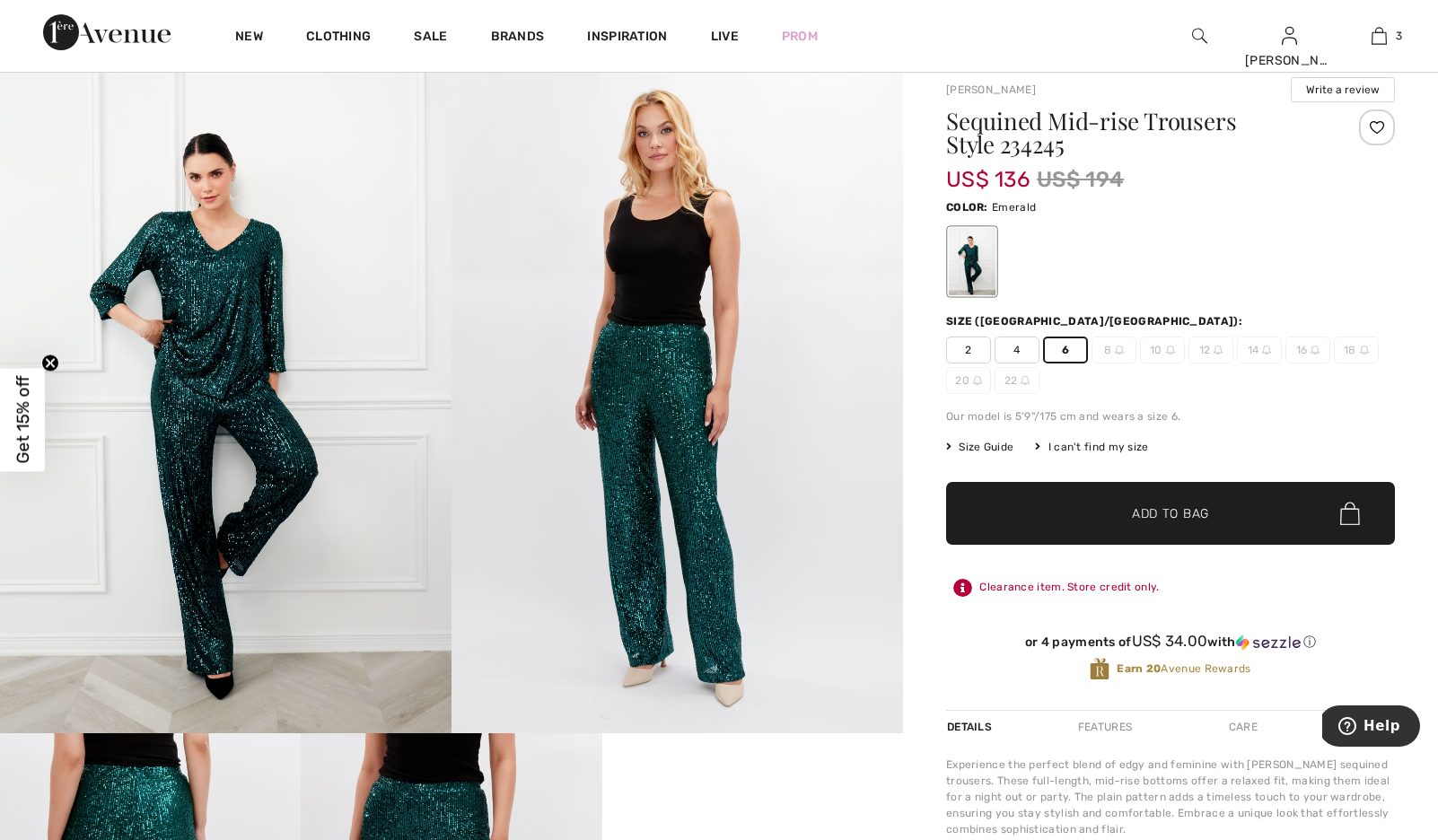
click at [1189, 544] on span "✔ Added to Bag Add to Bag" at bounding box center [1170, 512] width 449 height 63
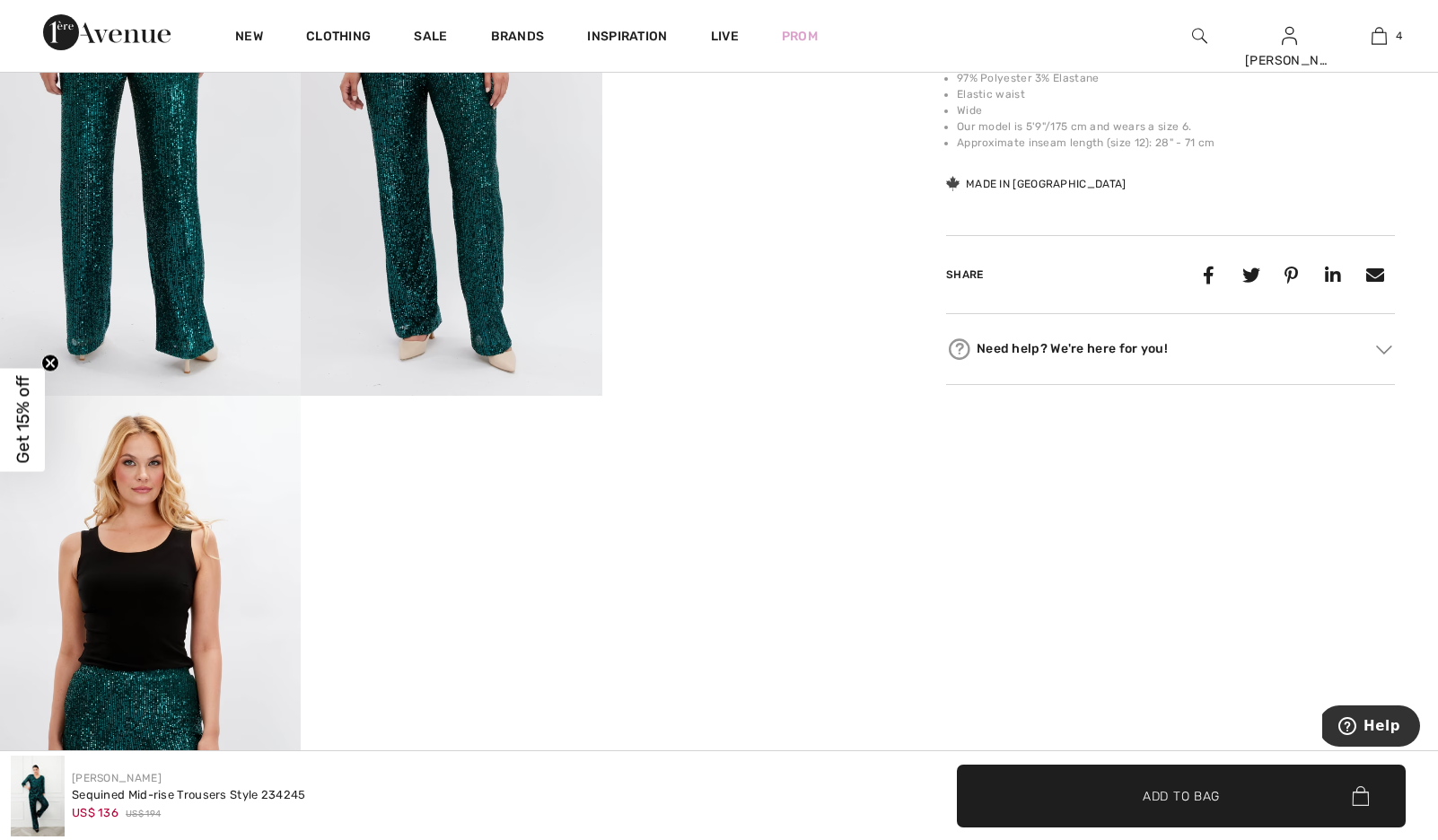
scroll to position [0, 0]
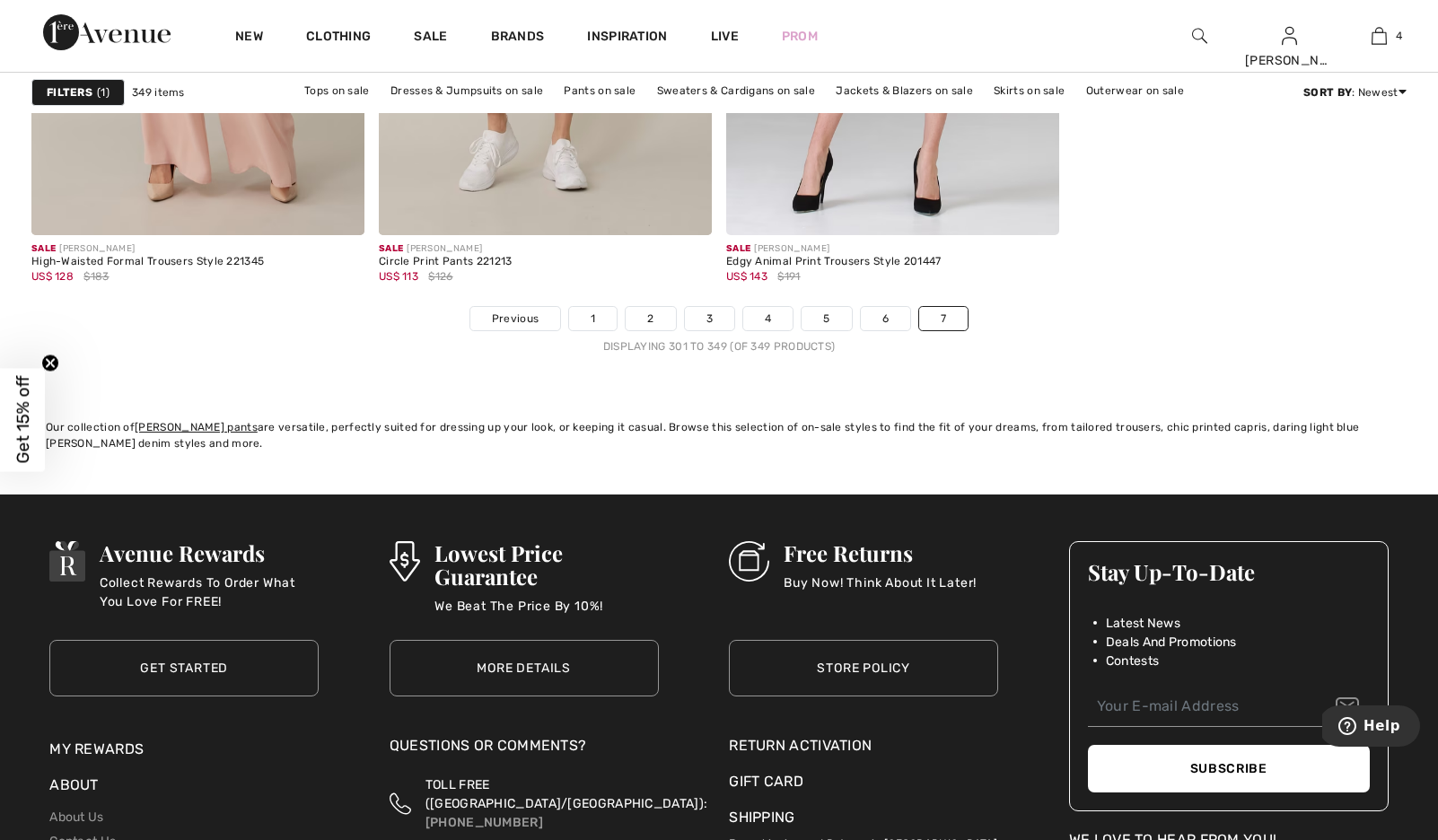
scroll to position [8934, 0]
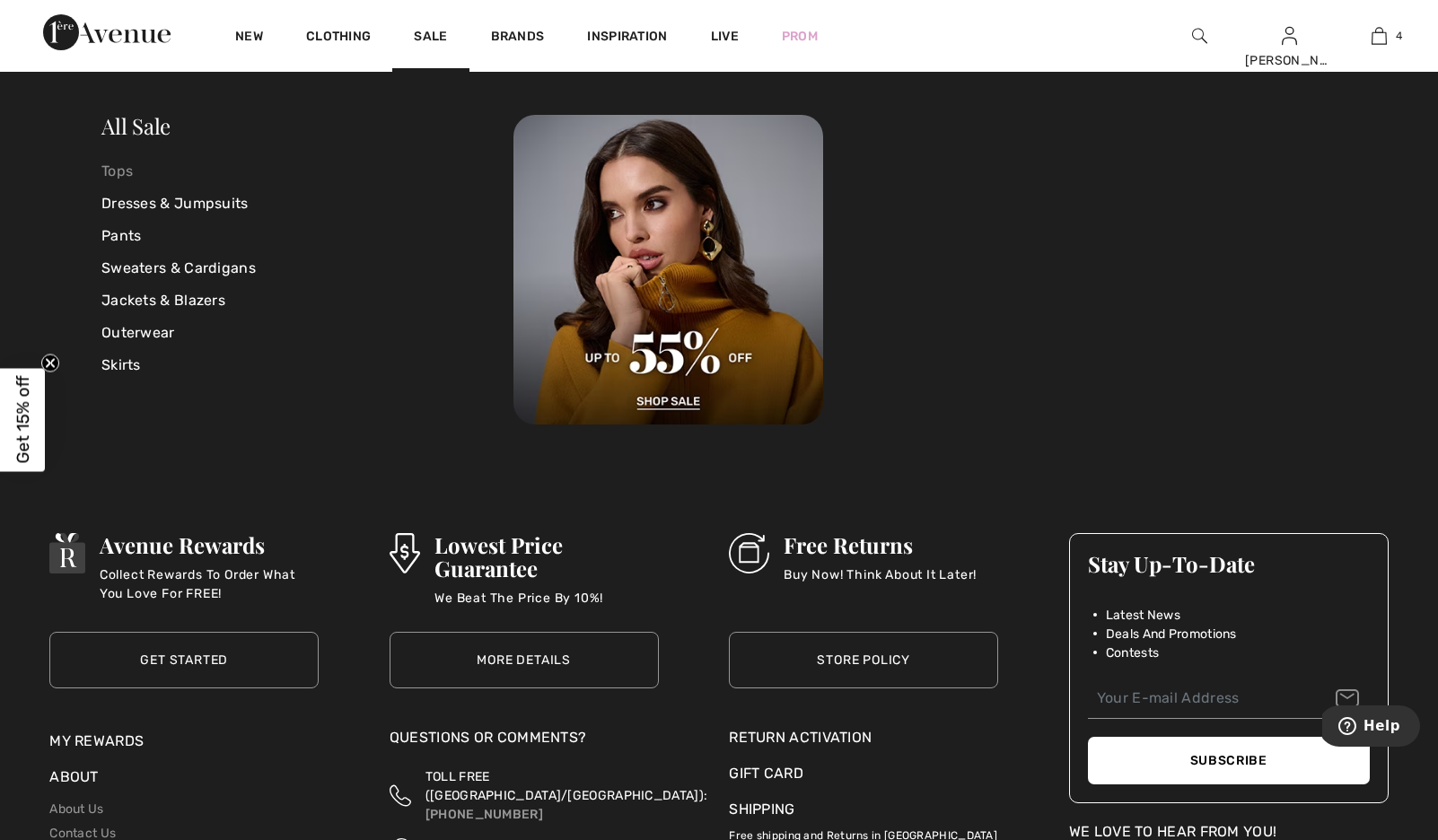
click at [127, 168] on link "Tops" at bounding box center [308, 171] width 412 height 32
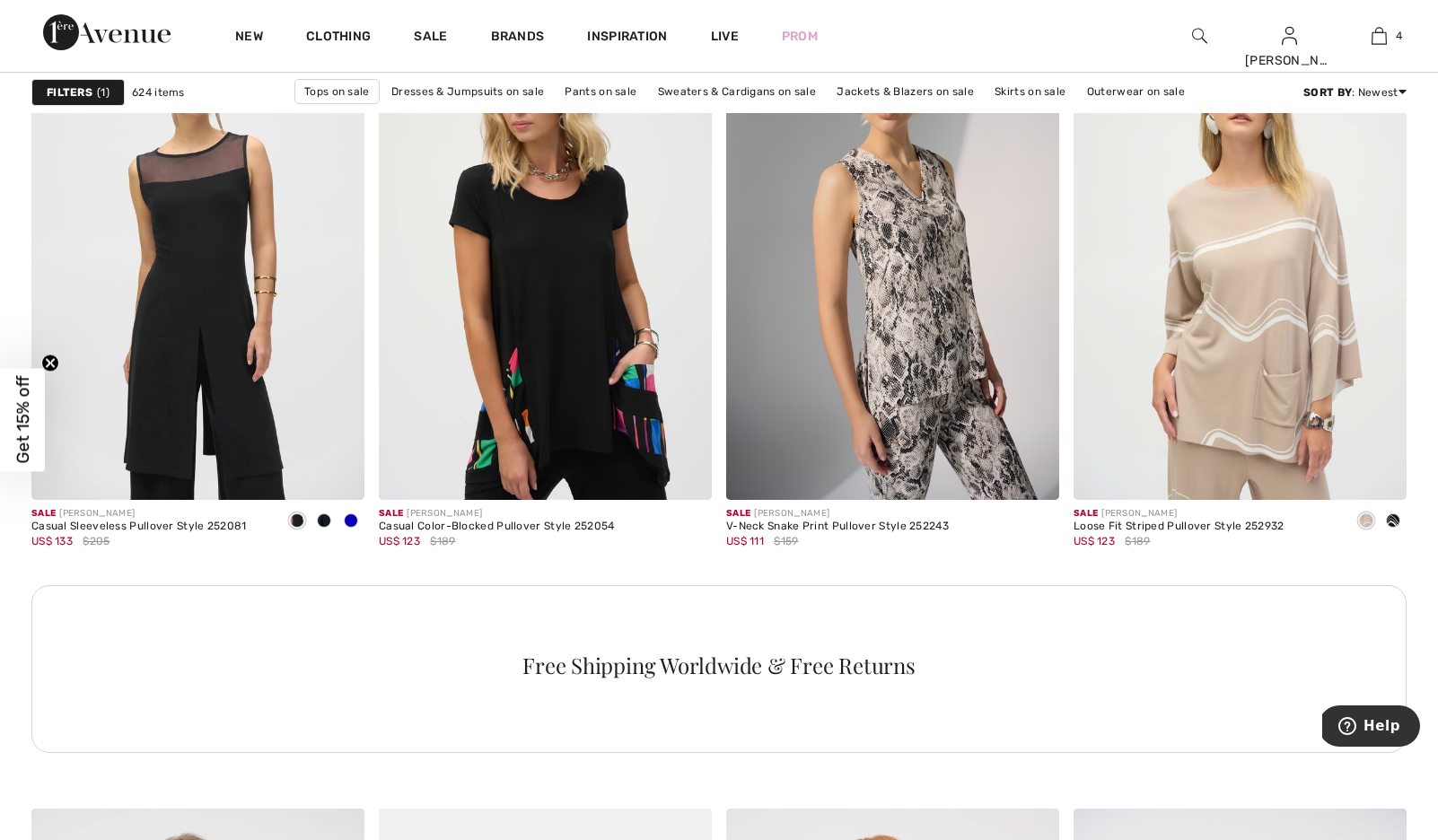
scroll to position [6698, 0]
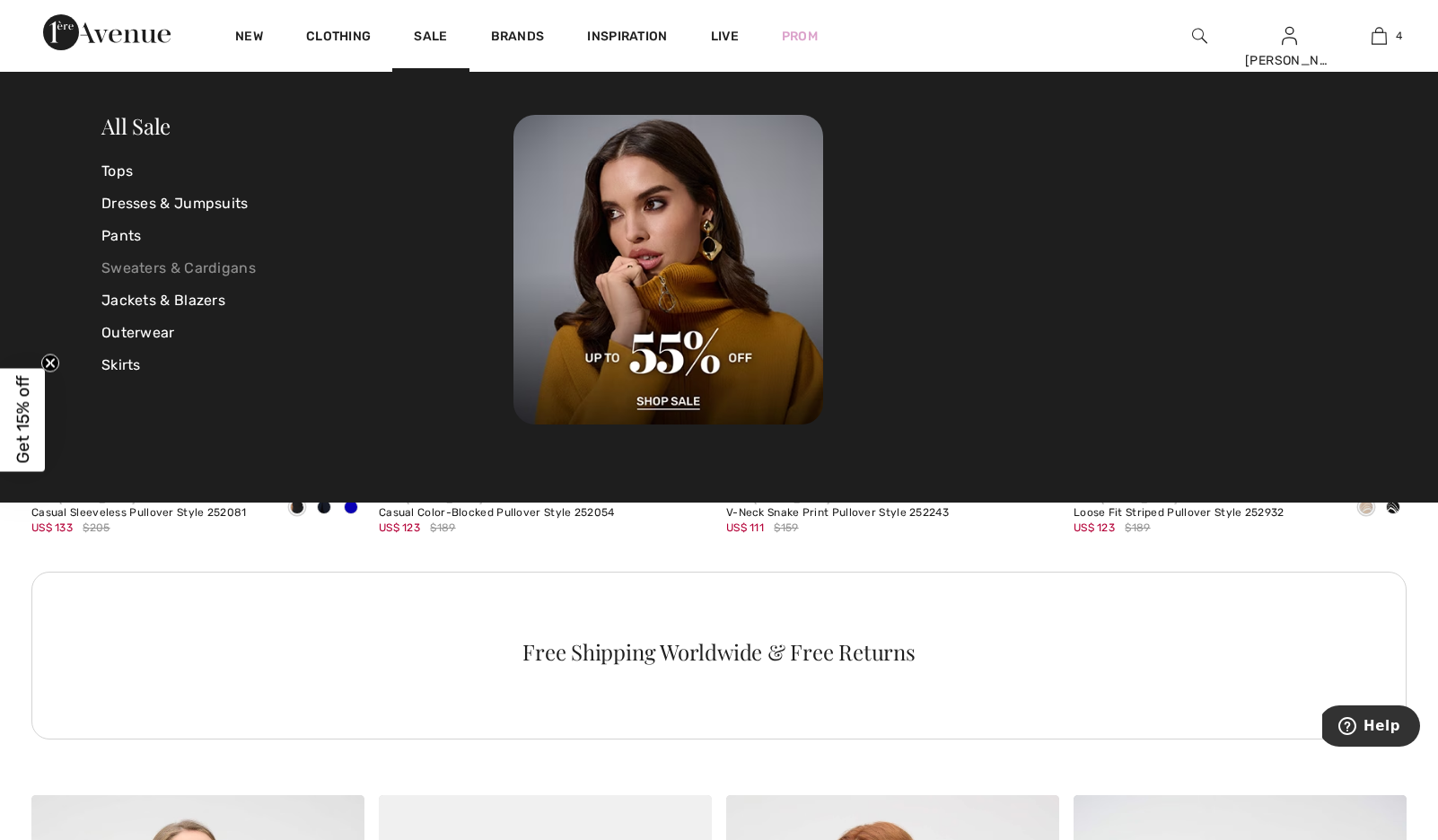
click at [206, 268] on link "Sweaters & Cardigans" at bounding box center [308, 268] width 412 height 32
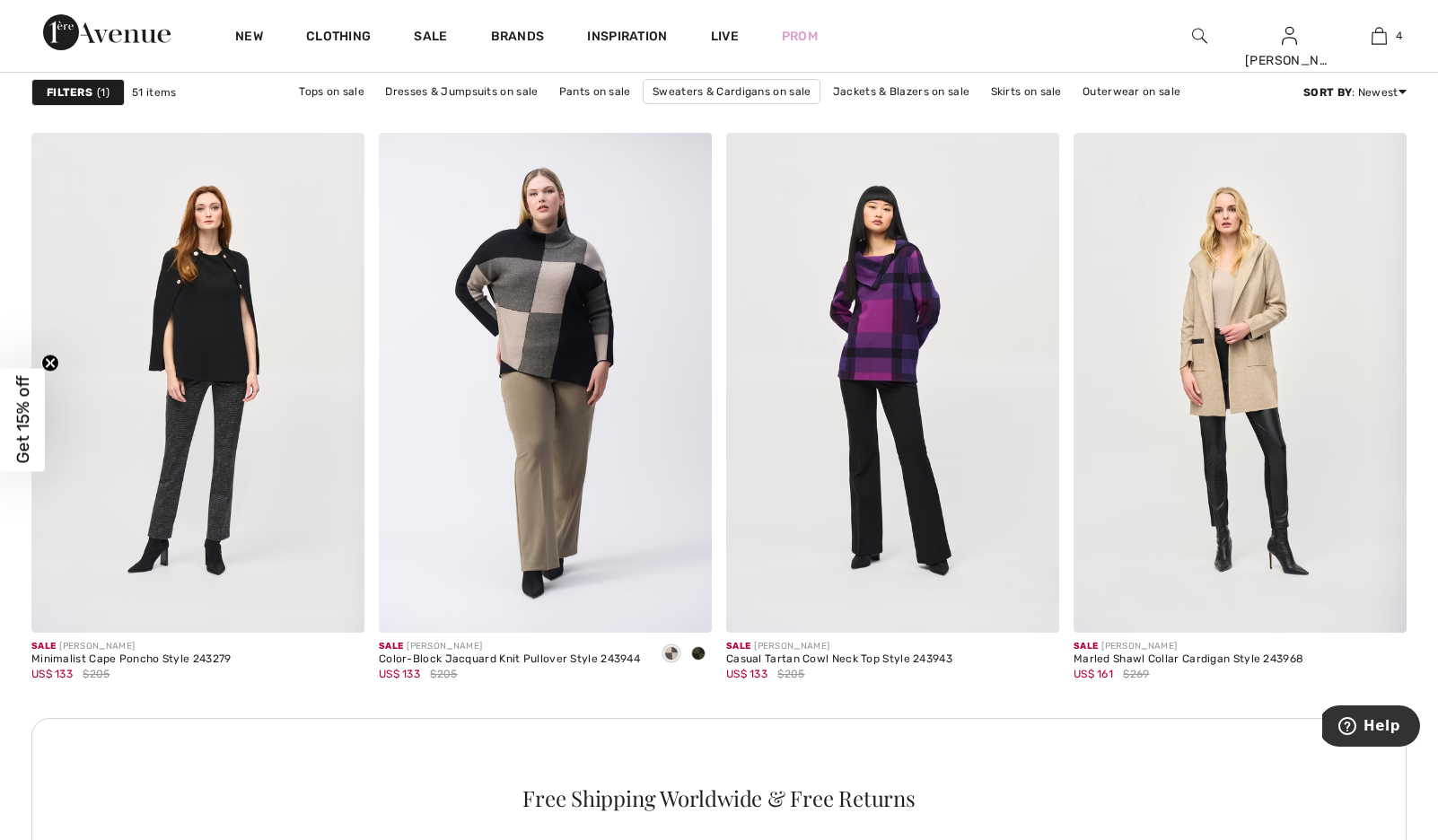
scroll to position [6557, 0]
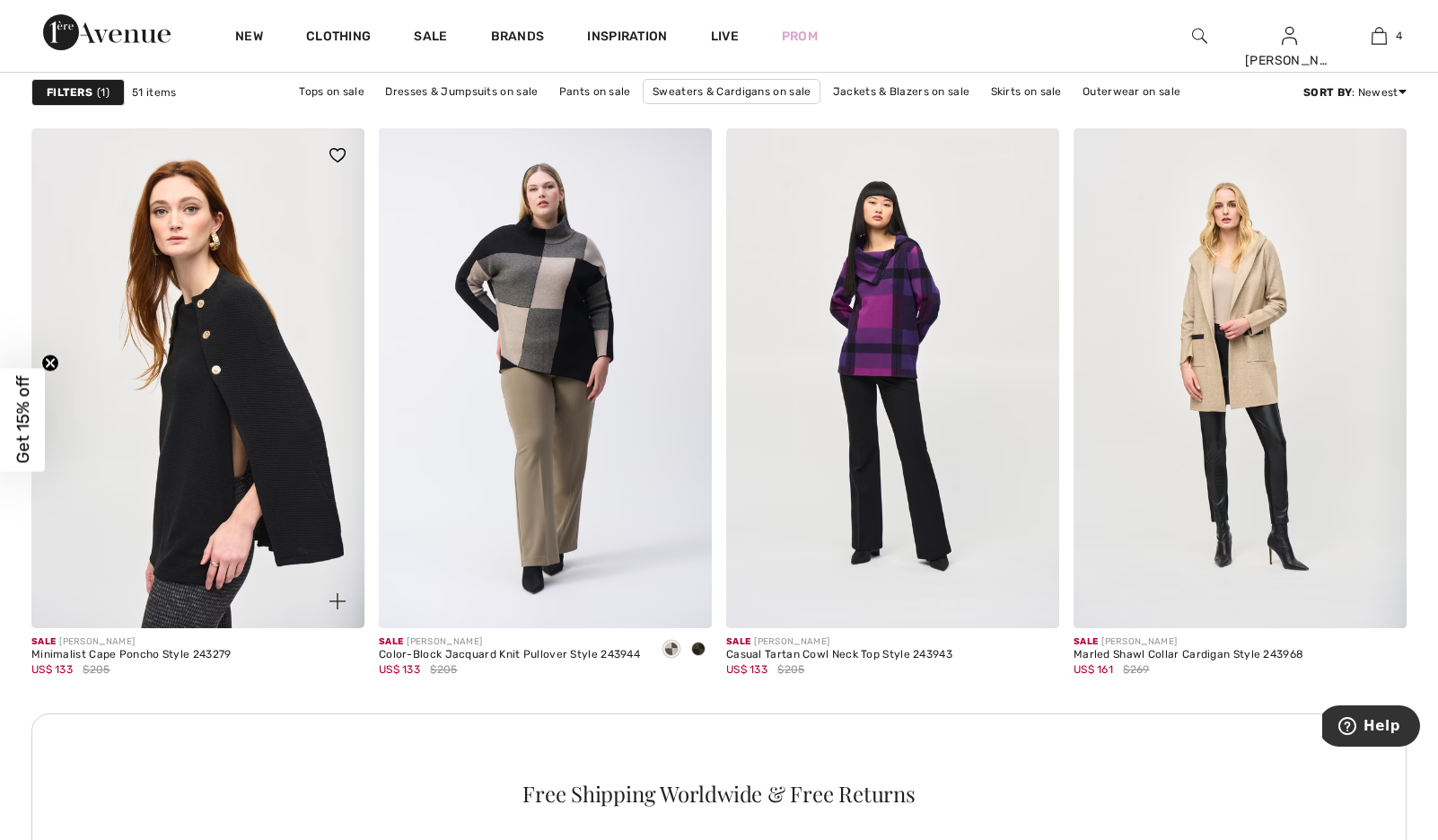
click at [214, 380] on img at bounding box center [197, 378] width 333 height 500
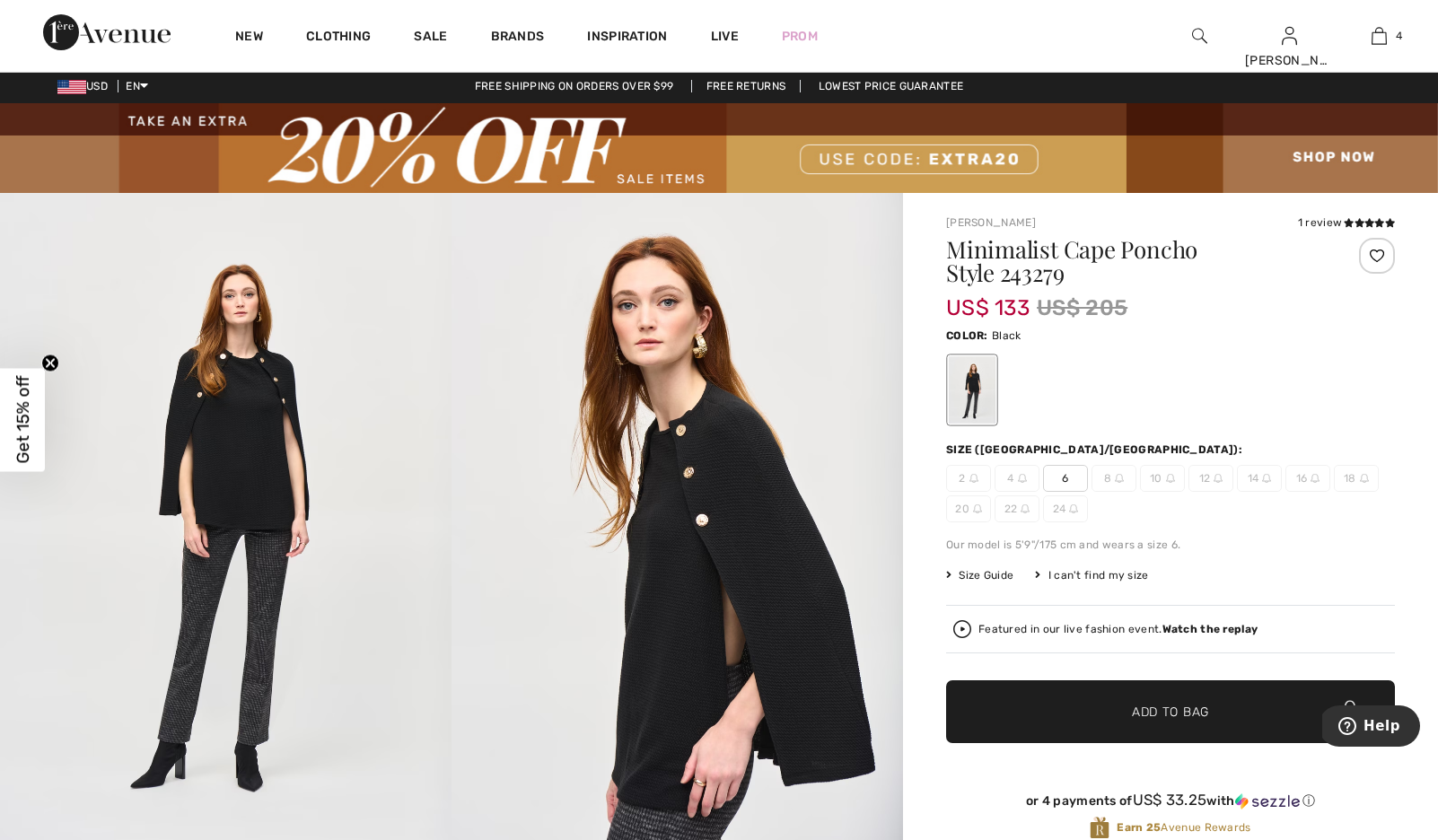
scroll to position [6, 0]
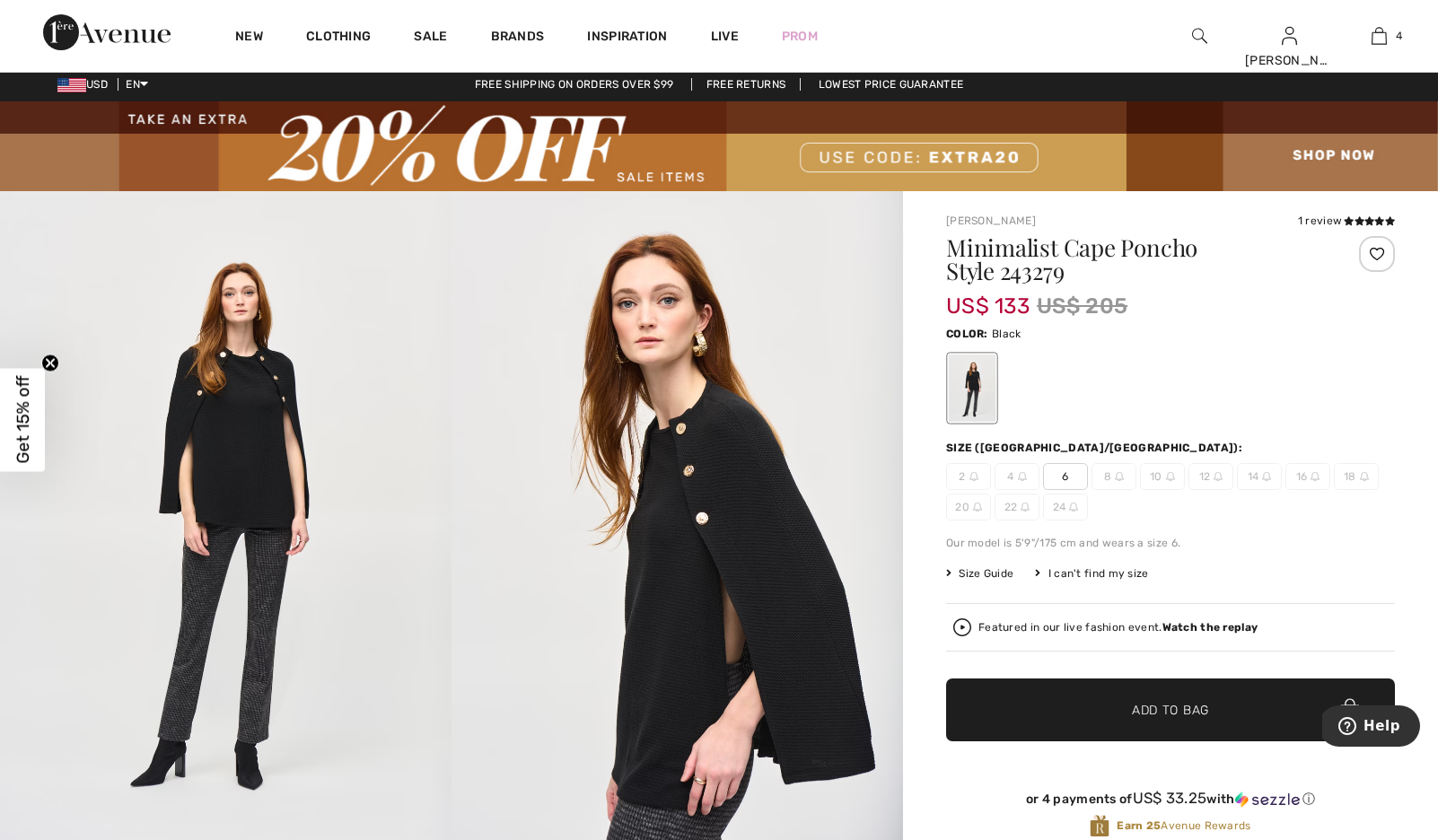
click at [1175, 480] on img at bounding box center [1170, 476] width 9 height 9
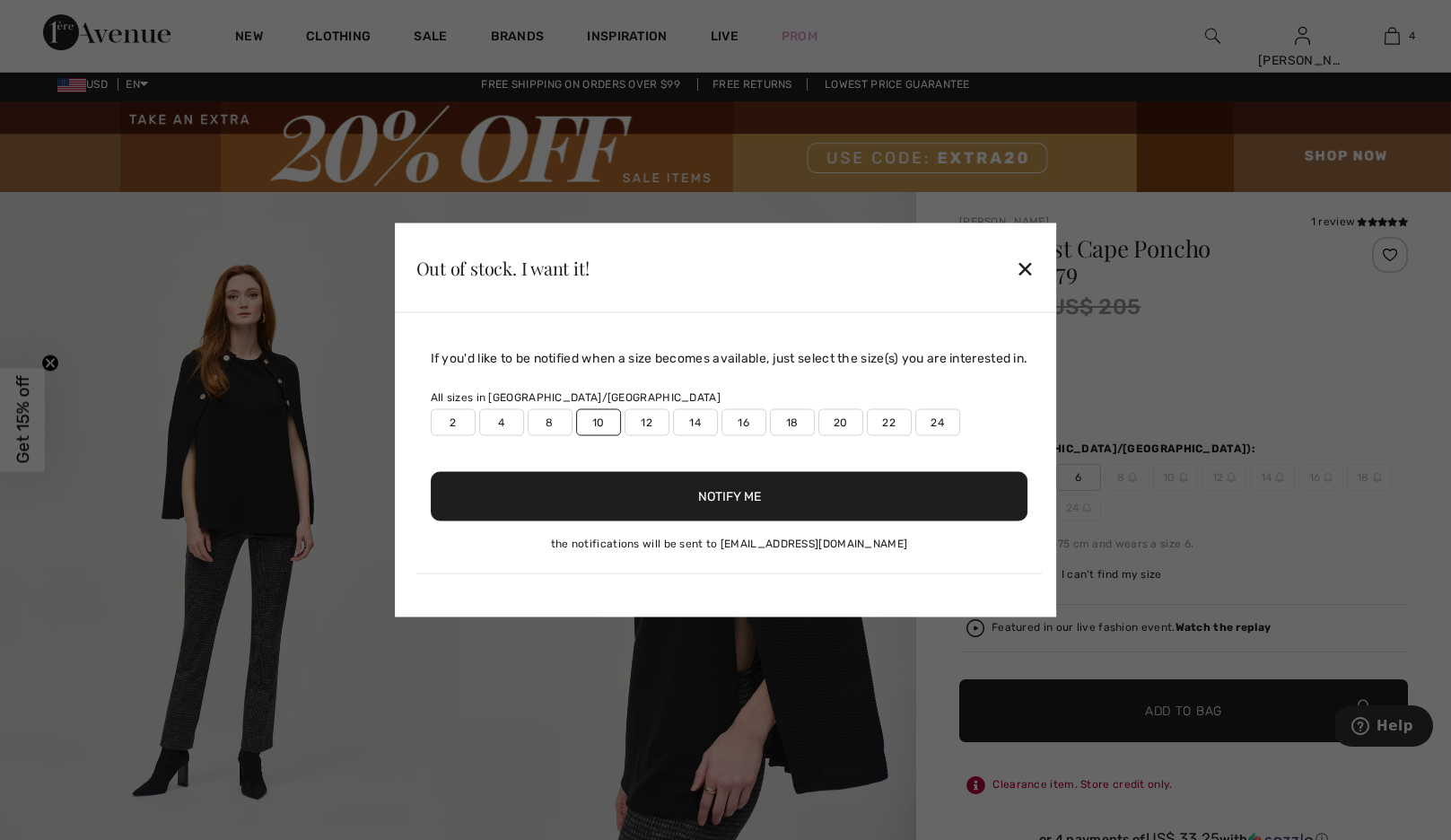
drag, startPoint x: 758, startPoint y: 493, endPoint x: 828, endPoint y: 493, distance: 70.0
click at [758, 493] on button "Notify Me" at bounding box center [729, 496] width 597 height 49
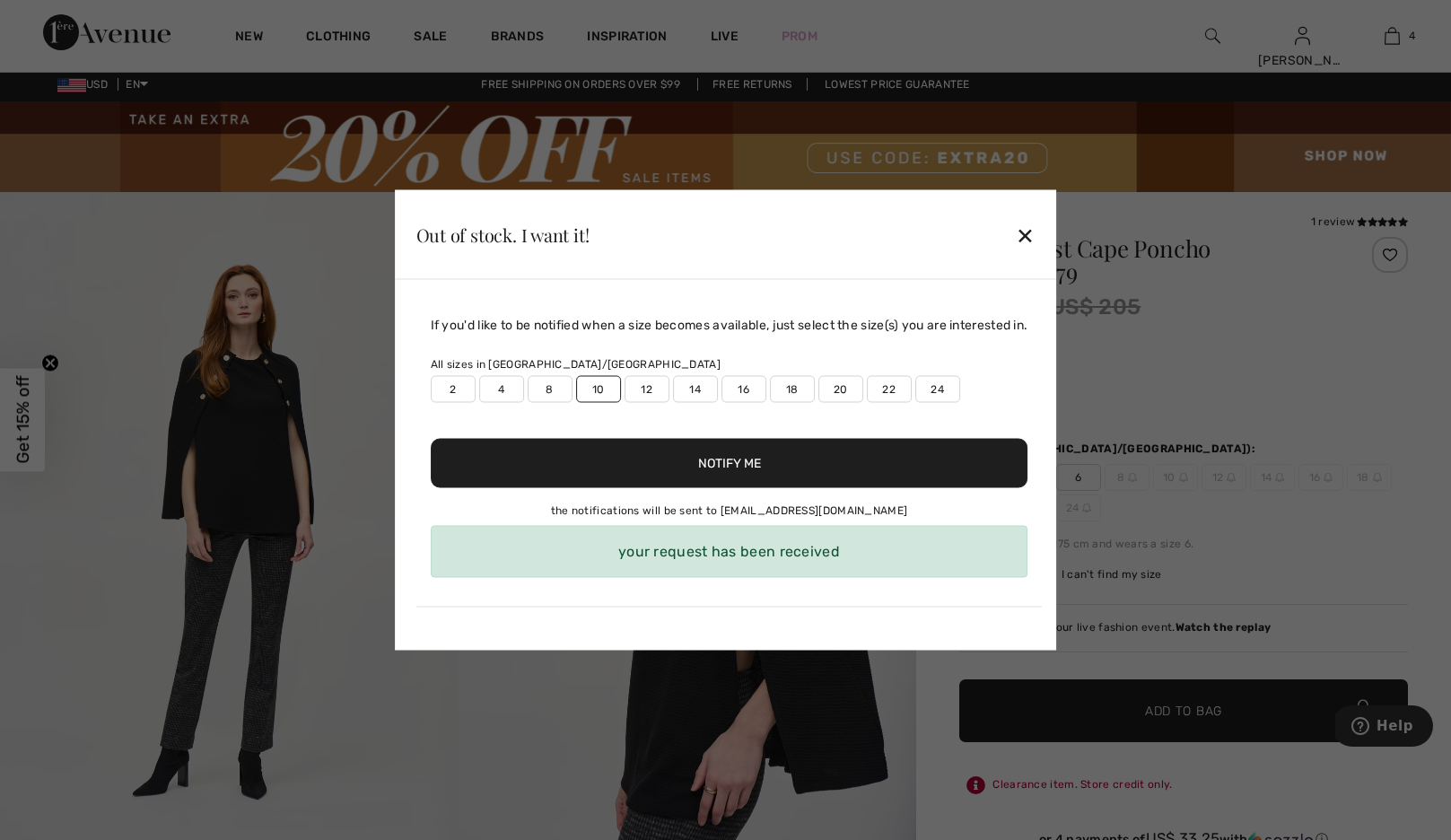
click at [1034, 216] on div "✕" at bounding box center [1025, 234] width 18 height 38
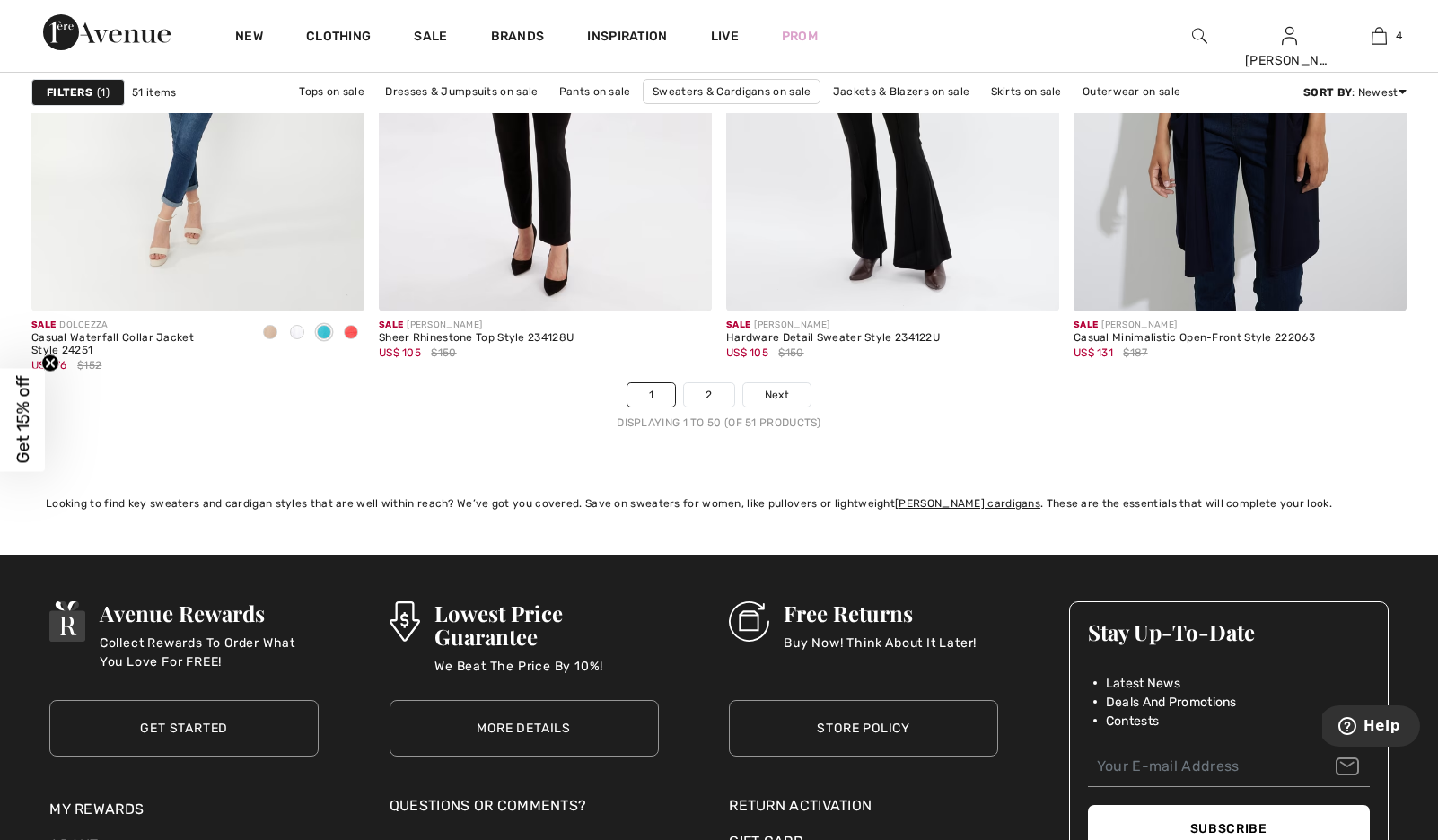
scroll to position [8842, 0]
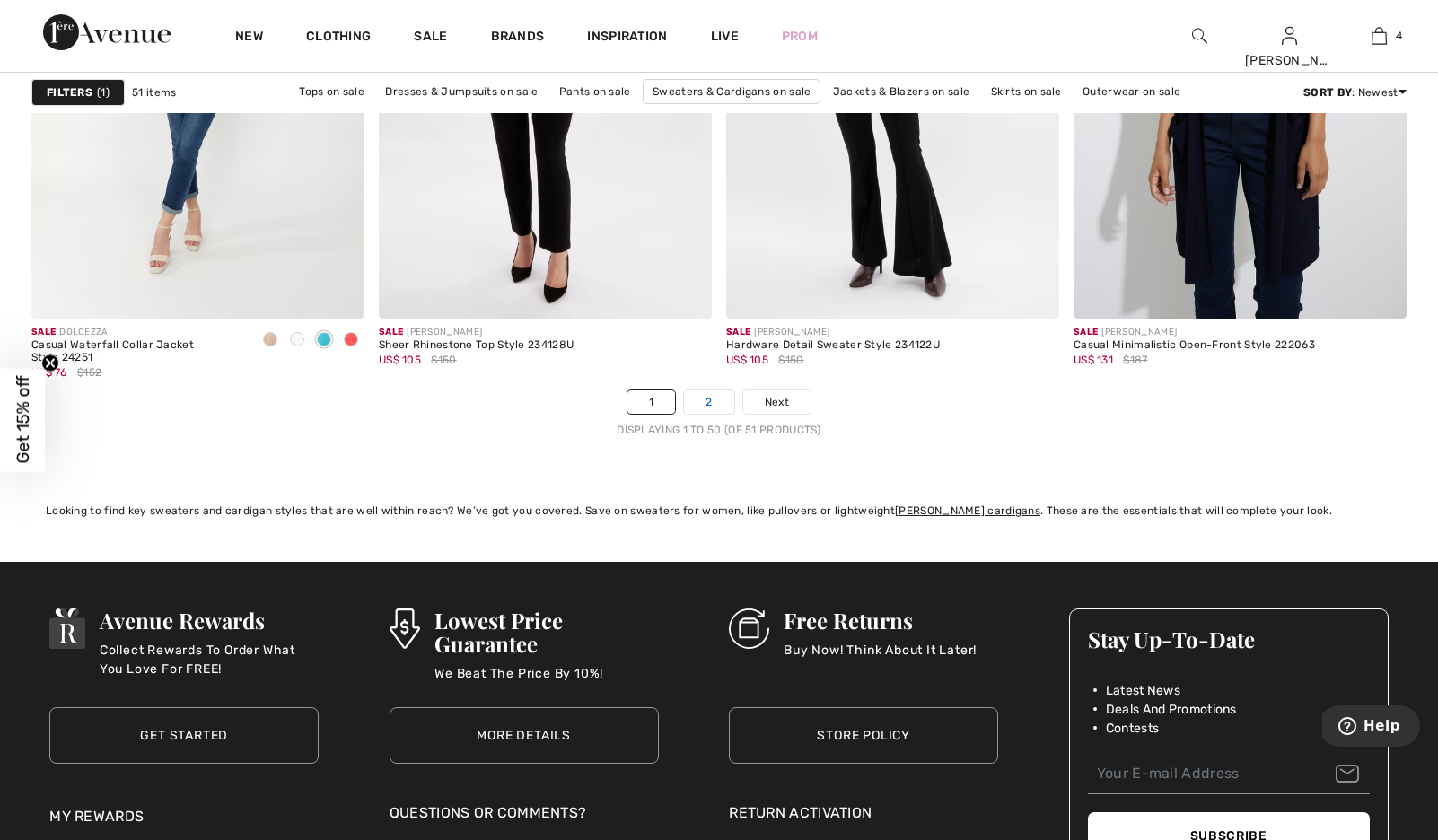
click at [714, 414] on link "2" at bounding box center [708, 402] width 49 height 23
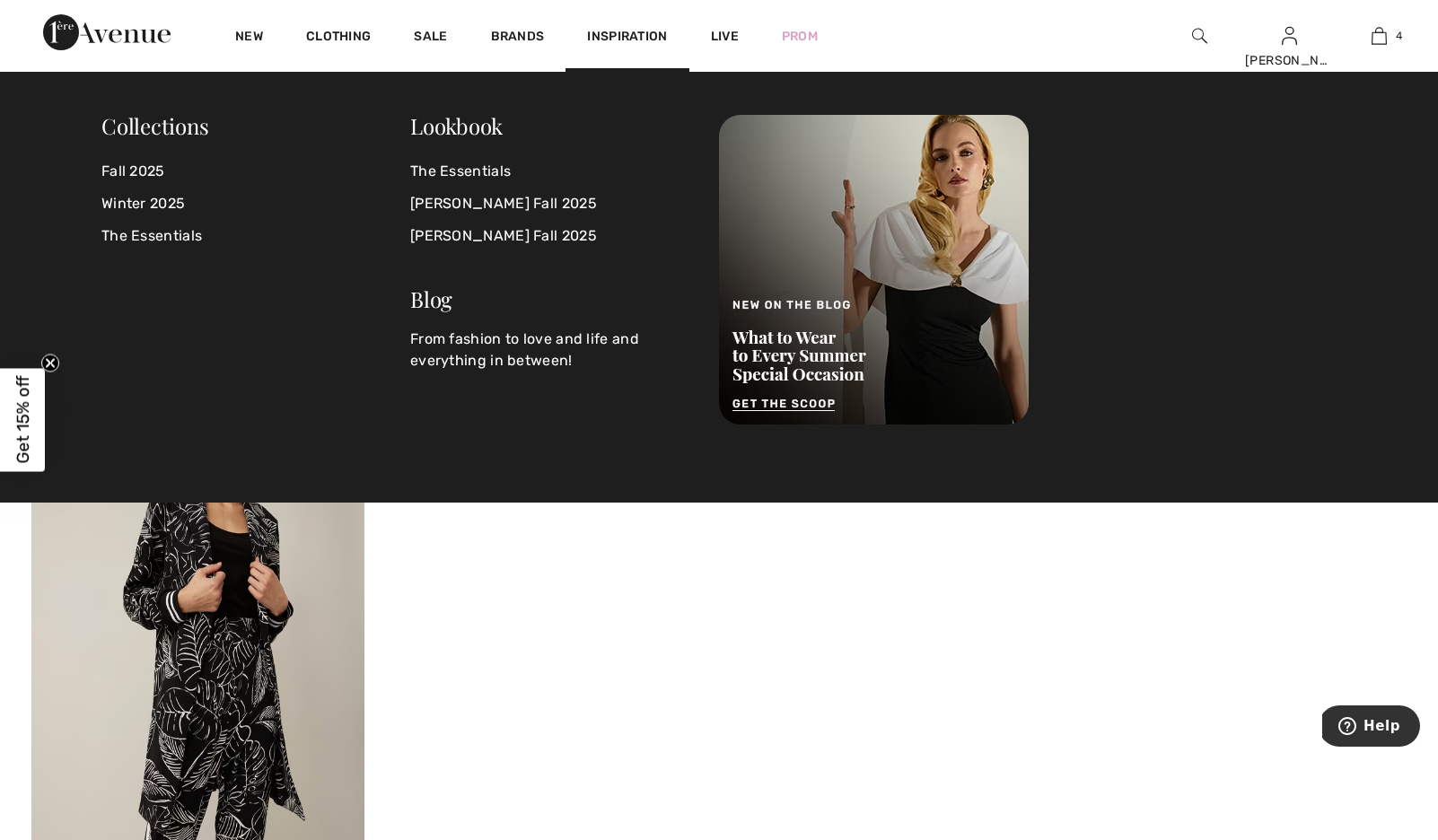
click at [667, 37] on span "Inspiration" at bounding box center [627, 38] width 80 height 18
click at [491, 171] on link "The Essentials" at bounding box center [553, 171] width 287 height 32
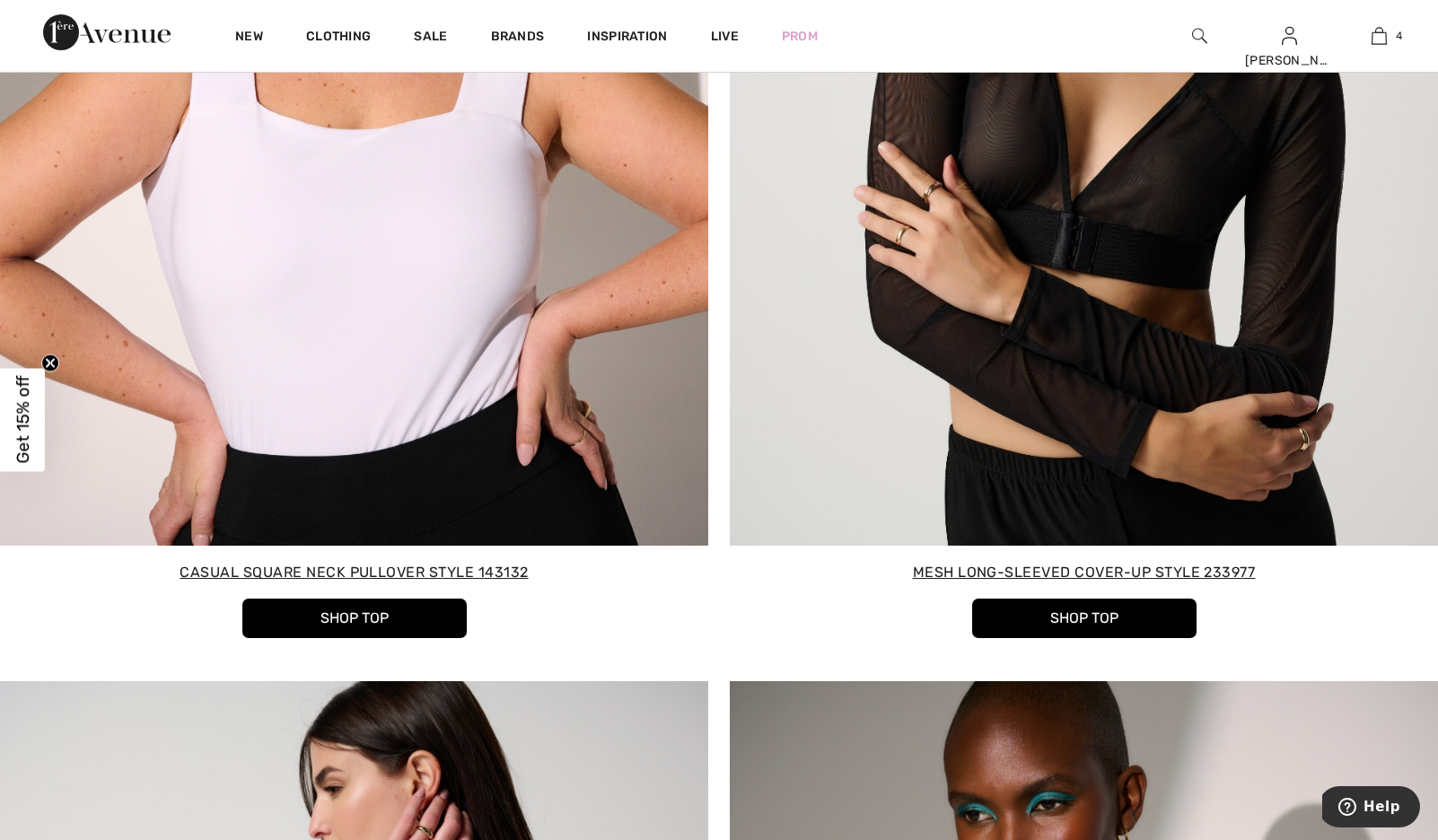
scroll to position [1709, 0]
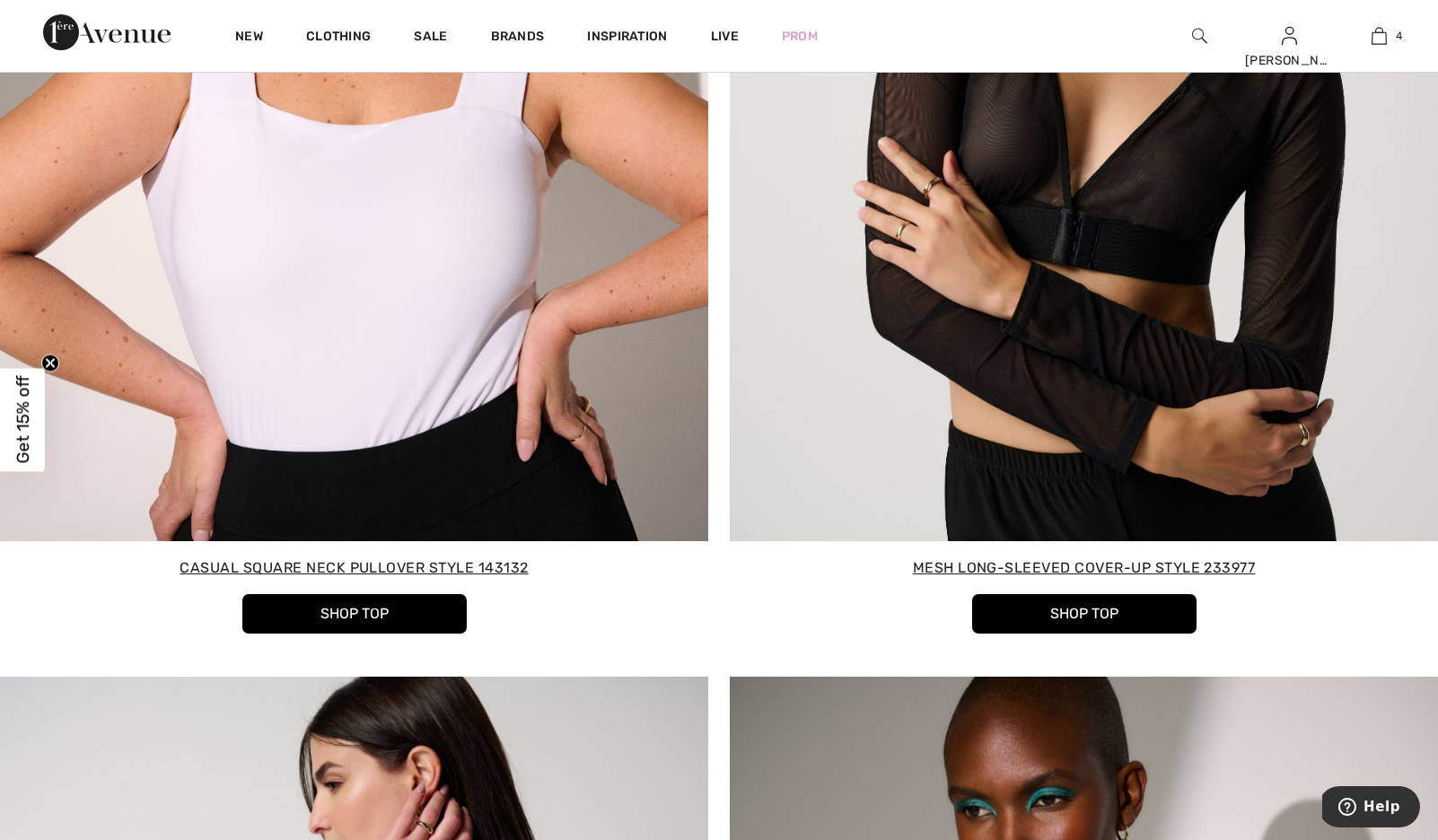
click at [1098, 320] on img at bounding box center [1084, 79] width 708 height 923
click at [1092, 633] on button "Shop Top" at bounding box center [1084, 613] width 224 height 40
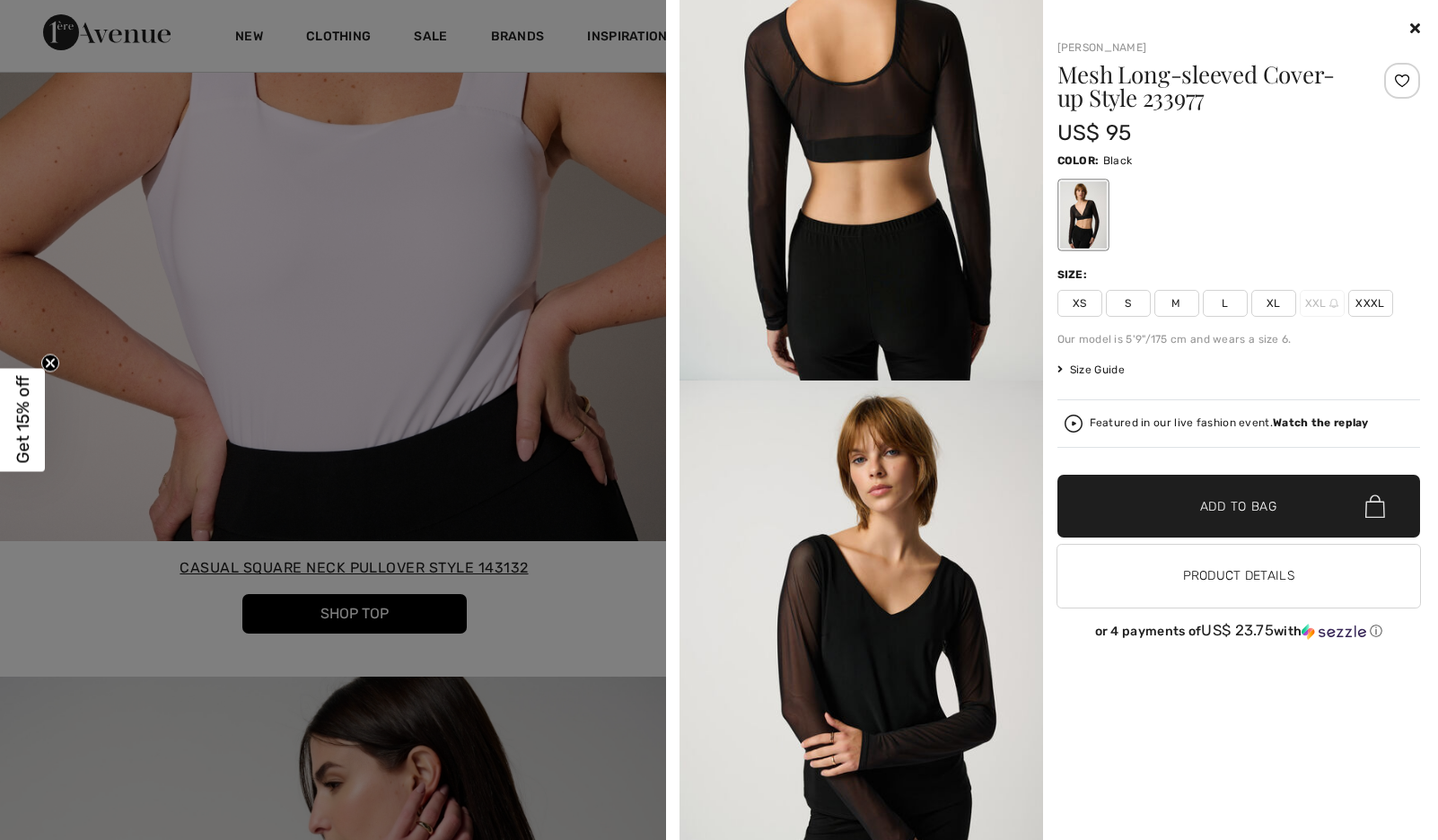
scroll to position [2339, 0]
